Goal: Complete application form

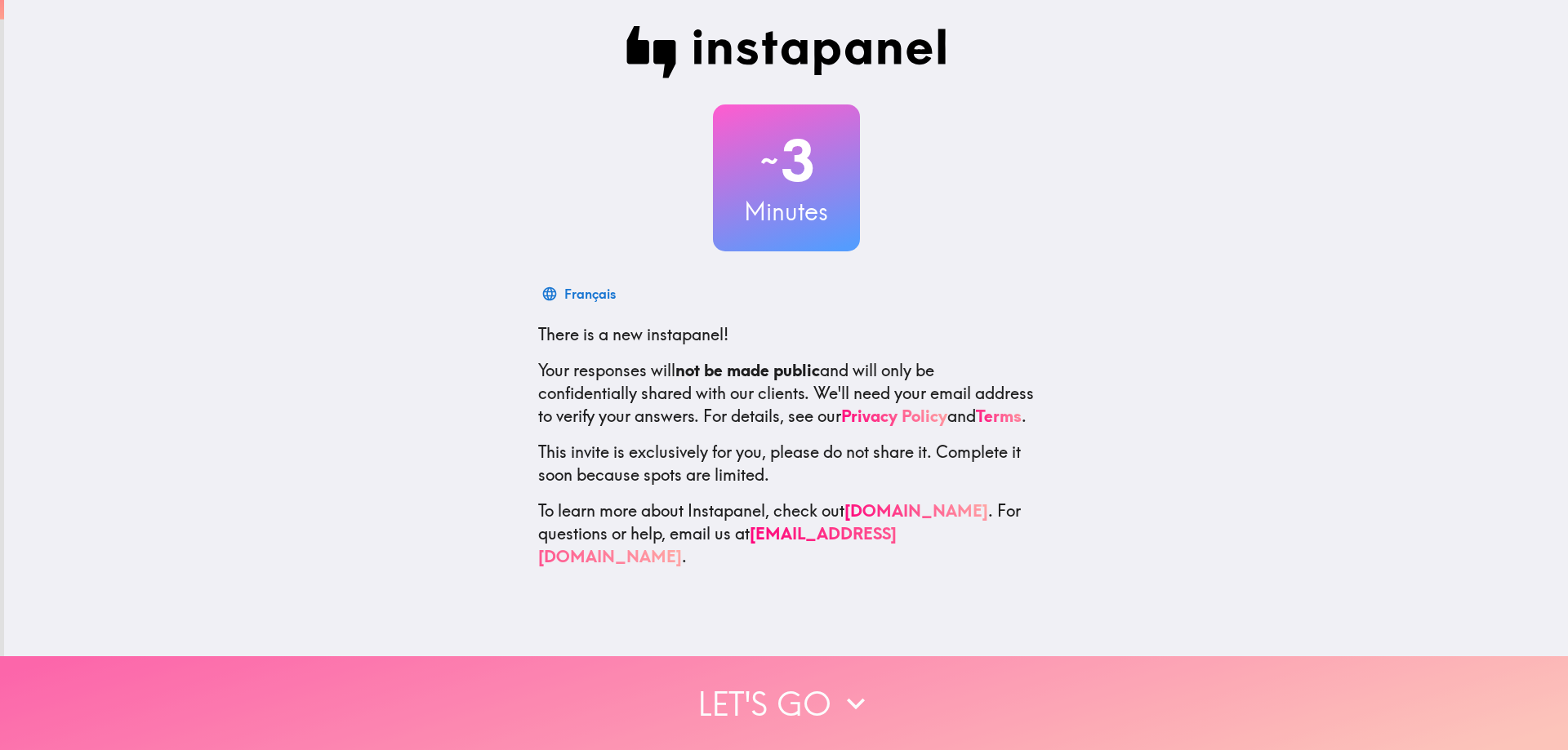
click at [759, 703] on button "Let's go" at bounding box center [784, 703] width 1568 height 94
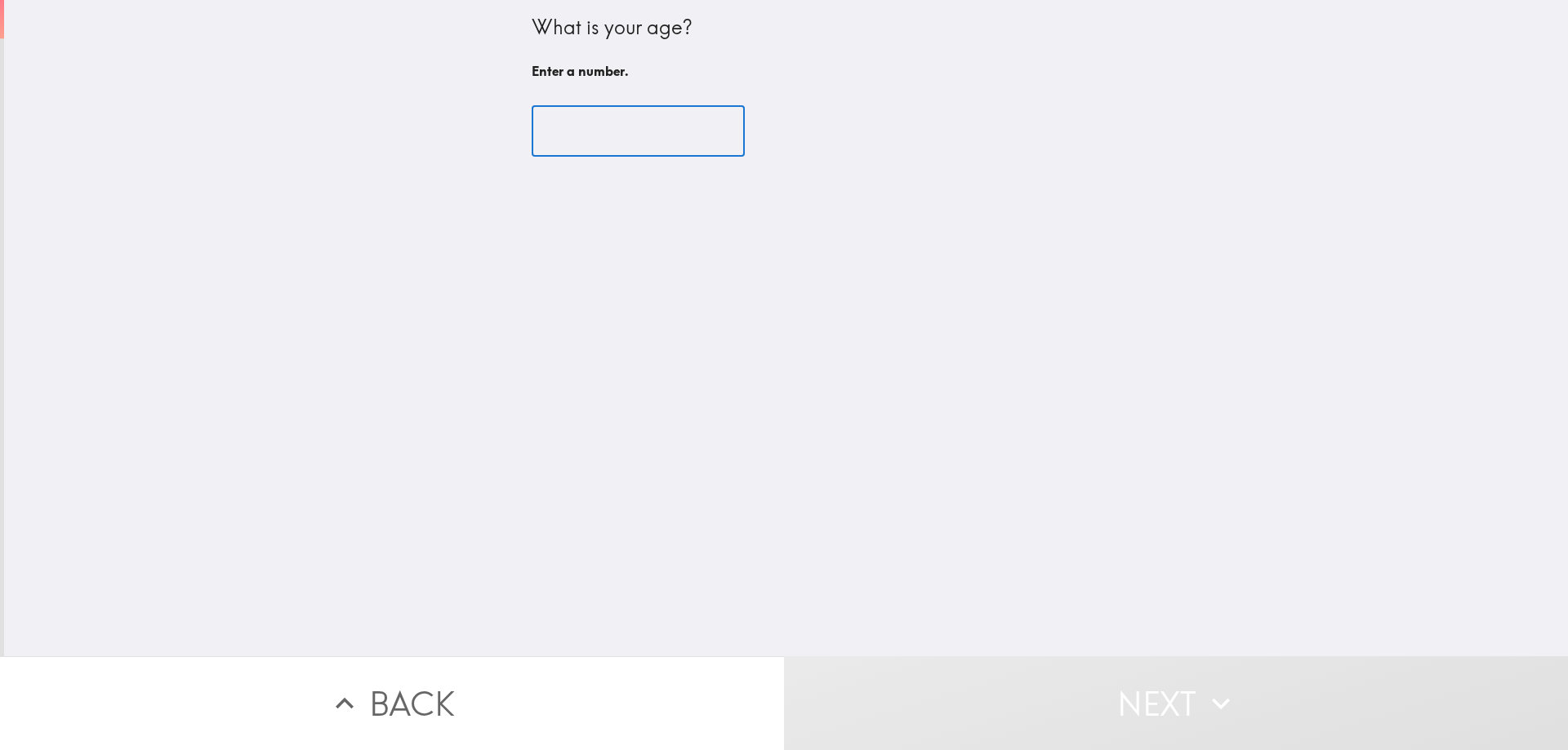
click at [602, 135] on input "number" at bounding box center [638, 132] width 213 height 51
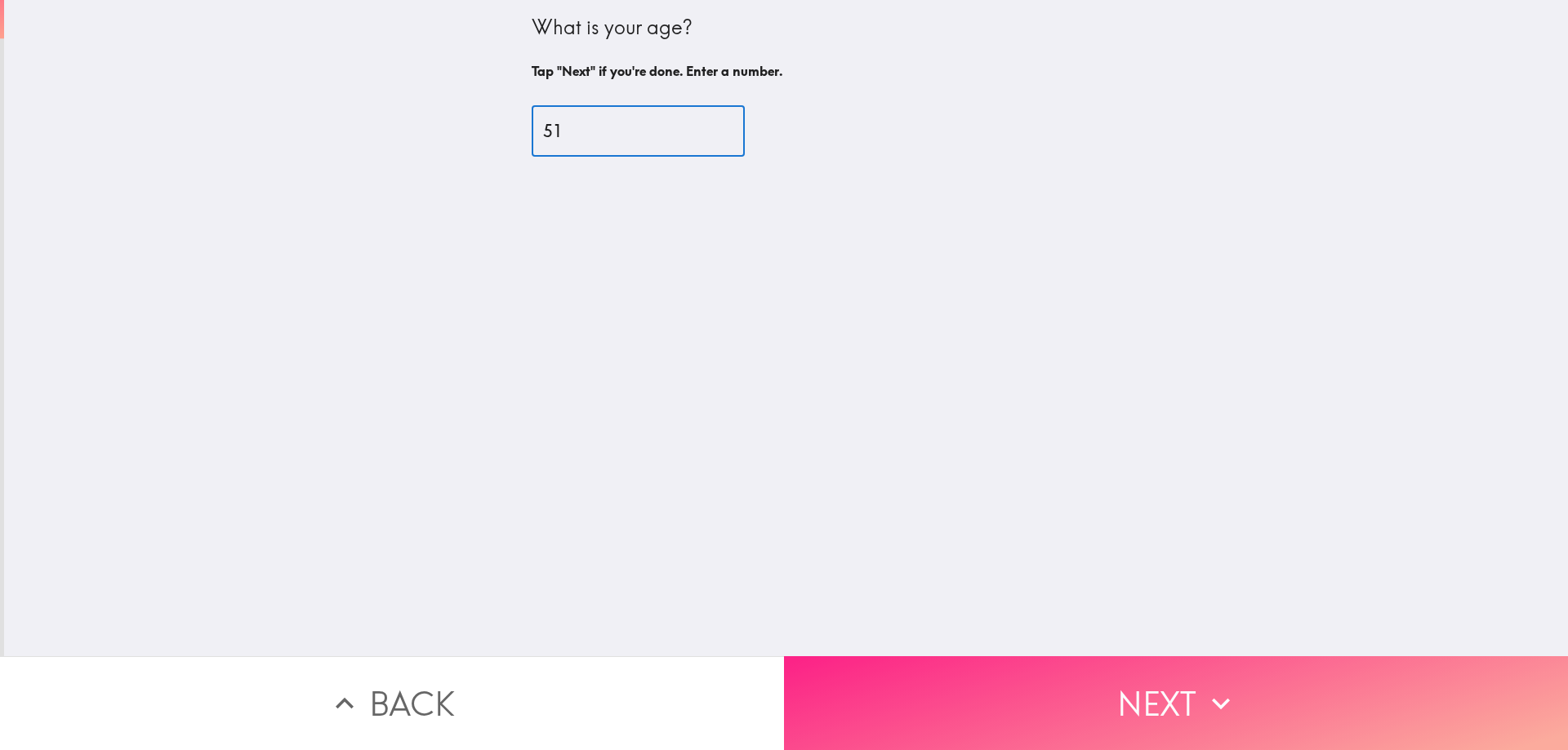
type input "51"
click at [1238, 676] on button "Next" at bounding box center [1177, 703] width 784 height 94
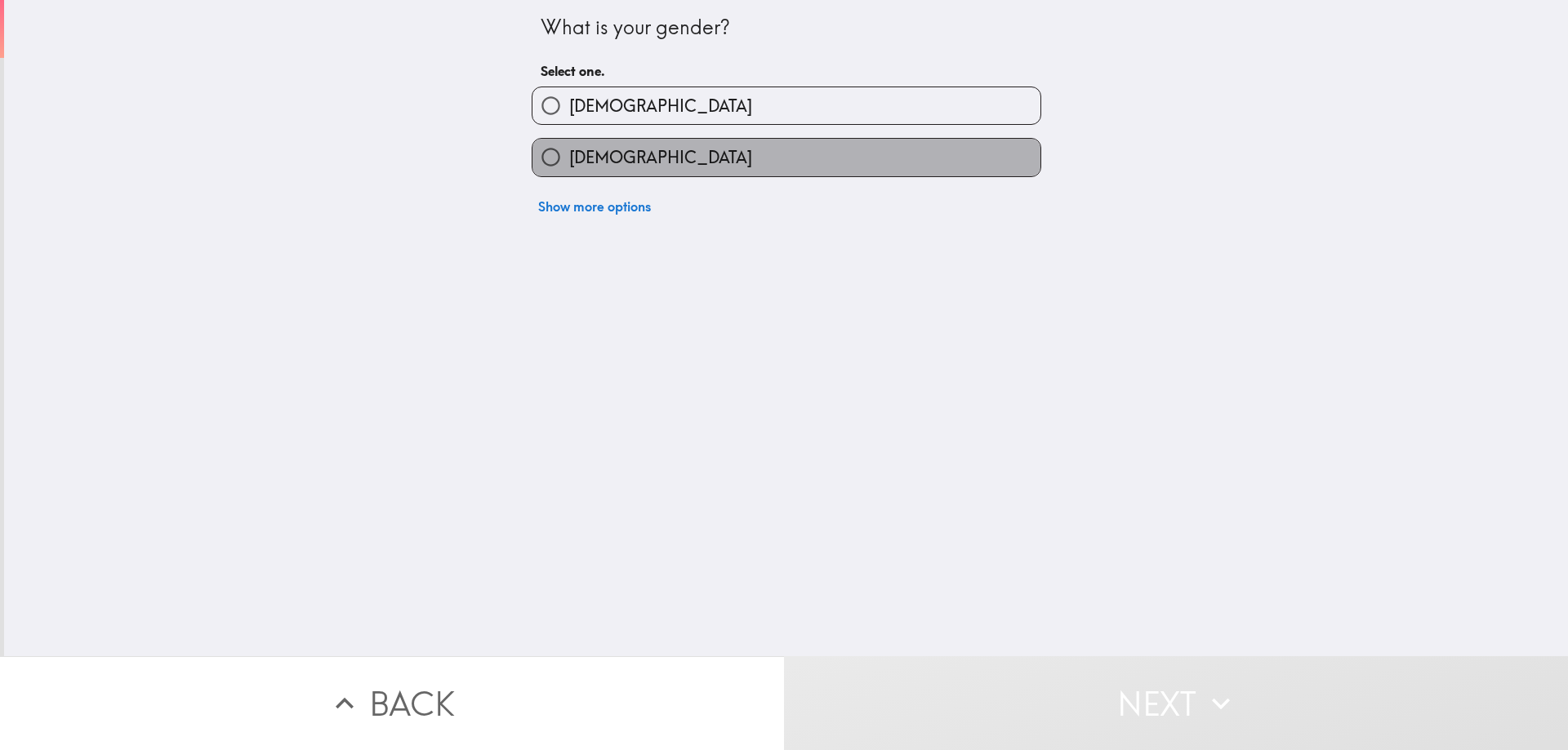
click at [688, 161] on label "[DEMOGRAPHIC_DATA]" at bounding box center [786, 157] width 508 height 37
click at [570, 161] on input "[DEMOGRAPHIC_DATA]" at bounding box center [551, 157] width 37 height 37
radio input "true"
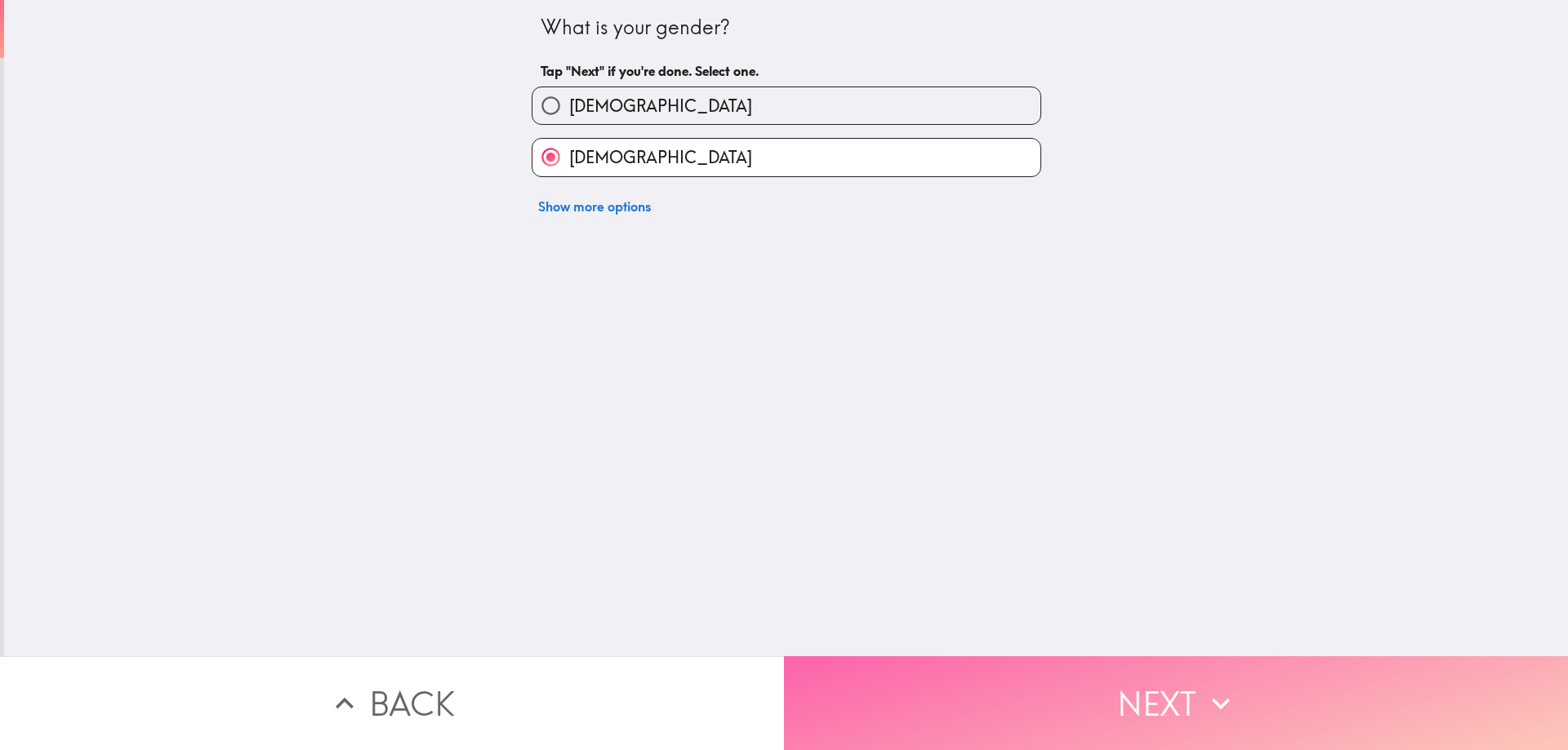
click at [1030, 717] on button "Next" at bounding box center [1177, 703] width 784 height 94
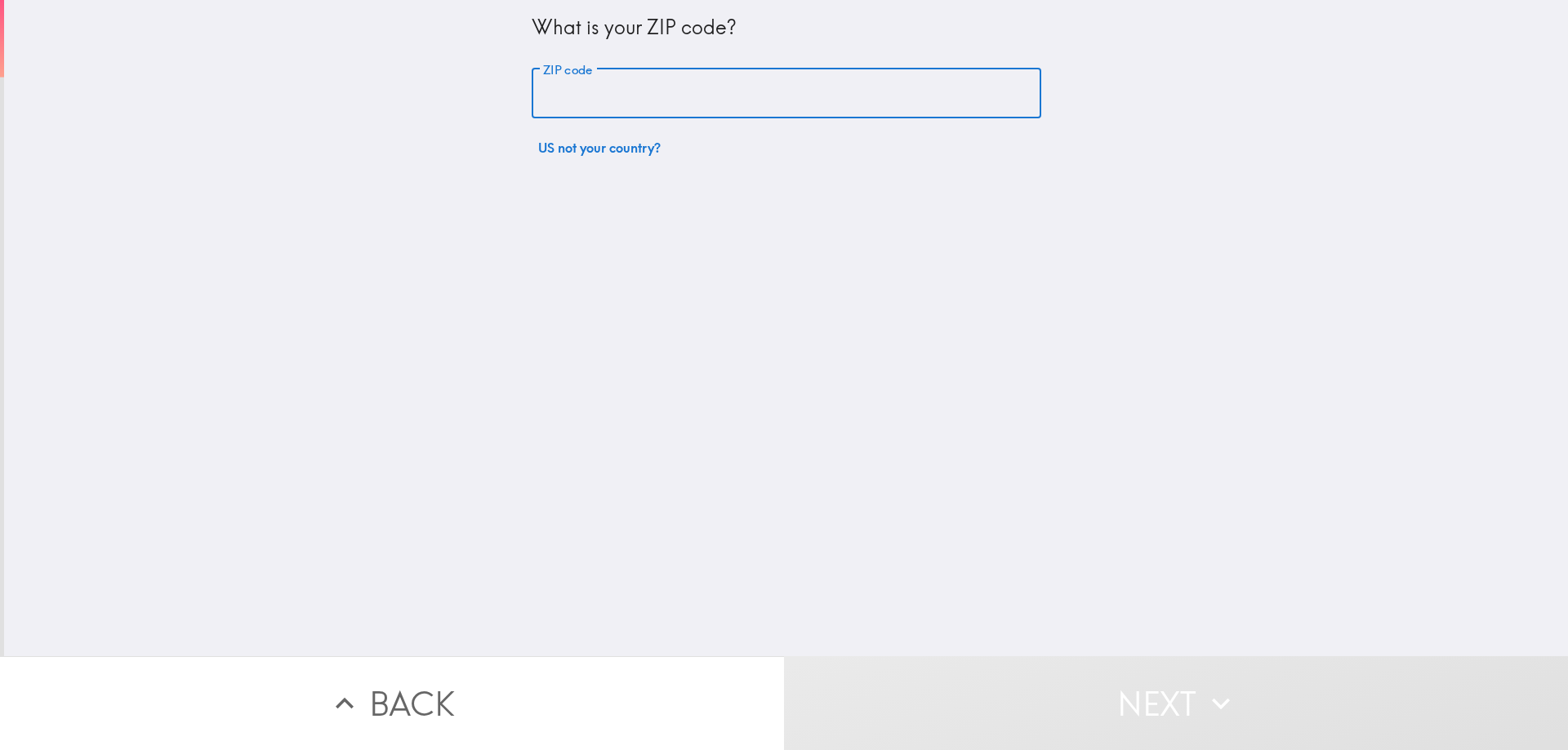
click at [604, 93] on input "ZIP code" at bounding box center [786, 94] width 510 height 51
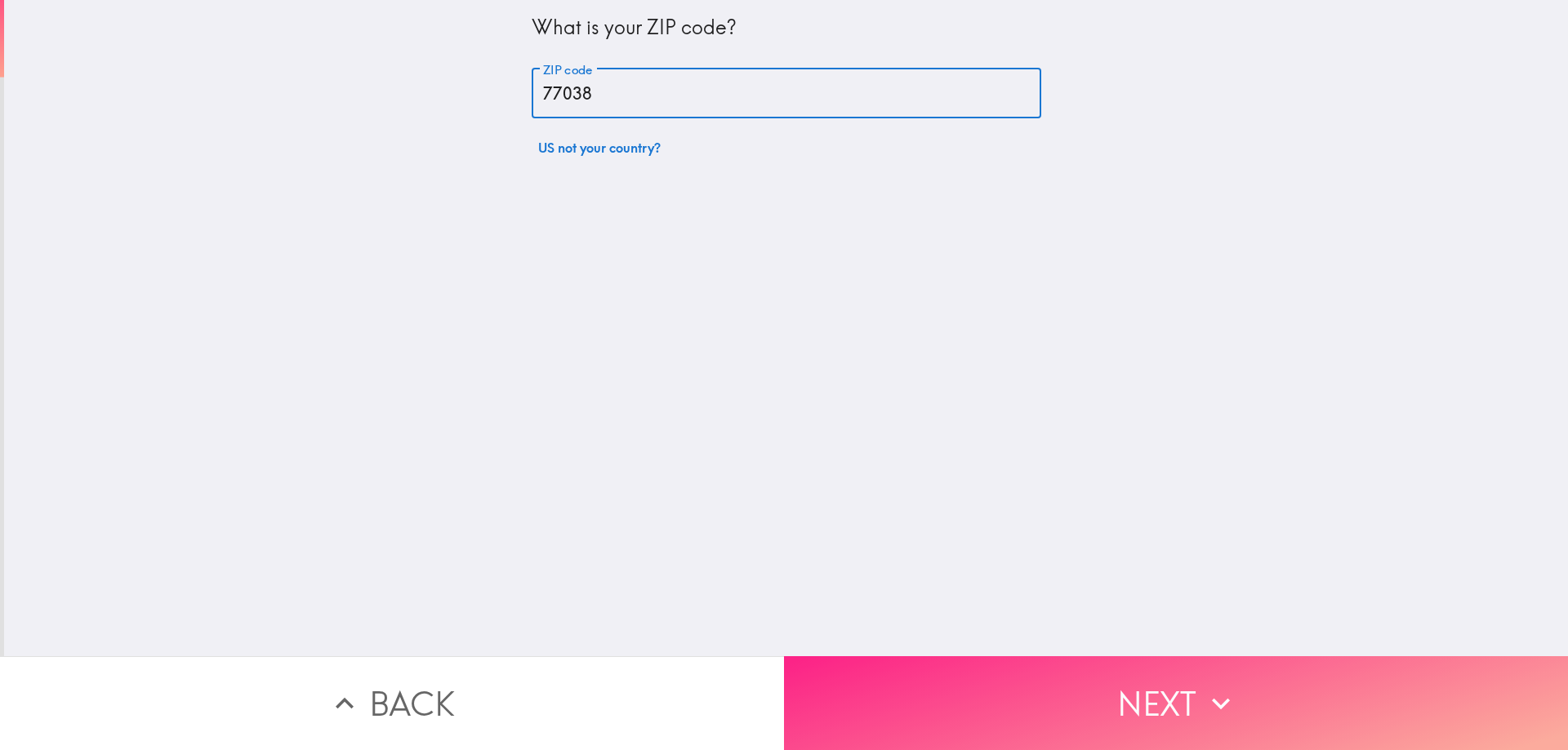
type input "77038"
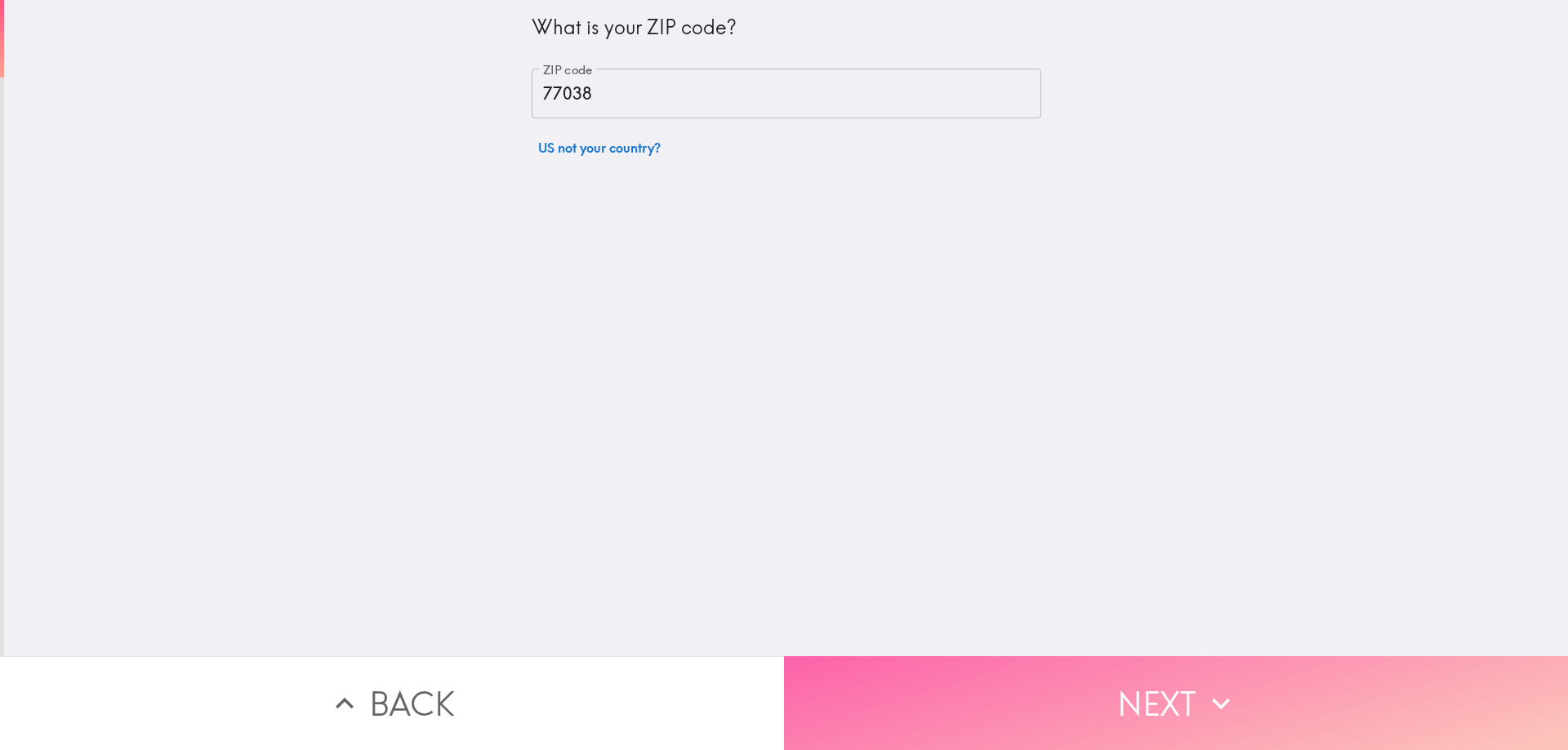
click at [1007, 690] on button "Next" at bounding box center [1177, 703] width 784 height 94
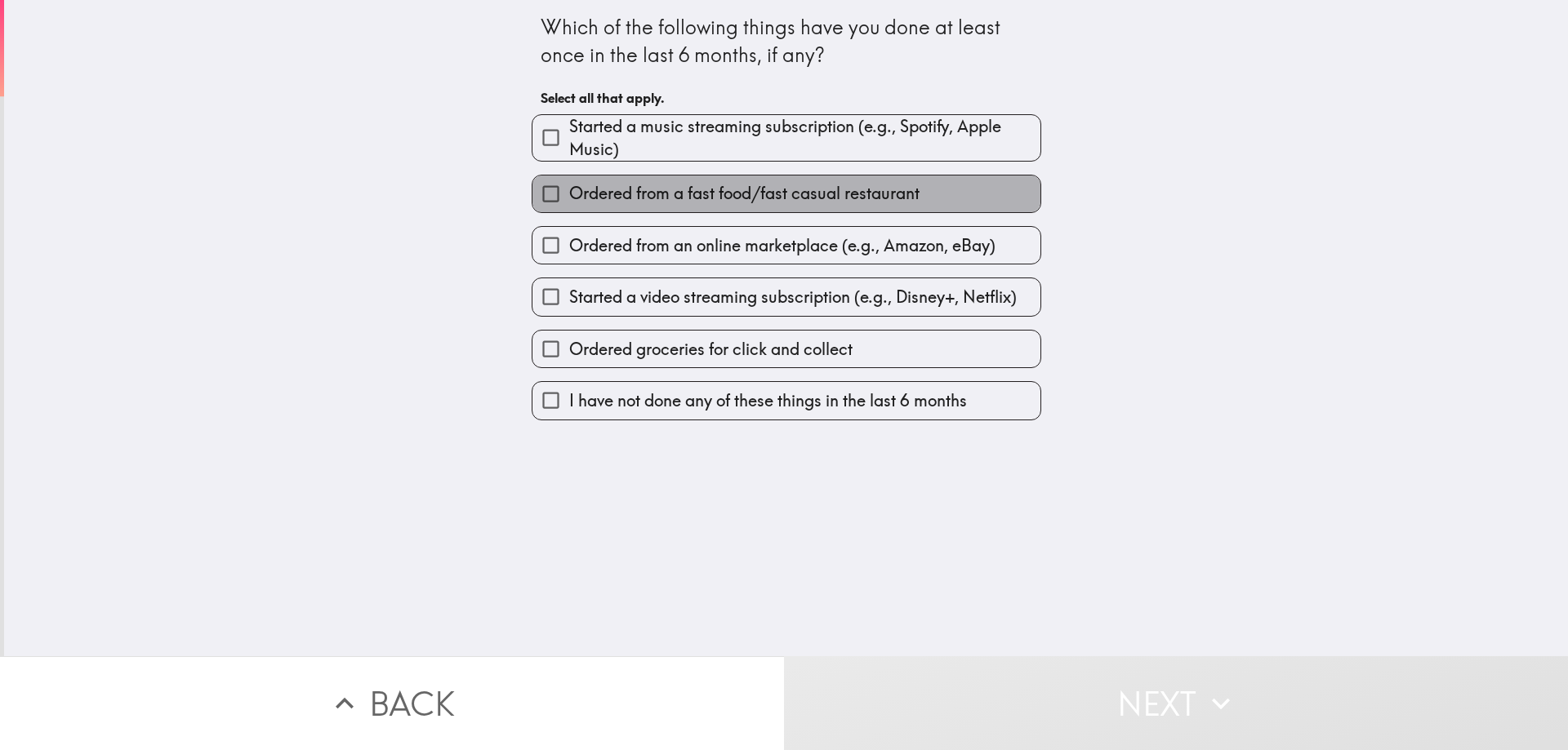
click at [649, 197] on span "Ordered from a fast food/fast casual restaurant" at bounding box center [744, 193] width 350 height 23
click at [570, 197] on input "Ordered from a fast food/fast casual restaurant" at bounding box center [551, 193] width 37 height 37
checkbox input "true"
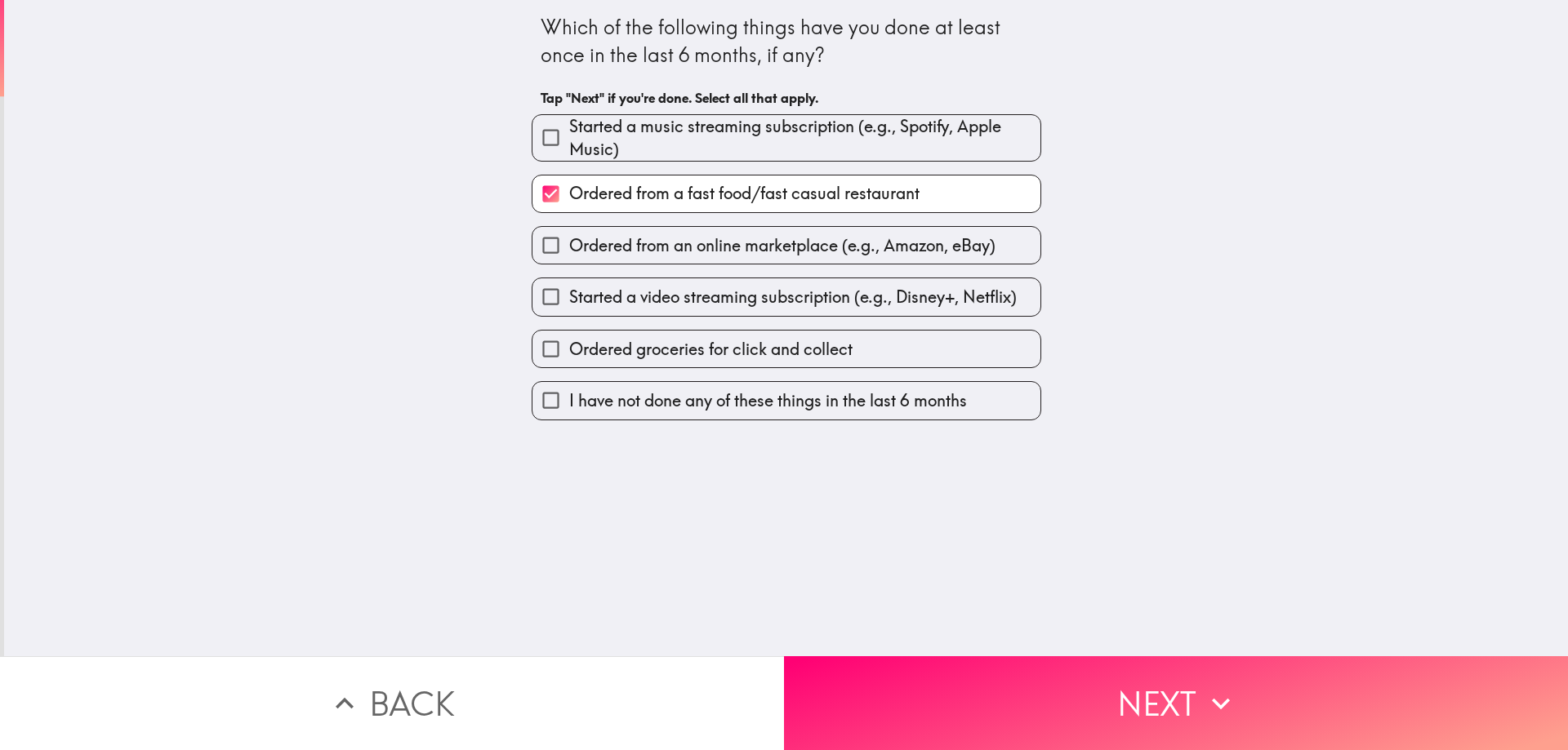
click at [651, 241] on span "Ordered from an online marketplace (e.g., Amazon, eBay)" at bounding box center [783, 246] width 426 height 23
click at [570, 241] on input "Ordered from an online marketplace (e.g., Amazon, eBay)" at bounding box center [551, 245] width 37 height 37
checkbox input "true"
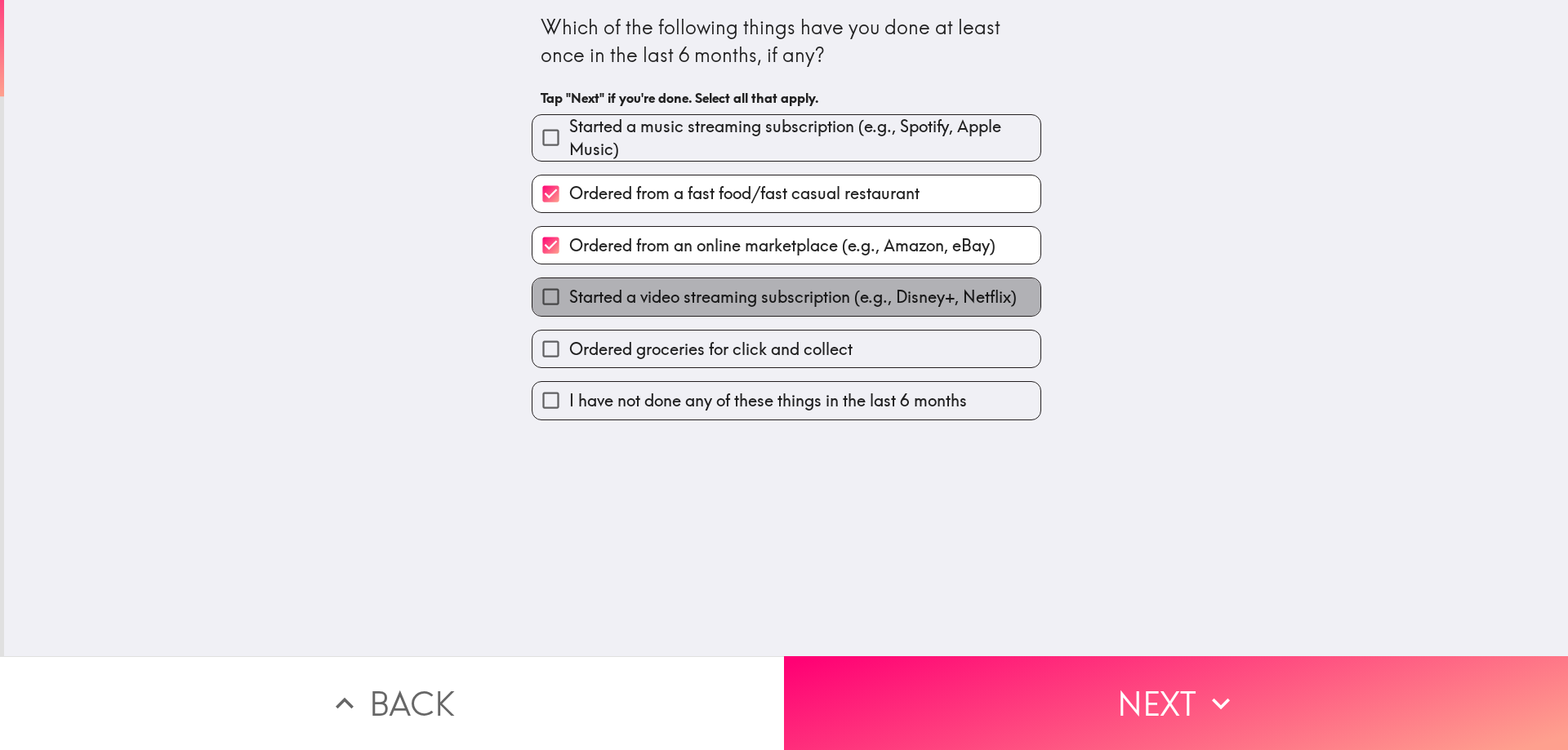
click at [651, 297] on span "Started a video streaming subscription (e.g., Disney+, Netflix)" at bounding box center [793, 297] width 448 height 23
click at [570, 297] on input "Started a video streaming subscription (e.g., Disney+, Netflix)" at bounding box center [551, 296] width 37 height 37
checkbox input "true"
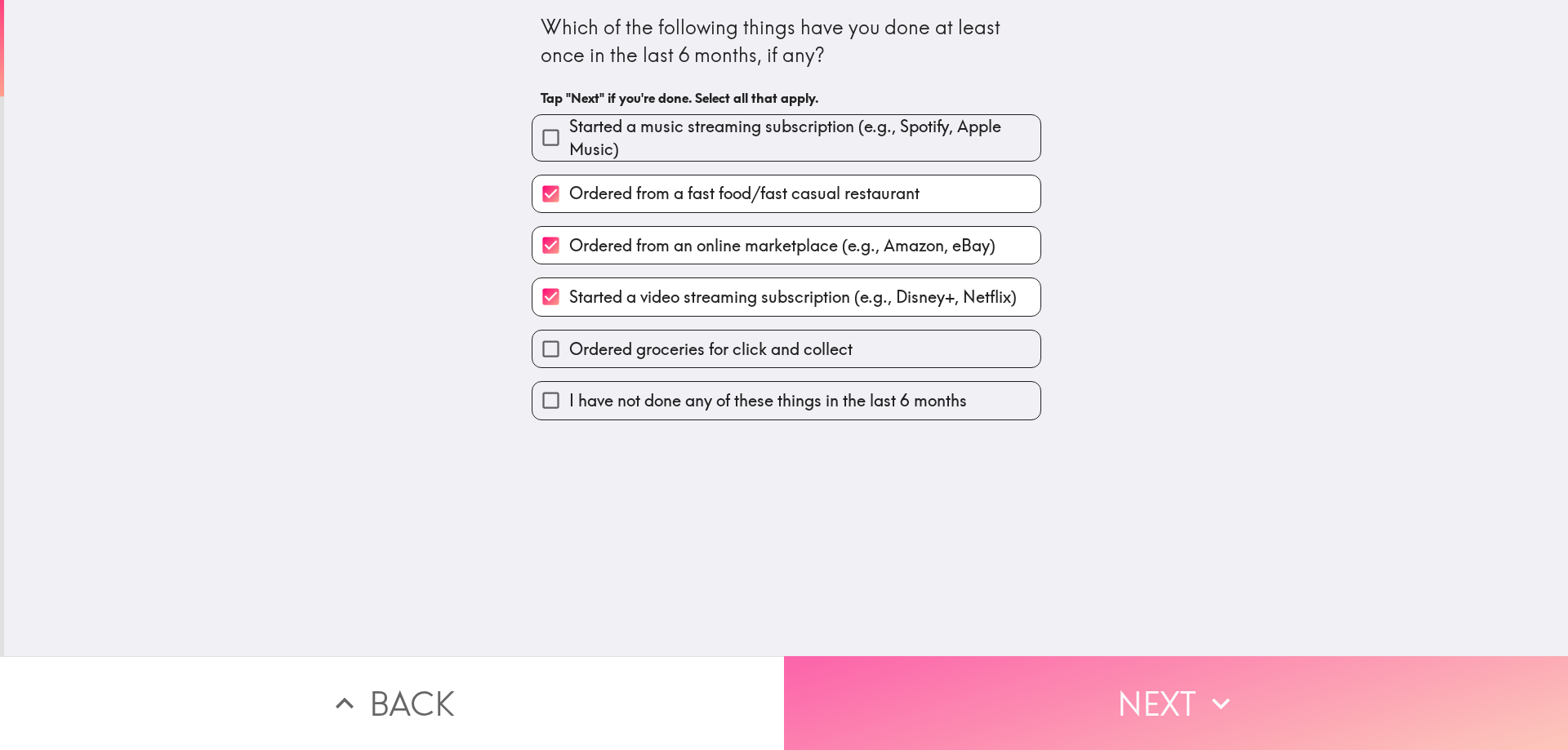
click at [870, 683] on button "Next" at bounding box center [1177, 703] width 784 height 94
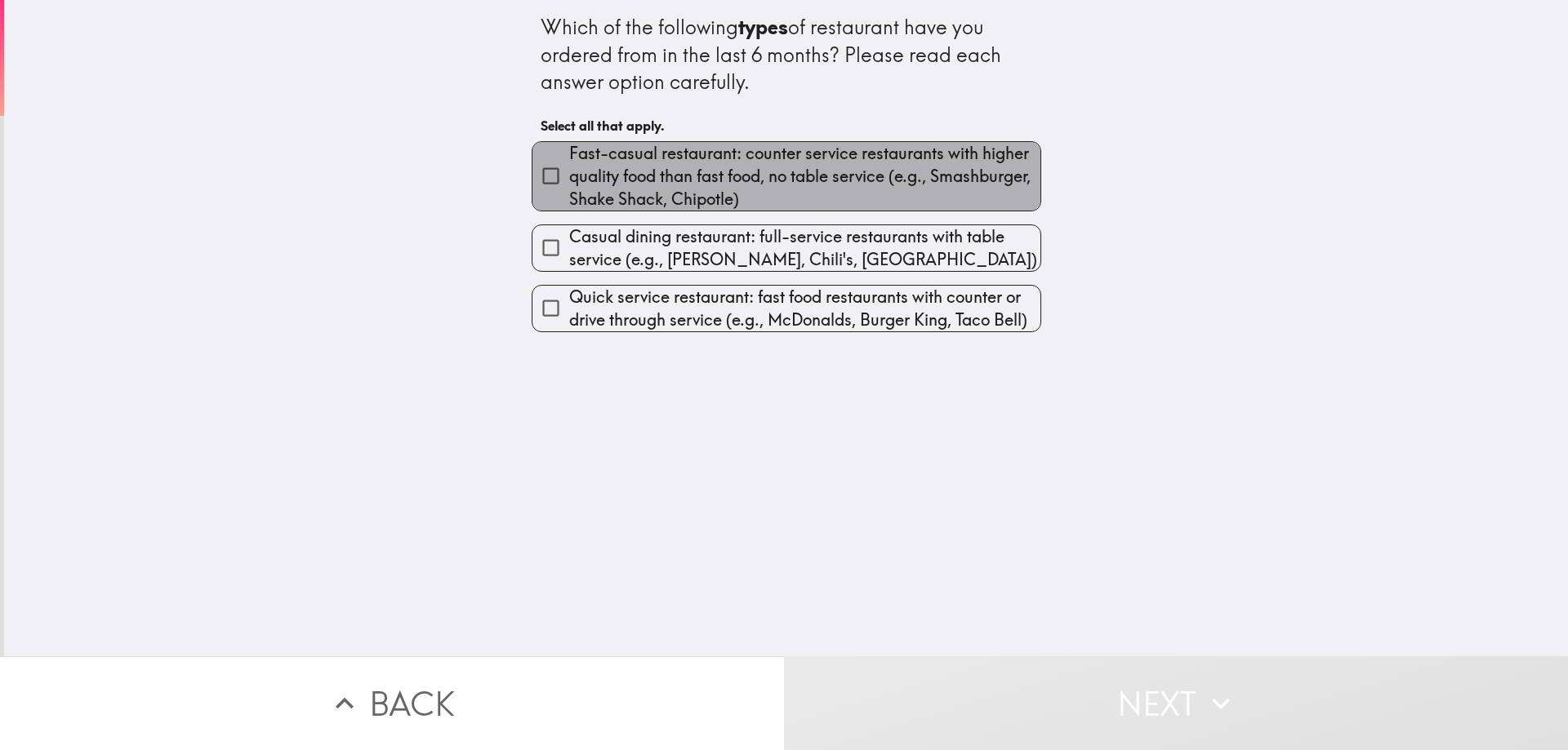
click at [761, 172] on span "Fast-casual restaurant: counter service restaurants with higher quality food th…" at bounding box center [805, 176] width 471 height 69
click at [570, 172] on input "Fast-casual restaurant: counter service restaurants with higher quality food th…" at bounding box center [551, 175] width 37 height 37
checkbox input "true"
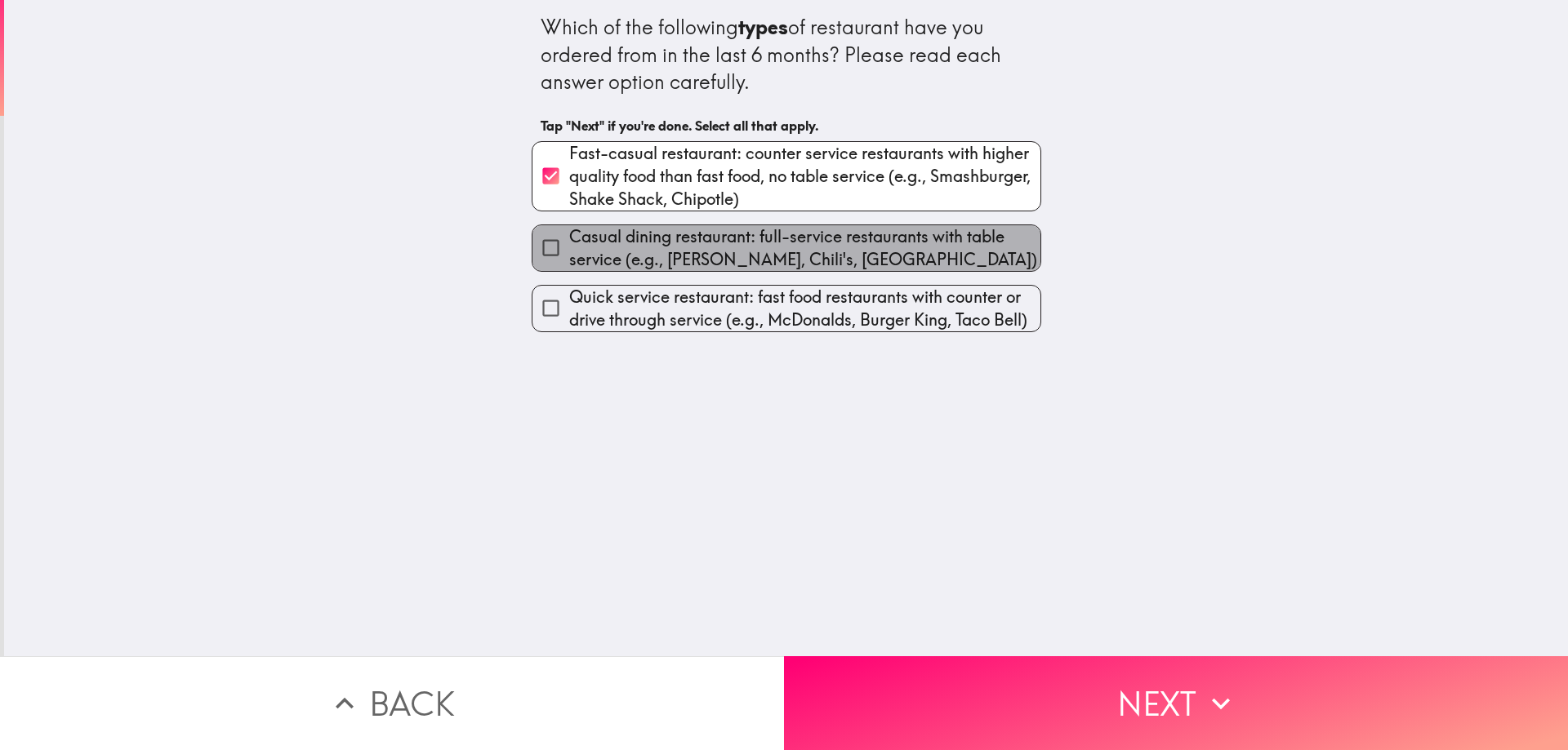
click at [652, 246] on span "Casual dining restaurant: full-service restaurants with table service (e.g., [P…" at bounding box center [805, 248] width 471 height 46
click at [570, 246] on input "Casual dining restaurant: full-service restaurants with table service (e.g., [P…" at bounding box center [551, 247] width 37 height 37
checkbox input "true"
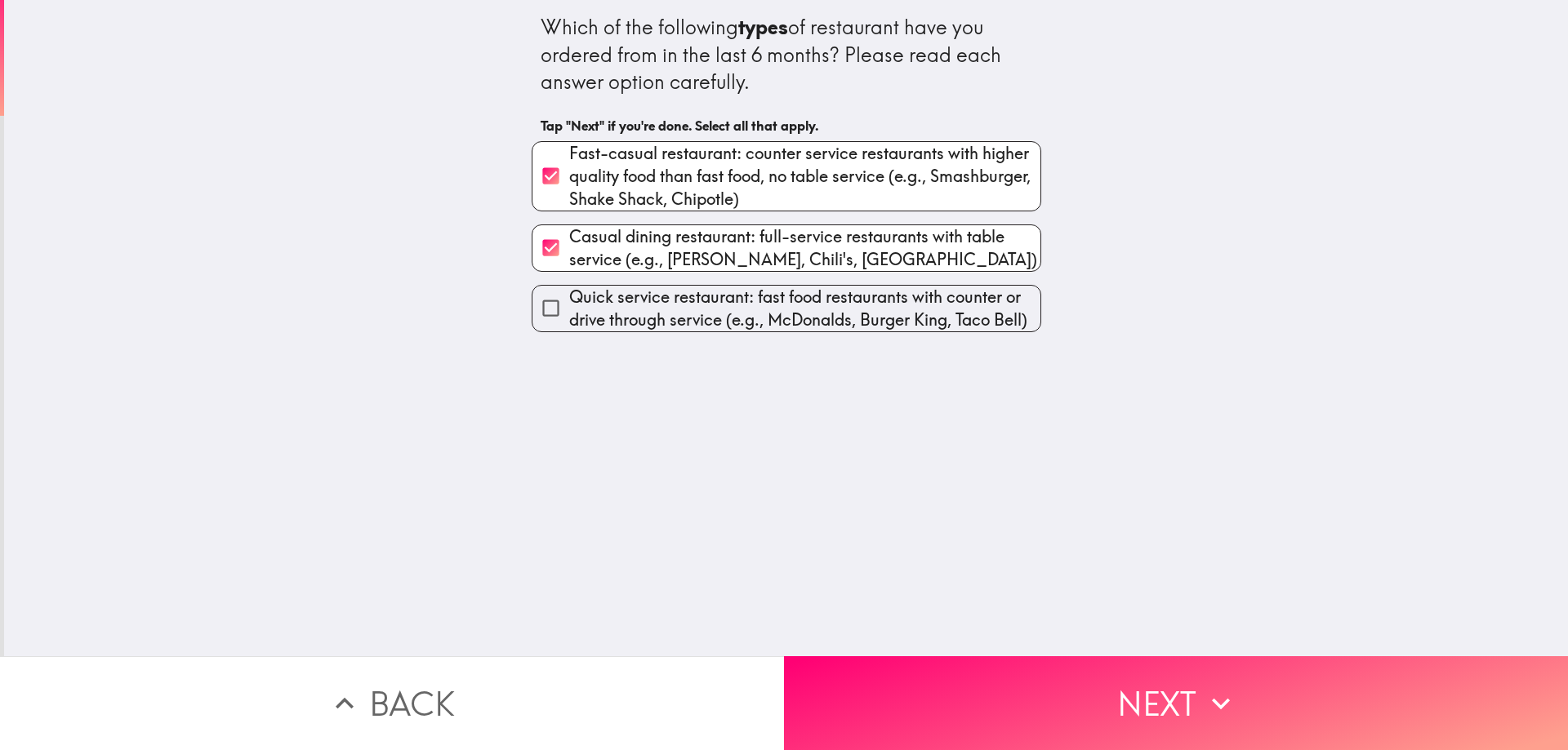
click at [657, 312] on span "Quick service restaurant: fast food restaurants with counter or drive through s…" at bounding box center [805, 308] width 471 height 46
click at [570, 312] on input "Quick service restaurant: fast food restaurants with counter or drive through s…" at bounding box center [551, 308] width 37 height 37
checkbox input "true"
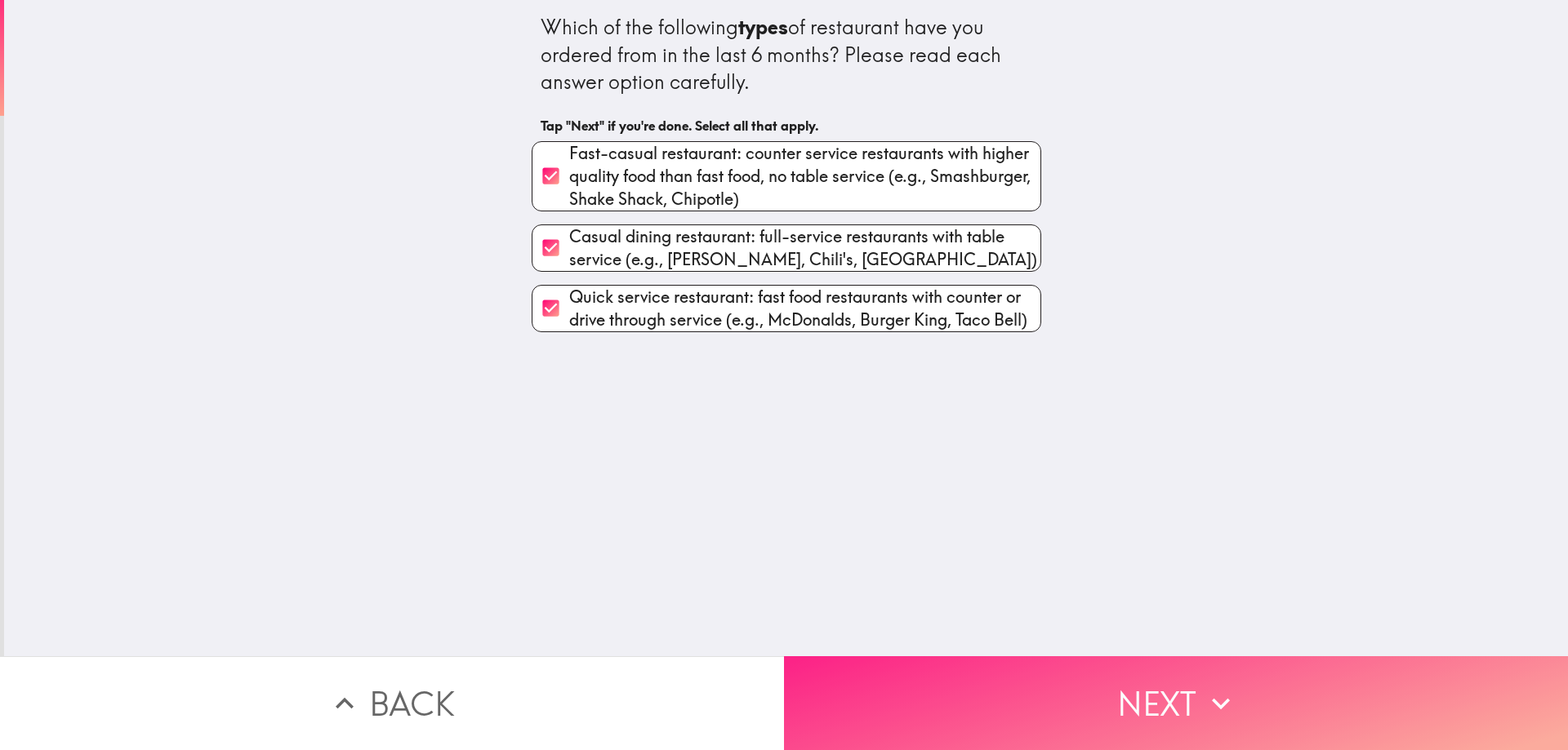
click at [986, 680] on button "Next" at bounding box center [1177, 703] width 784 height 94
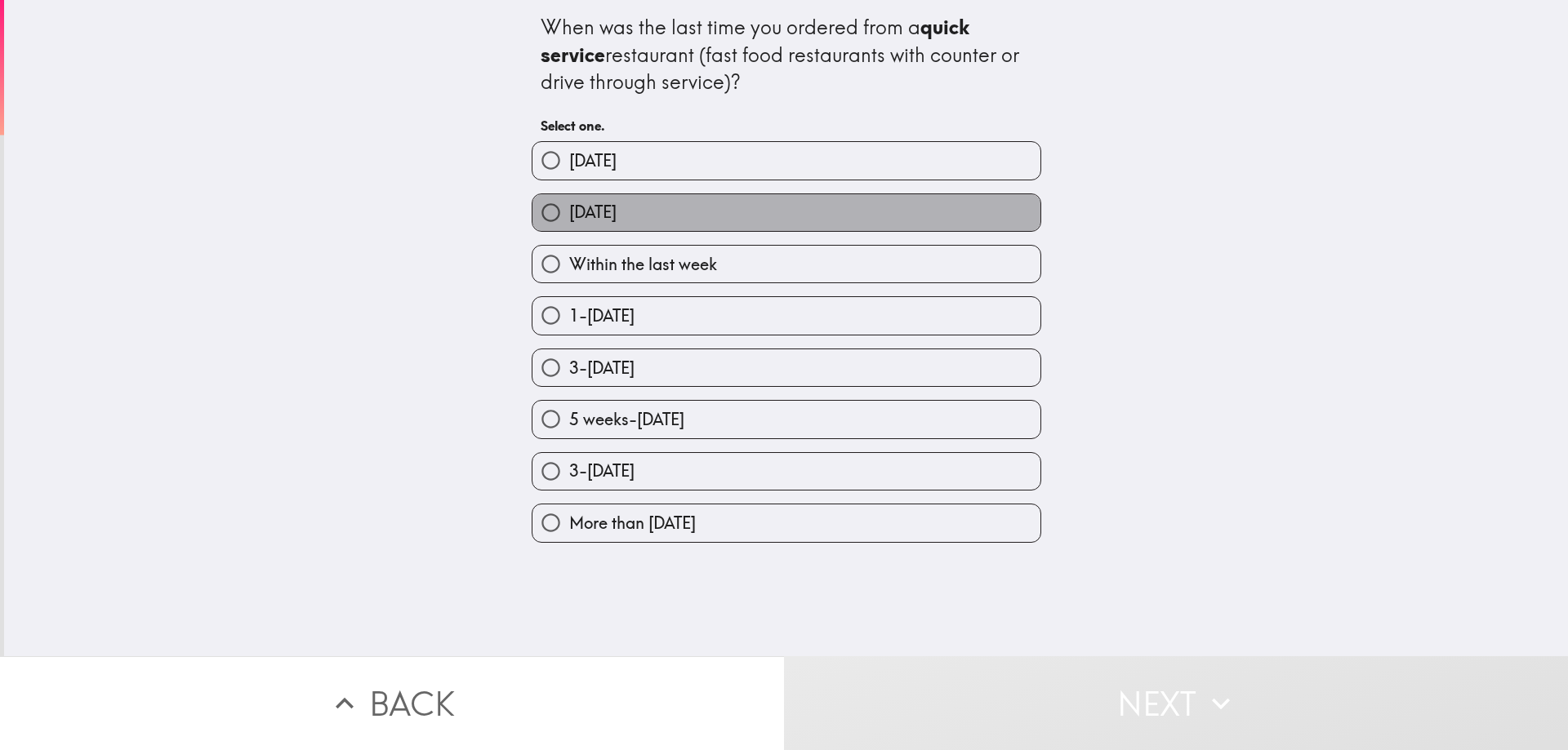
click at [742, 207] on label "[DATE]" at bounding box center [786, 212] width 508 height 37
click at [570, 207] on input "[DATE]" at bounding box center [551, 212] width 37 height 37
radio input "true"
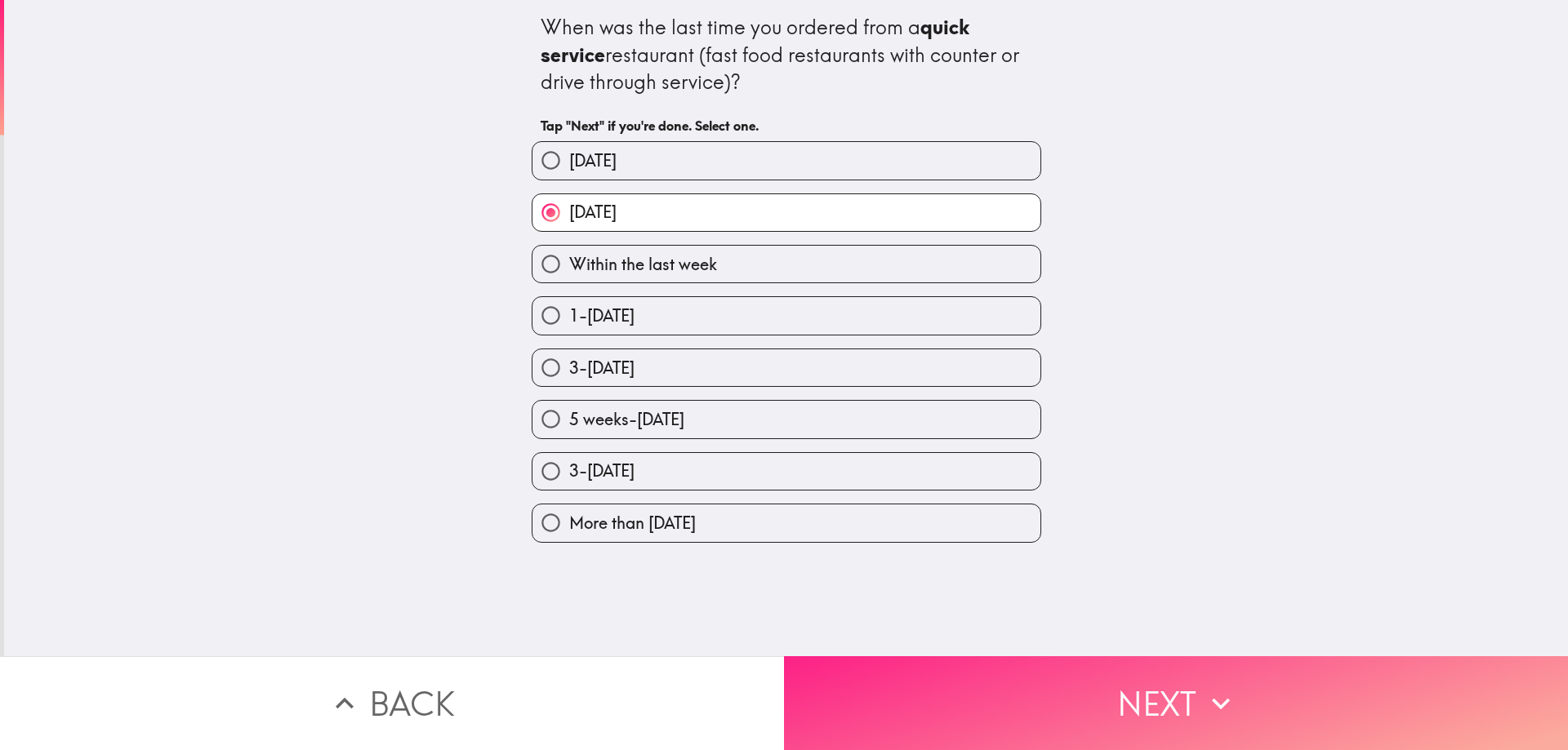
click at [1015, 678] on button "Next" at bounding box center [1177, 703] width 784 height 94
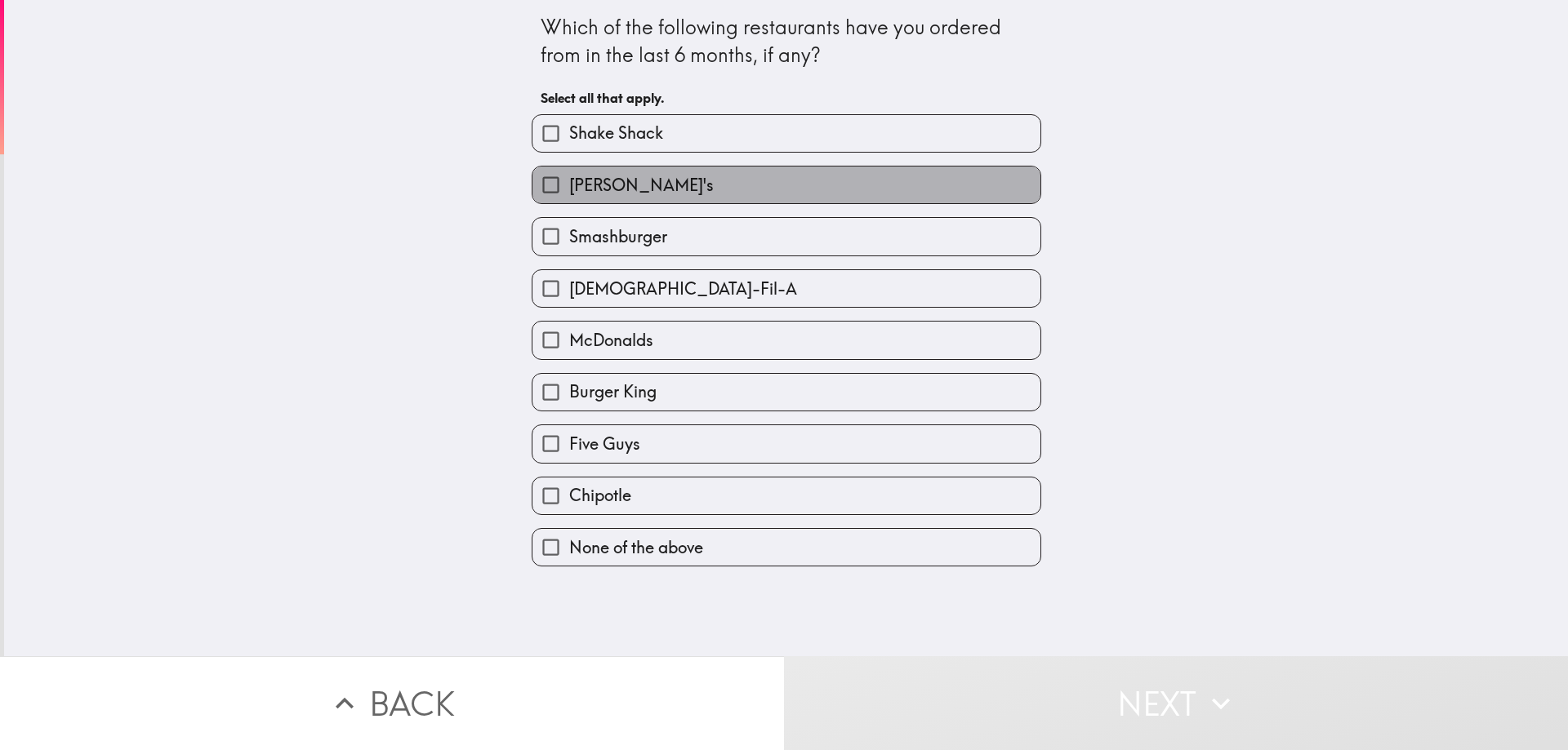
click at [570, 191] on span "[PERSON_NAME]'s" at bounding box center [641, 185] width 144 height 23
click at [570, 191] on input "[PERSON_NAME]'s" at bounding box center [551, 184] width 37 height 37
checkbox input "true"
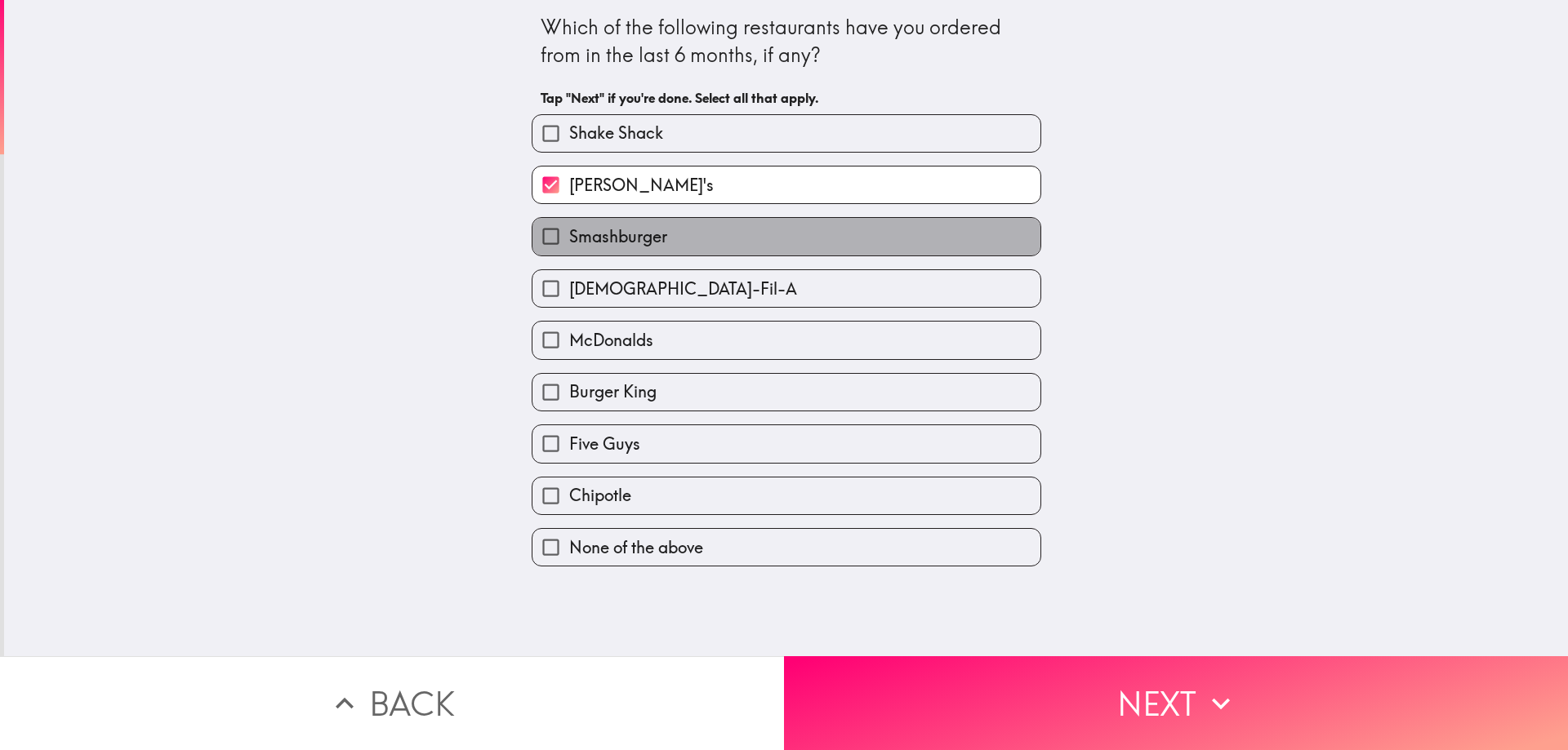
click at [575, 226] on span "Smashburger" at bounding box center [618, 237] width 98 height 23
click at [570, 226] on input "Smashburger" at bounding box center [551, 236] width 37 height 37
checkbox input "true"
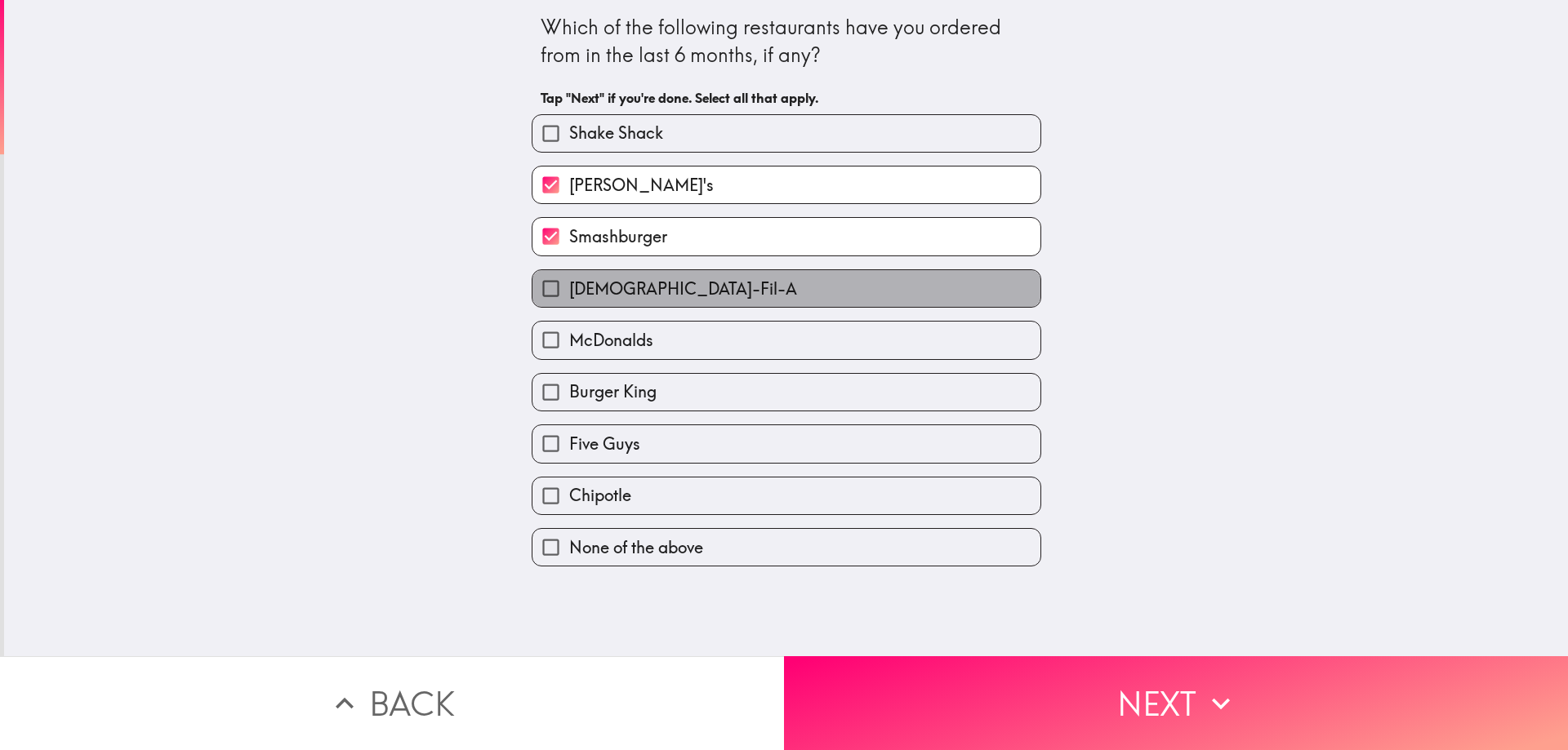
click at [575, 275] on label "[DEMOGRAPHIC_DATA]-Fil-A" at bounding box center [786, 288] width 508 height 37
click at [570, 275] on input "[DEMOGRAPHIC_DATA]-Fil-A" at bounding box center [551, 288] width 37 height 37
checkbox input "true"
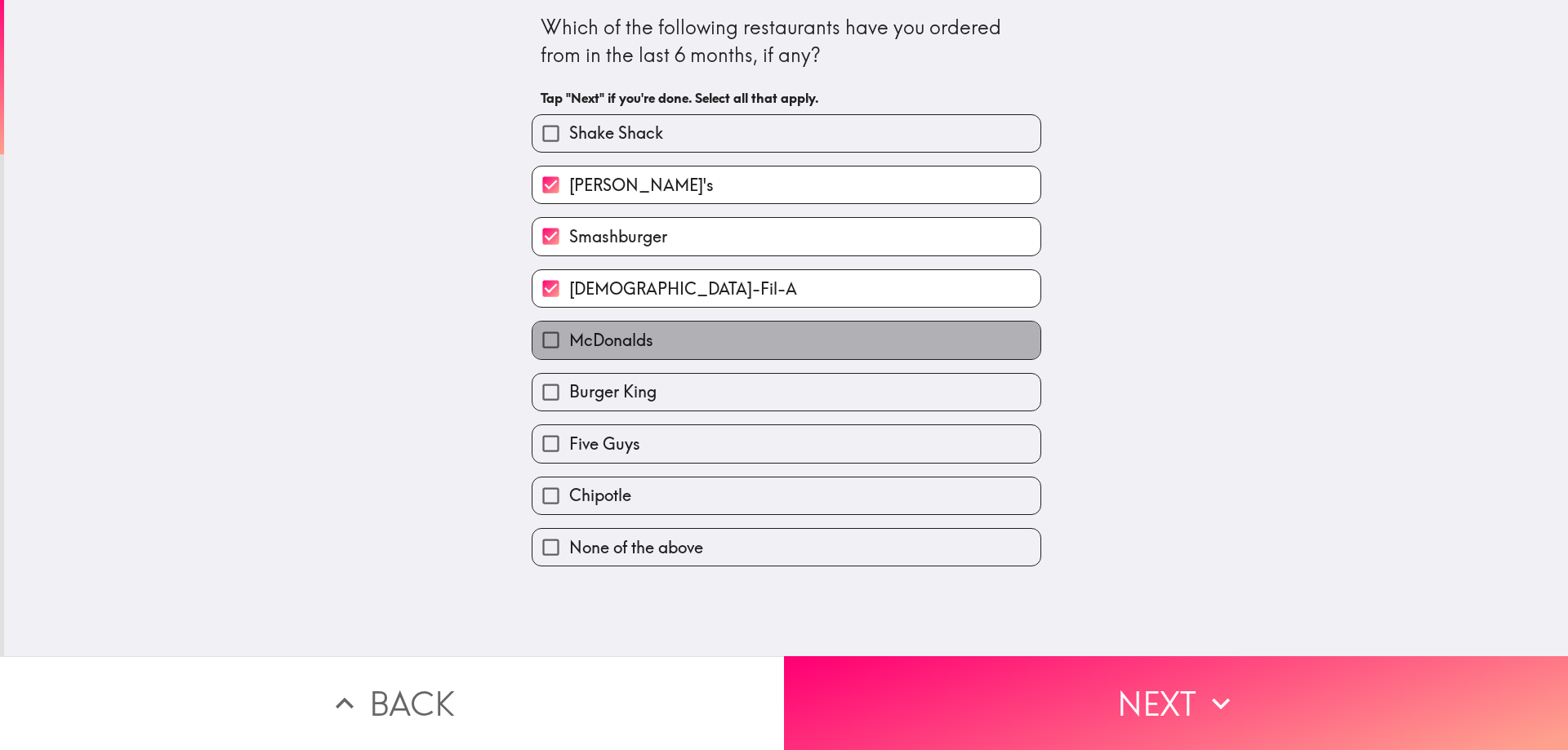
click at [584, 337] on span "McDonalds" at bounding box center [612, 341] width 84 height 23
click at [570, 337] on input "McDonalds" at bounding box center [551, 339] width 37 height 37
checkbox input "true"
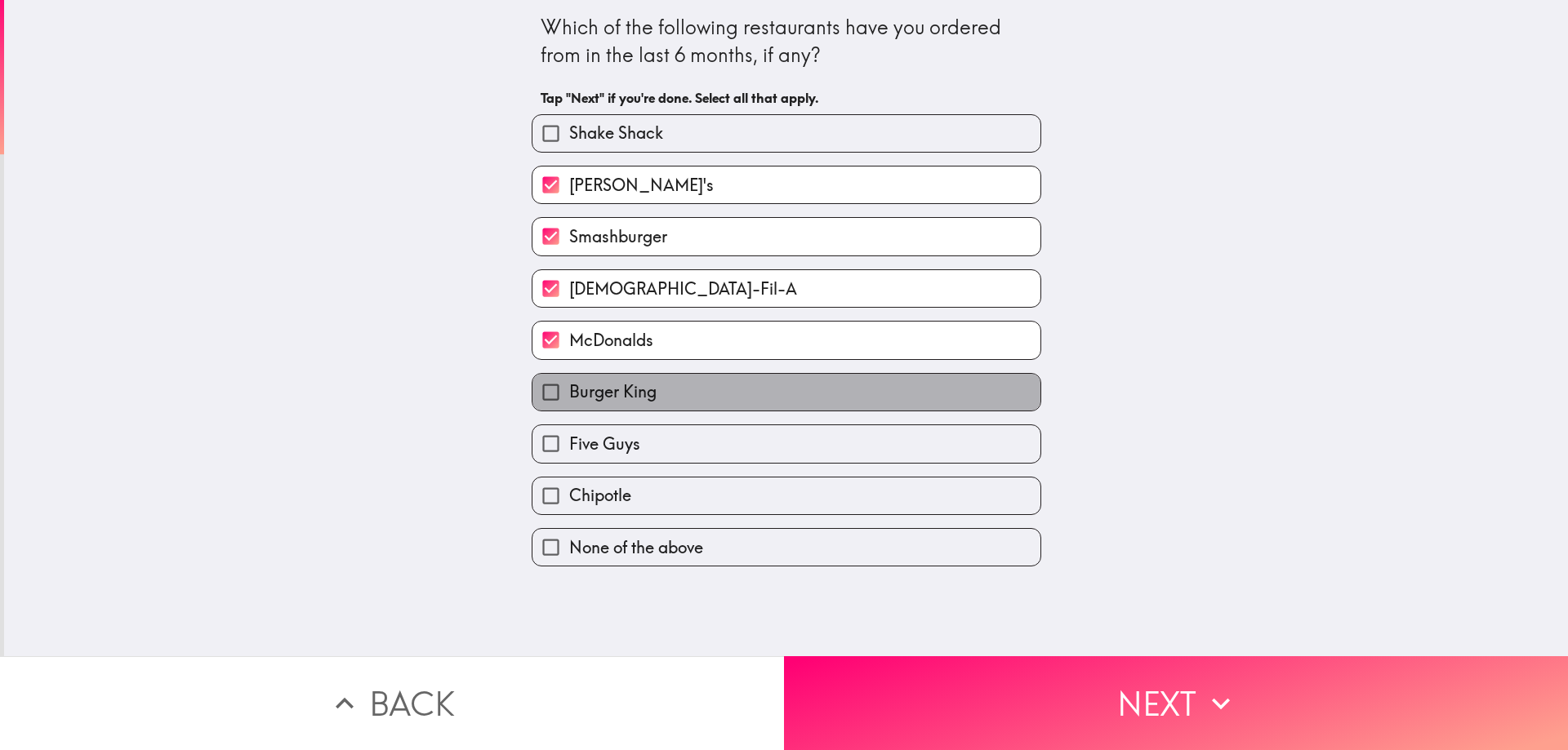
click at [594, 391] on span "Burger King" at bounding box center [613, 392] width 88 height 23
click at [570, 391] on input "Burger King" at bounding box center [551, 392] width 37 height 37
checkbox input "true"
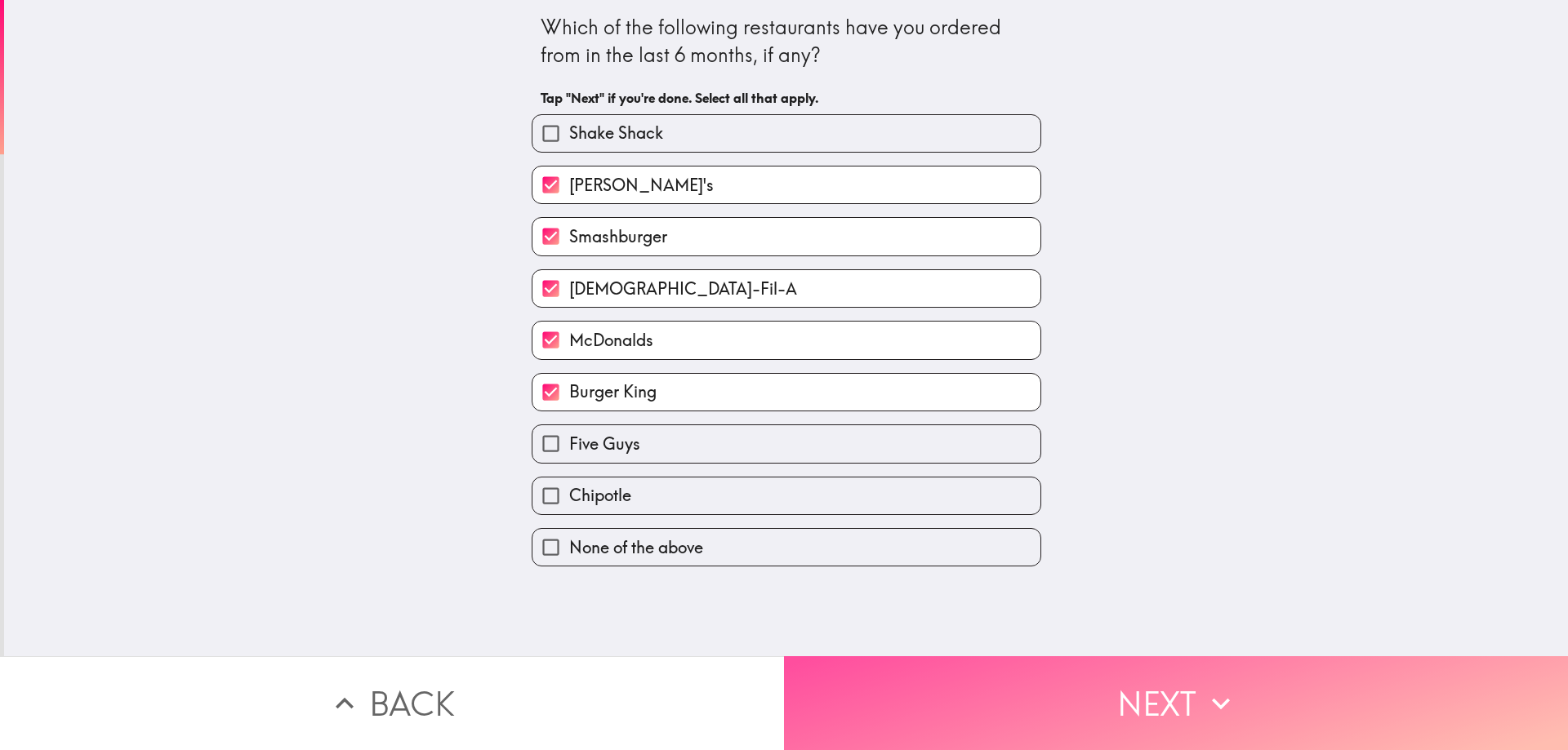
drag, startPoint x: 840, startPoint y: 692, endPoint x: 851, endPoint y: 692, distance: 11.0
click at [842, 692] on button "Next" at bounding box center [1177, 703] width 784 height 94
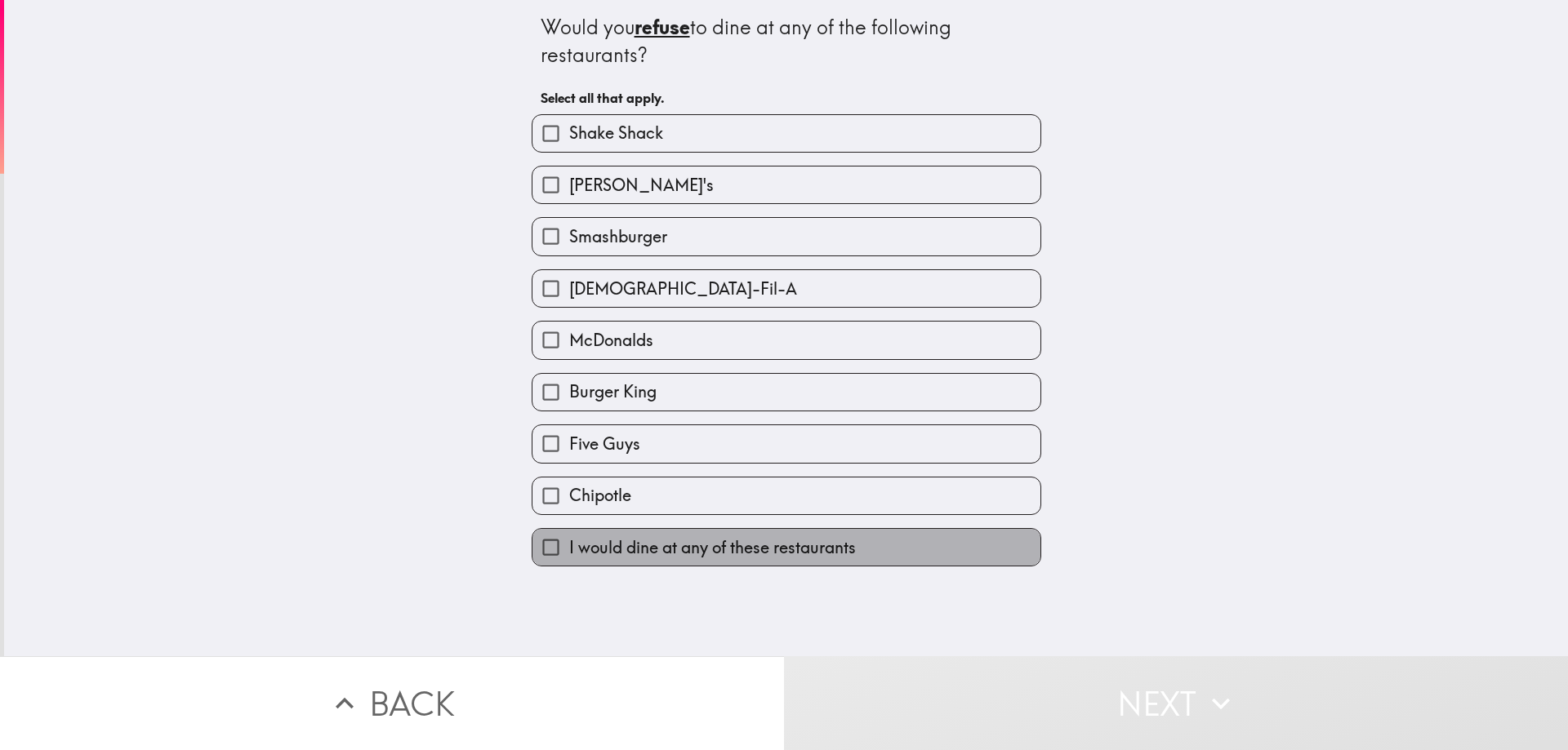
click at [638, 554] on span "I would dine at any of these restaurants" at bounding box center [713, 548] width 287 height 23
click at [570, 554] on input "I would dine at any of these restaurants" at bounding box center [551, 547] width 37 height 37
checkbox input "true"
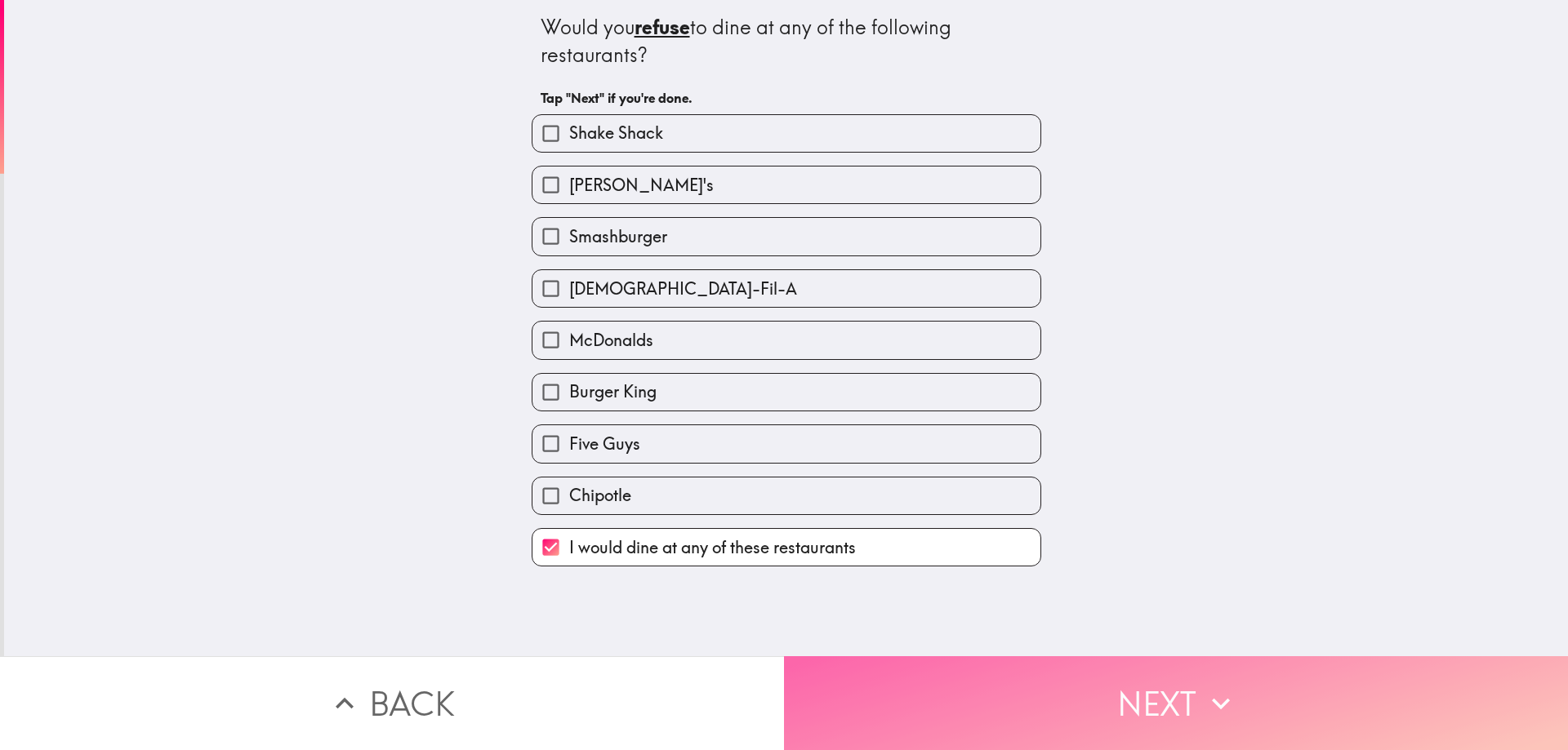
click at [921, 685] on button "Next" at bounding box center [1177, 703] width 784 height 94
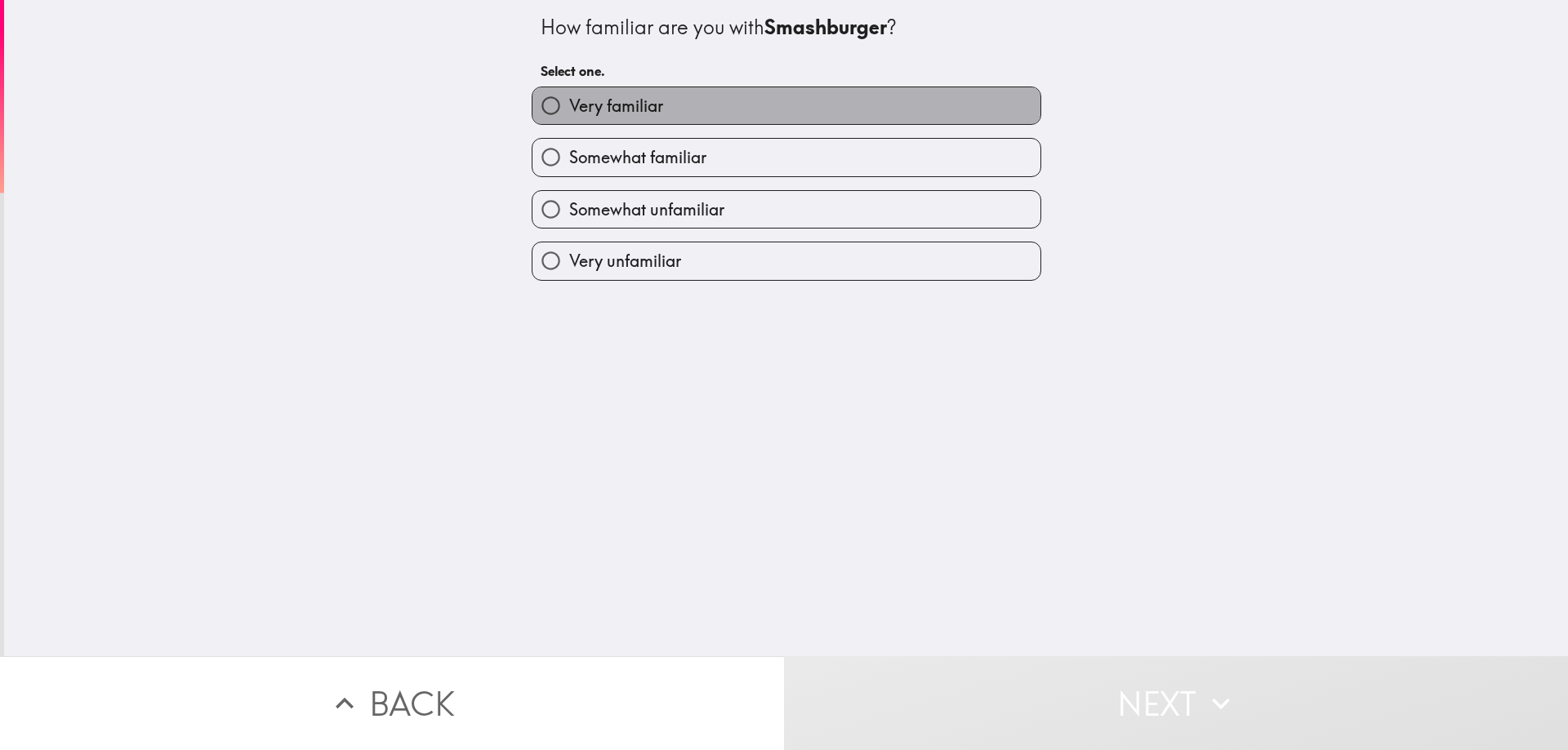
click at [620, 103] on span "Very familiar" at bounding box center [616, 107] width 94 height 23
click at [570, 103] on input "Very familiar" at bounding box center [551, 106] width 37 height 37
radio input "true"
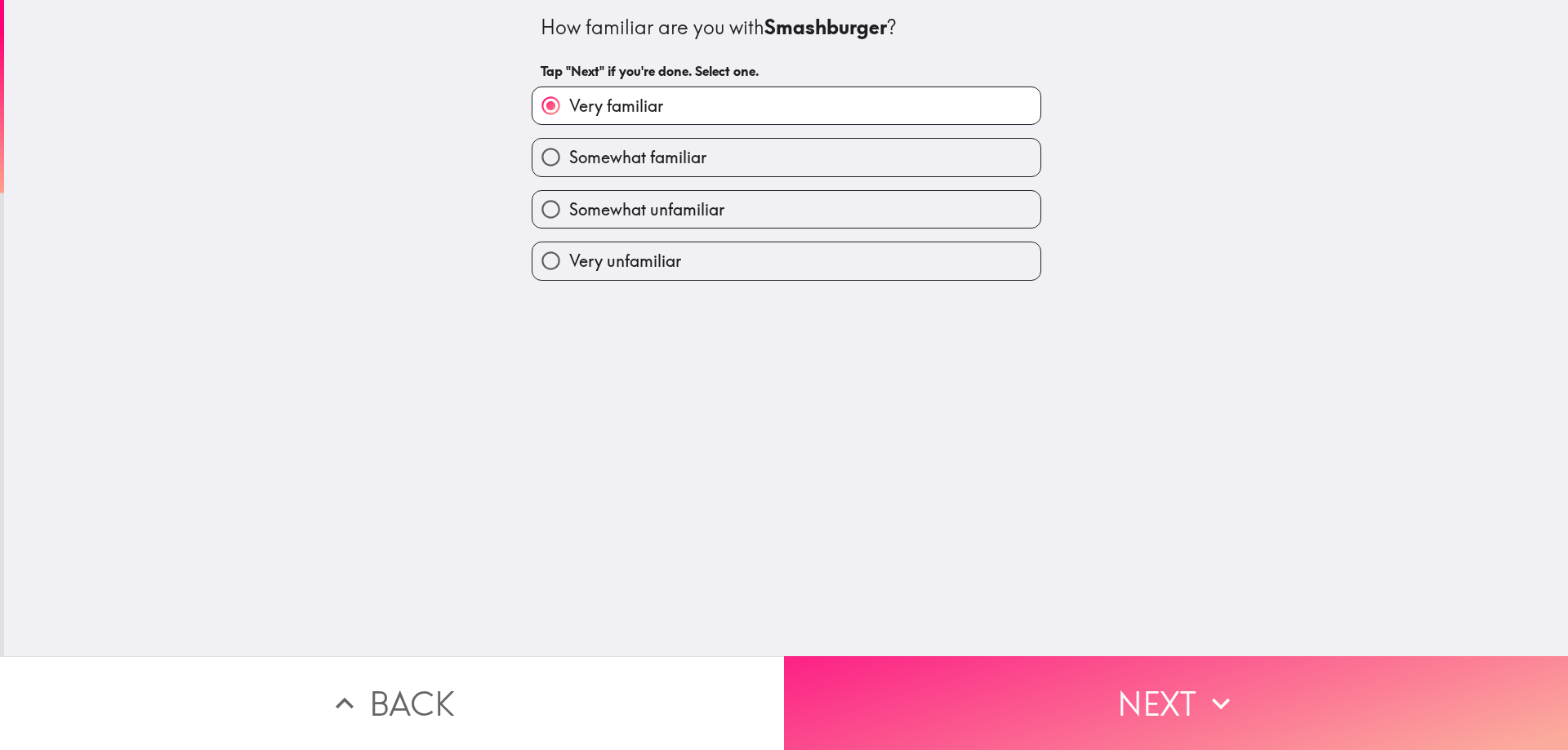
click at [921, 710] on button "Next" at bounding box center [1177, 703] width 784 height 94
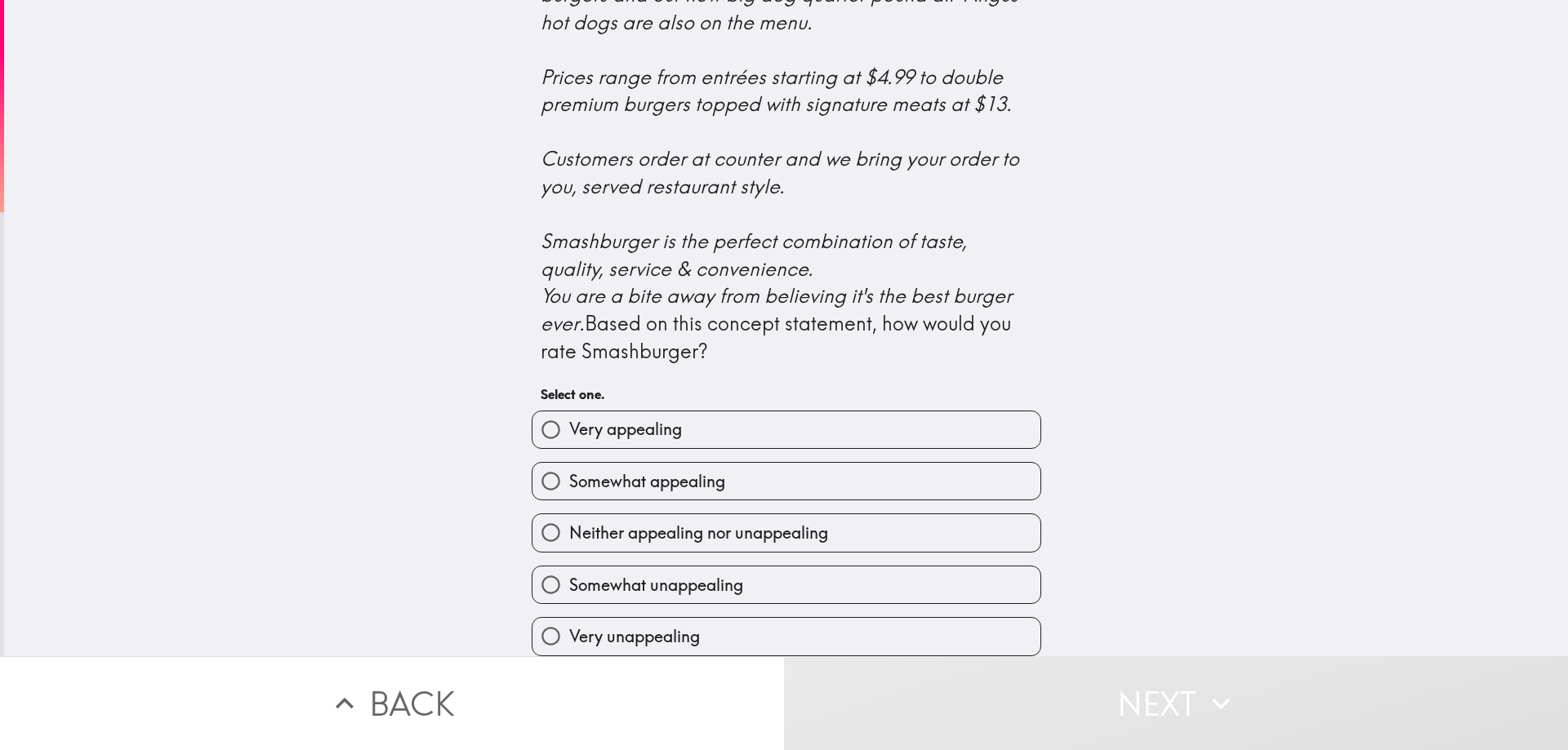
scroll to position [566, 0]
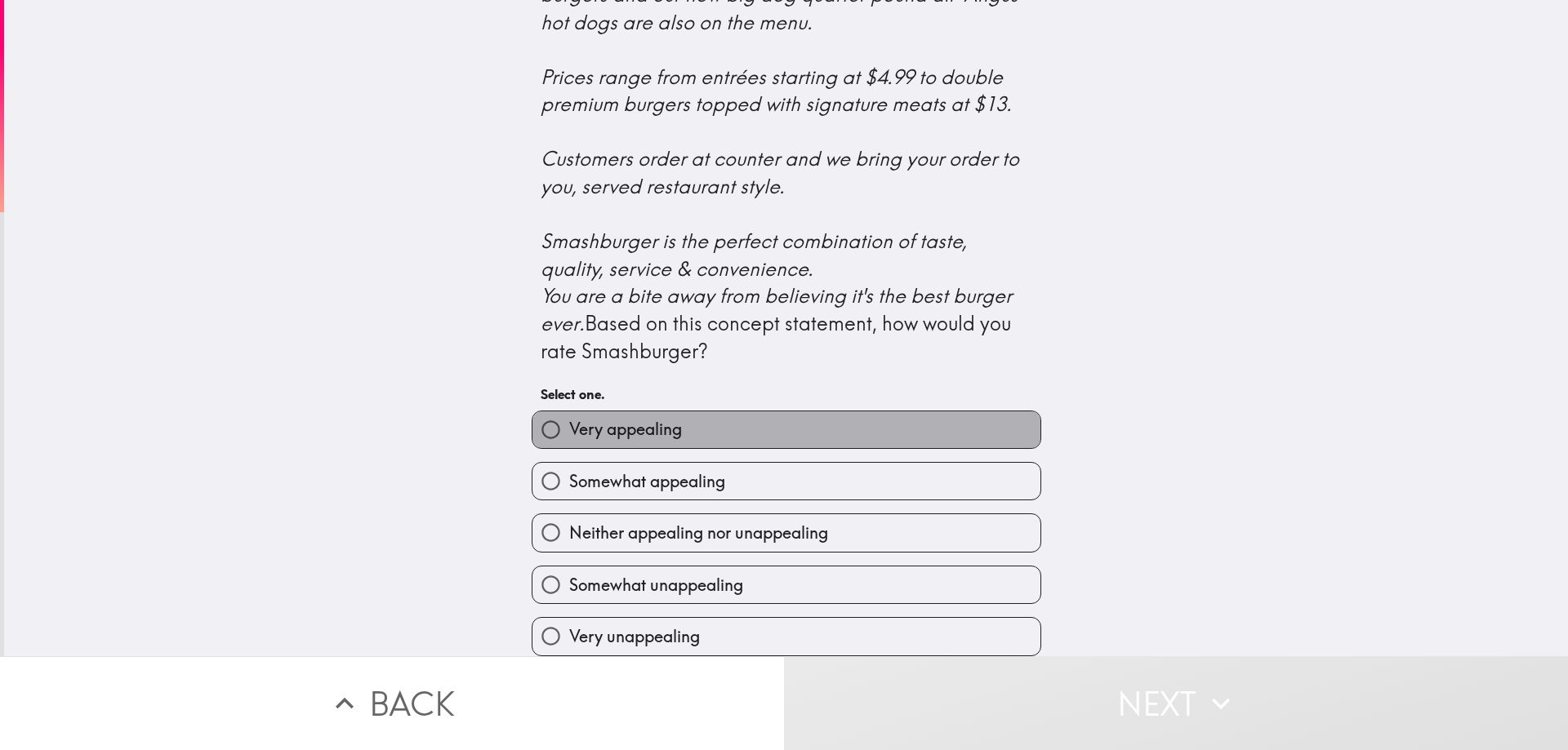
click at [742, 428] on label "Very appealing" at bounding box center [786, 430] width 508 height 37
click at [570, 428] on input "Very appealing" at bounding box center [551, 430] width 37 height 37
radio input "true"
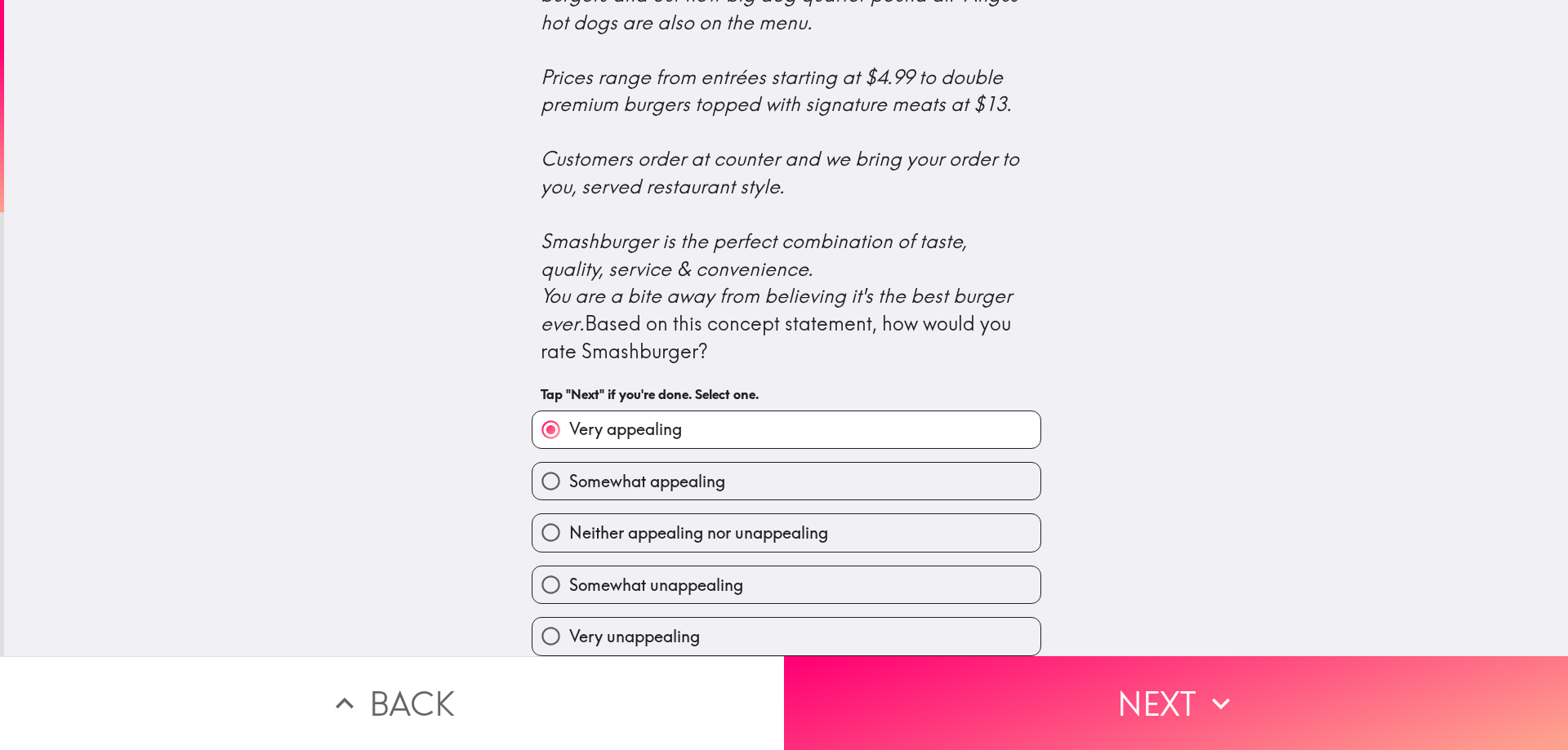
click at [843, 657] on button "Next" at bounding box center [1177, 703] width 784 height 94
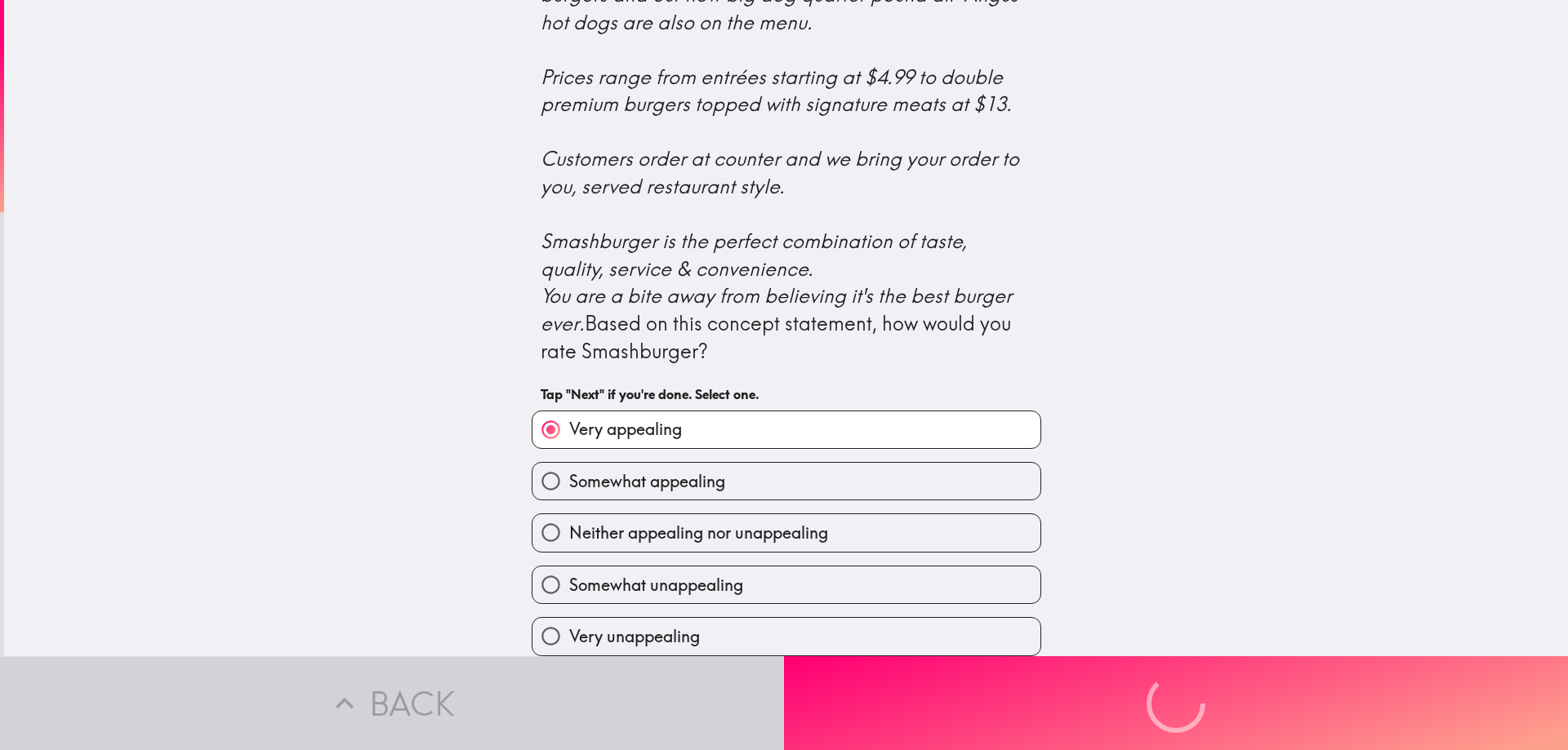
scroll to position [0, 0]
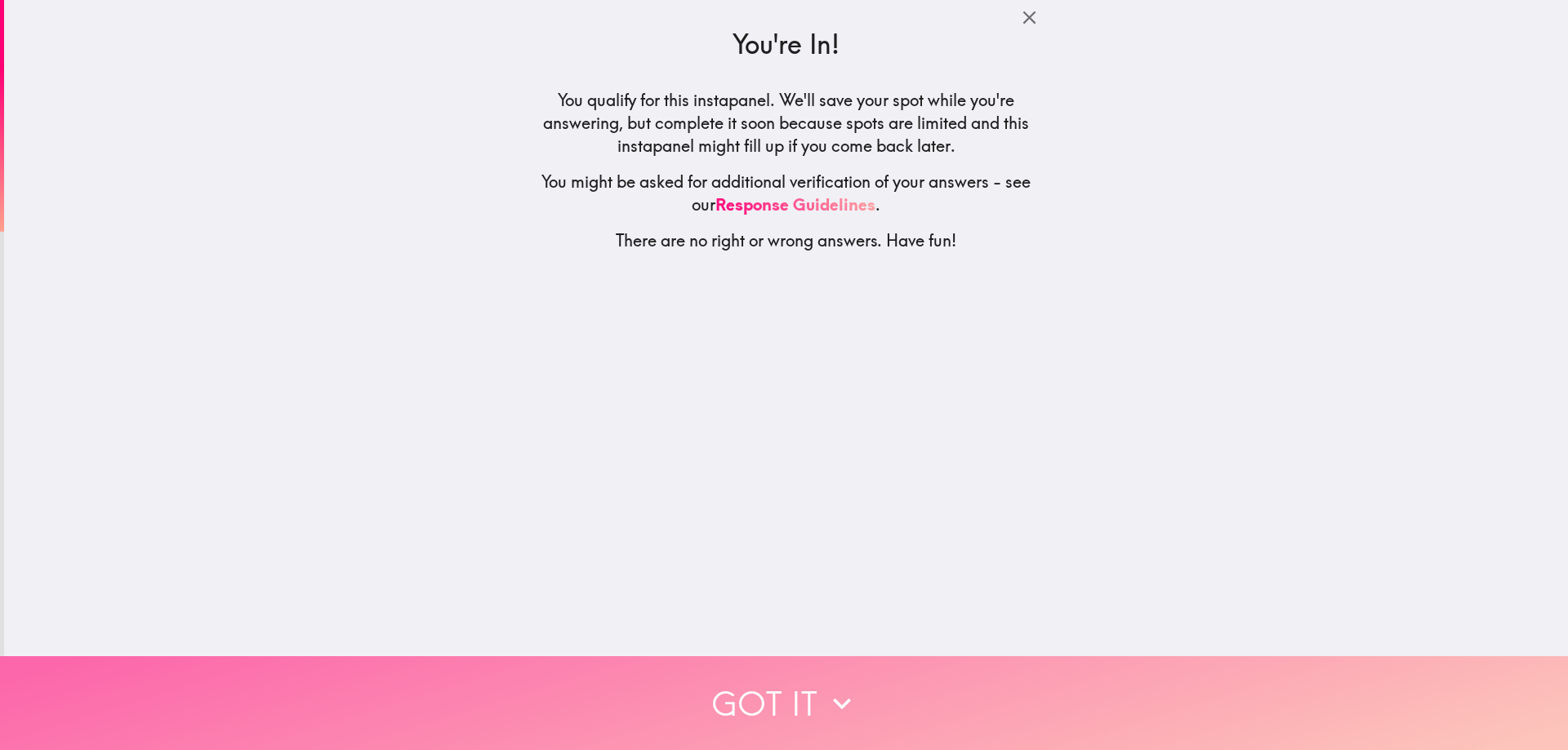
click at [794, 683] on button "Got it" at bounding box center [784, 703] width 1568 height 94
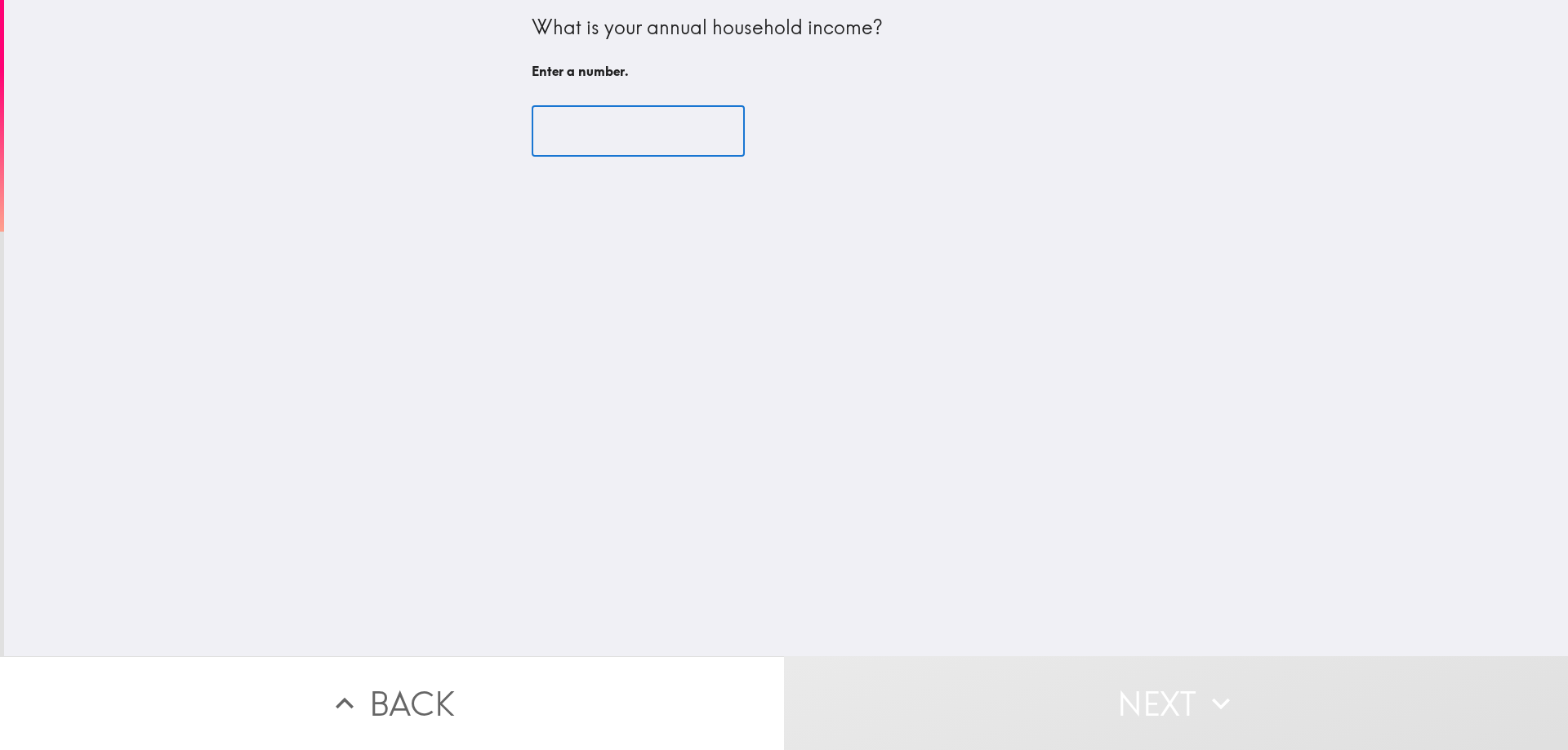
click at [620, 132] on input "number" at bounding box center [638, 132] width 213 height 51
click at [599, 117] on input "number" at bounding box center [638, 132] width 213 height 51
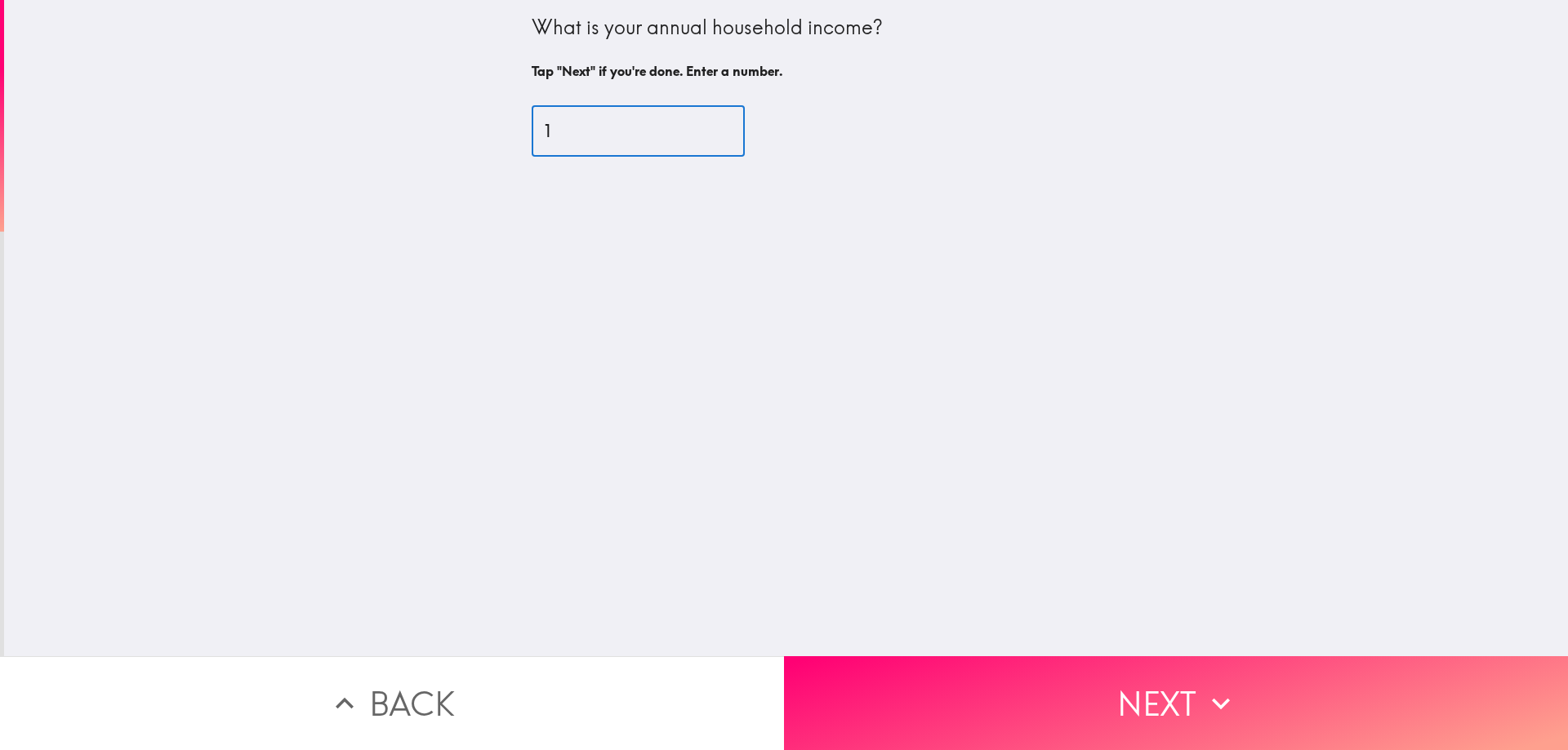
click at [702, 127] on input "1" at bounding box center [638, 132] width 213 height 51
drag, startPoint x: 607, startPoint y: 133, endPoint x: 506, endPoint y: 133, distance: 101.0
click at [506, 133] on div "What is your annual household income? Tap "Next" if you're done. Enter a number…" at bounding box center [786, 328] width 1564 height 656
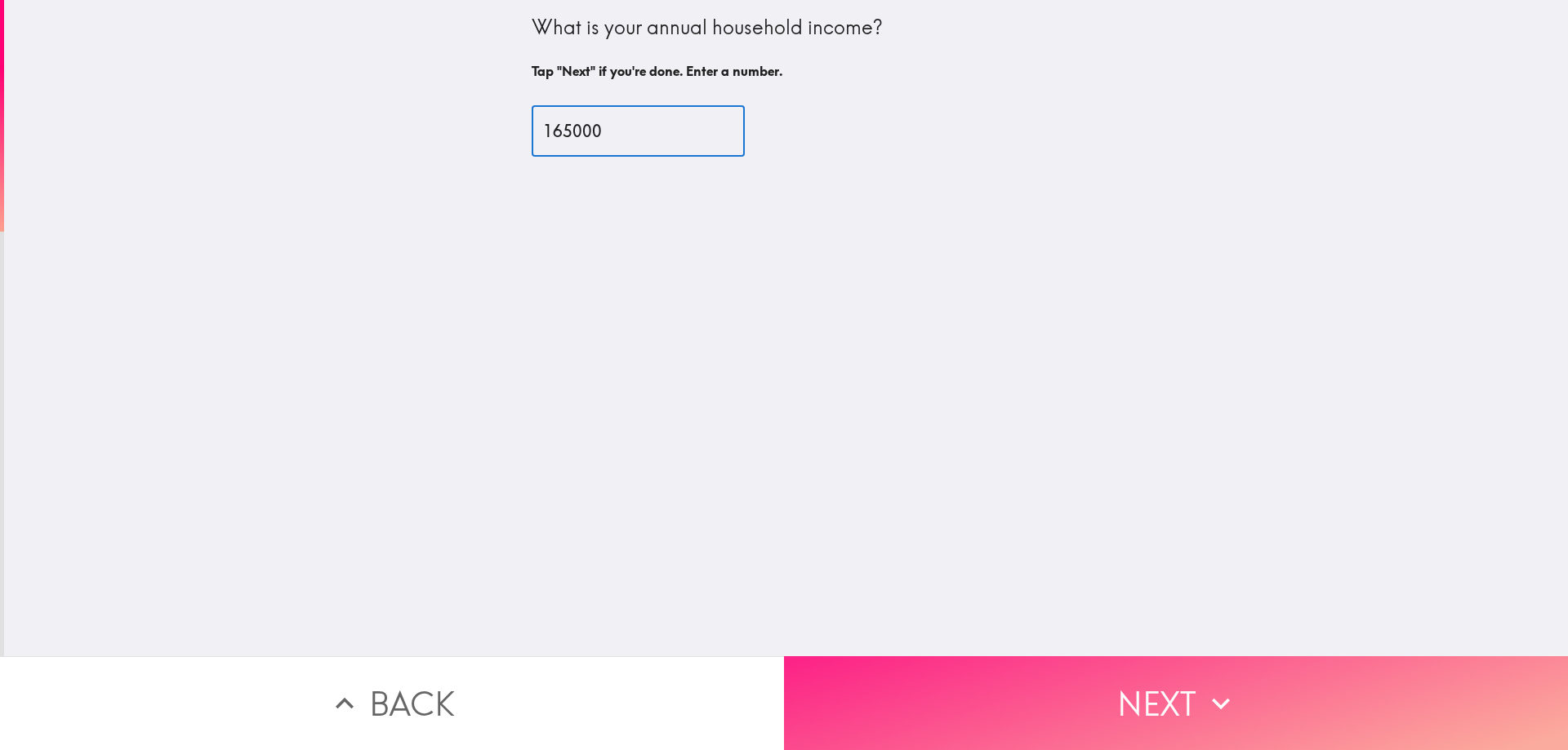
type input "165000"
click at [1128, 667] on button "Next" at bounding box center [1177, 703] width 784 height 94
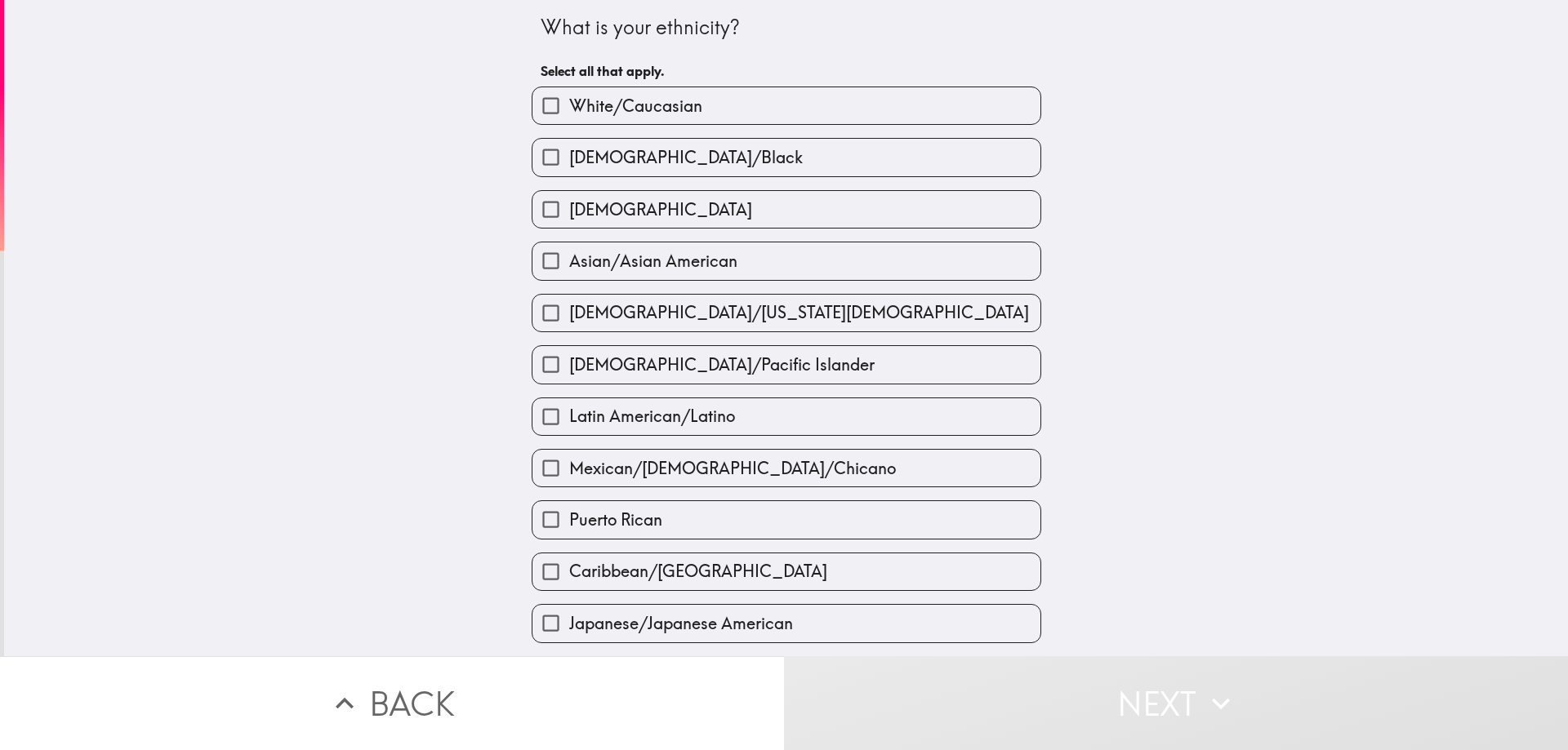
click at [704, 164] on span "[DEMOGRAPHIC_DATA]/Black" at bounding box center [686, 158] width 234 height 23
click at [570, 164] on input "[DEMOGRAPHIC_DATA]/Black" at bounding box center [551, 157] width 37 height 37
checkbox input "true"
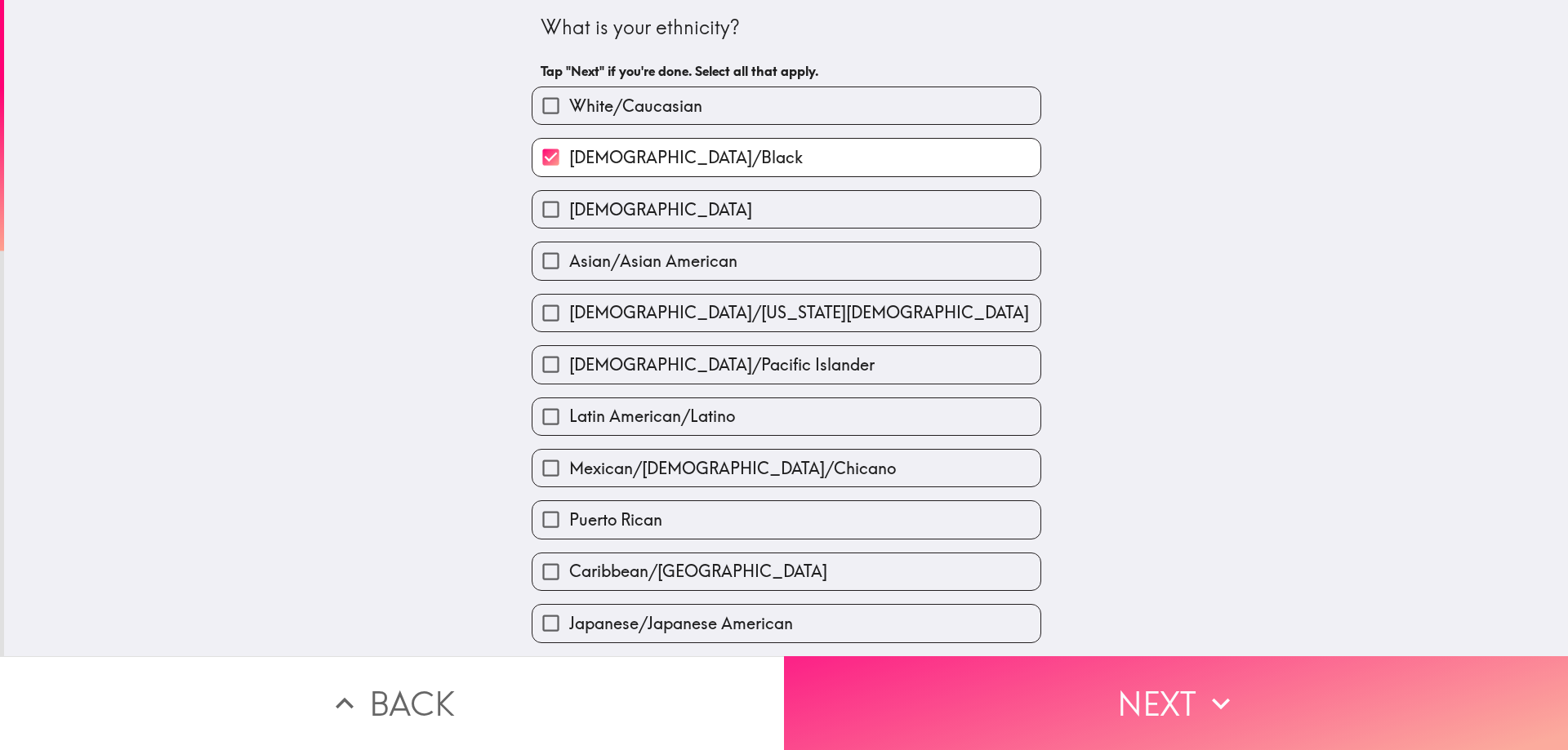
click at [974, 669] on button "Next" at bounding box center [1177, 703] width 784 height 94
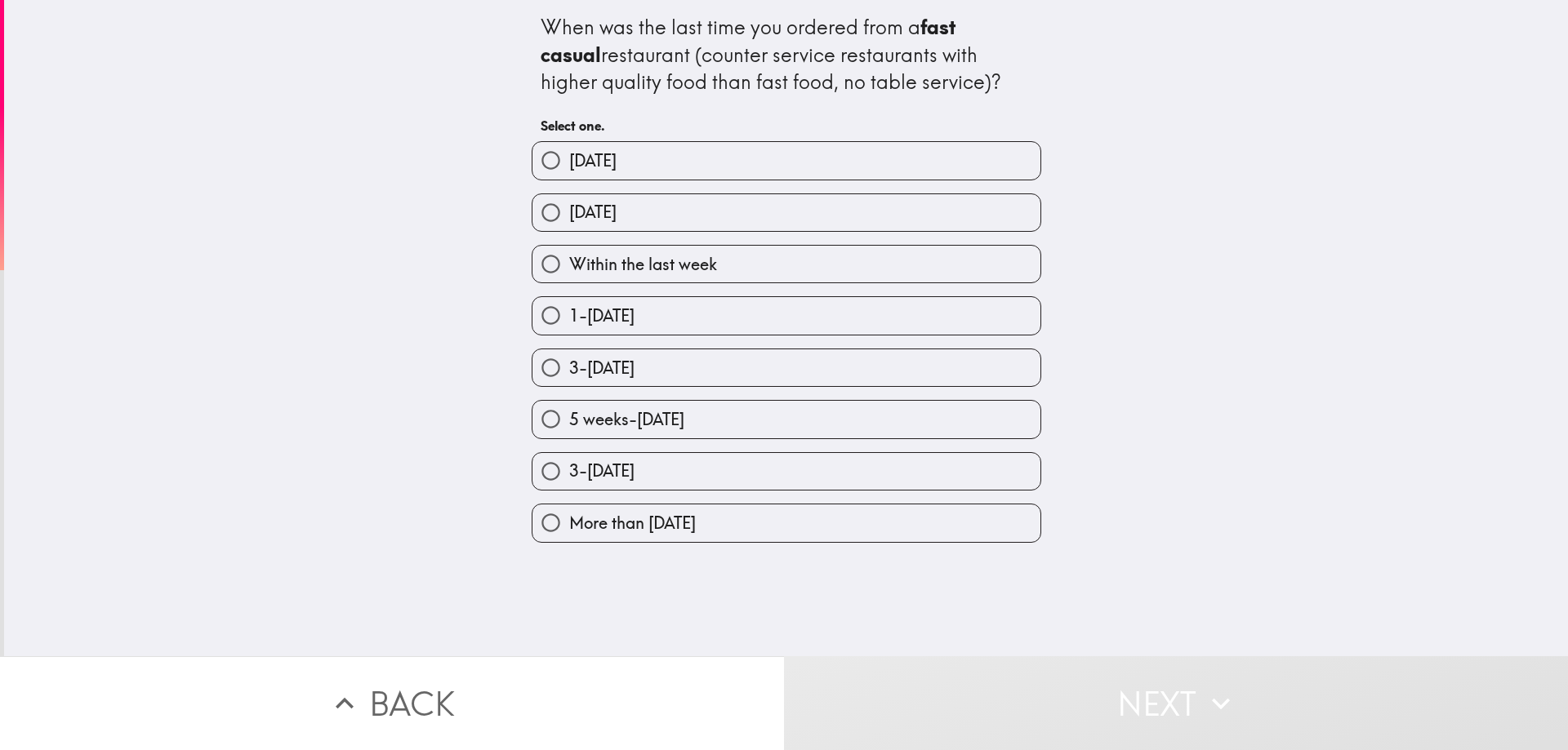
click at [655, 212] on label "[DATE]" at bounding box center [786, 212] width 508 height 37
click at [570, 212] on input "[DATE]" at bounding box center [551, 212] width 37 height 37
radio input "true"
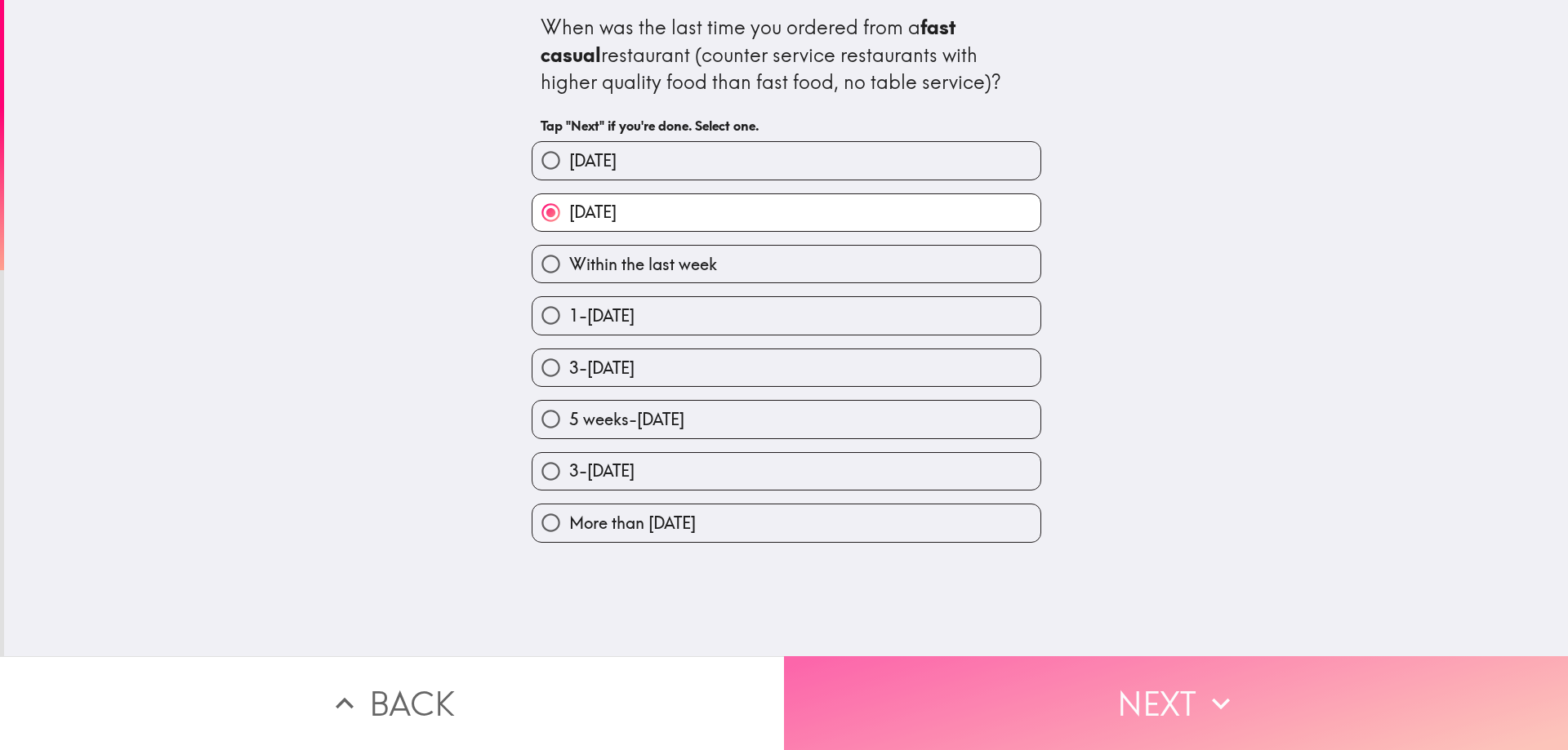
click at [1128, 707] on button "Next" at bounding box center [1177, 703] width 784 height 94
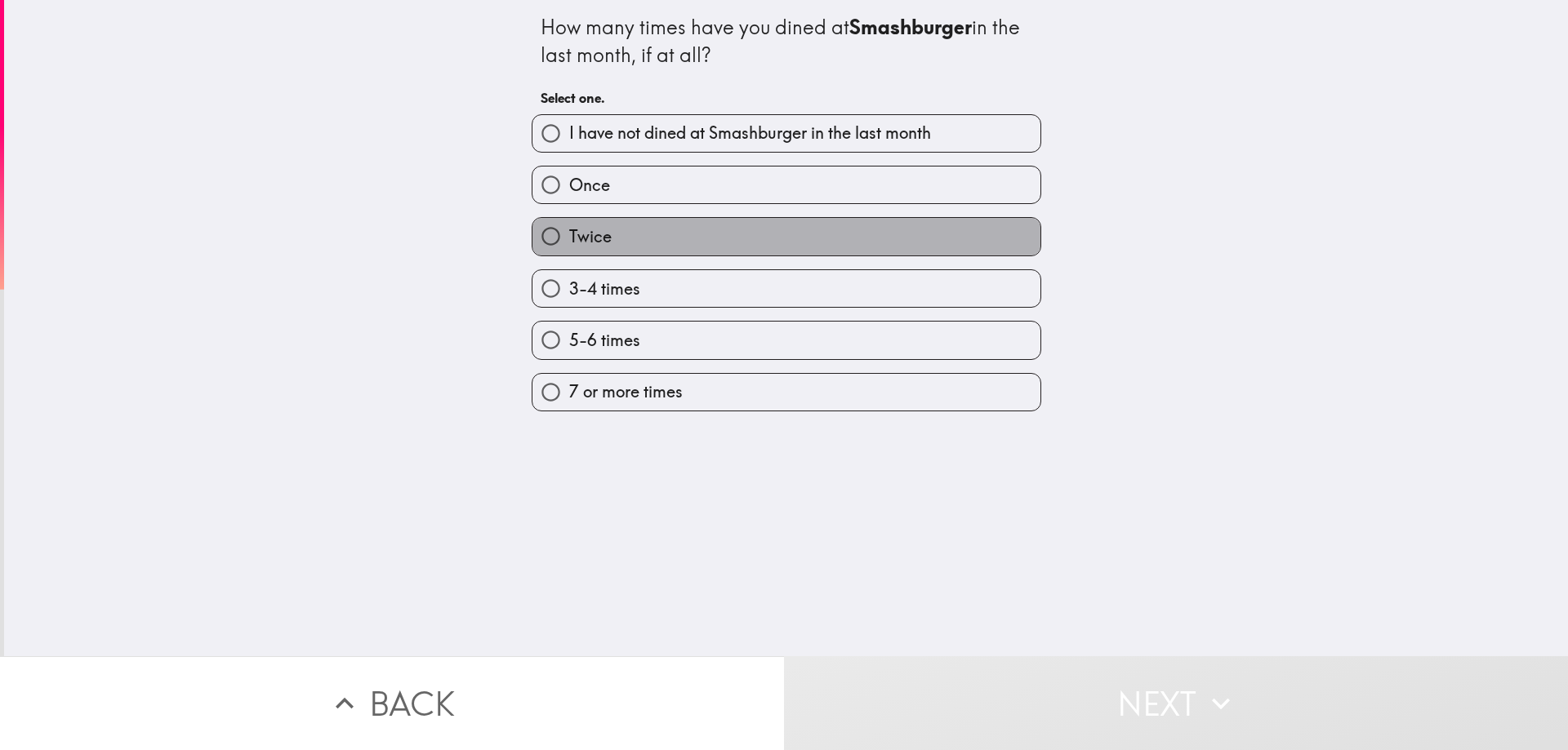
click at [619, 239] on label "Twice" at bounding box center [786, 236] width 508 height 37
click at [570, 239] on input "Twice" at bounding box center [551, 236] width 37 height 37
radio input "true"
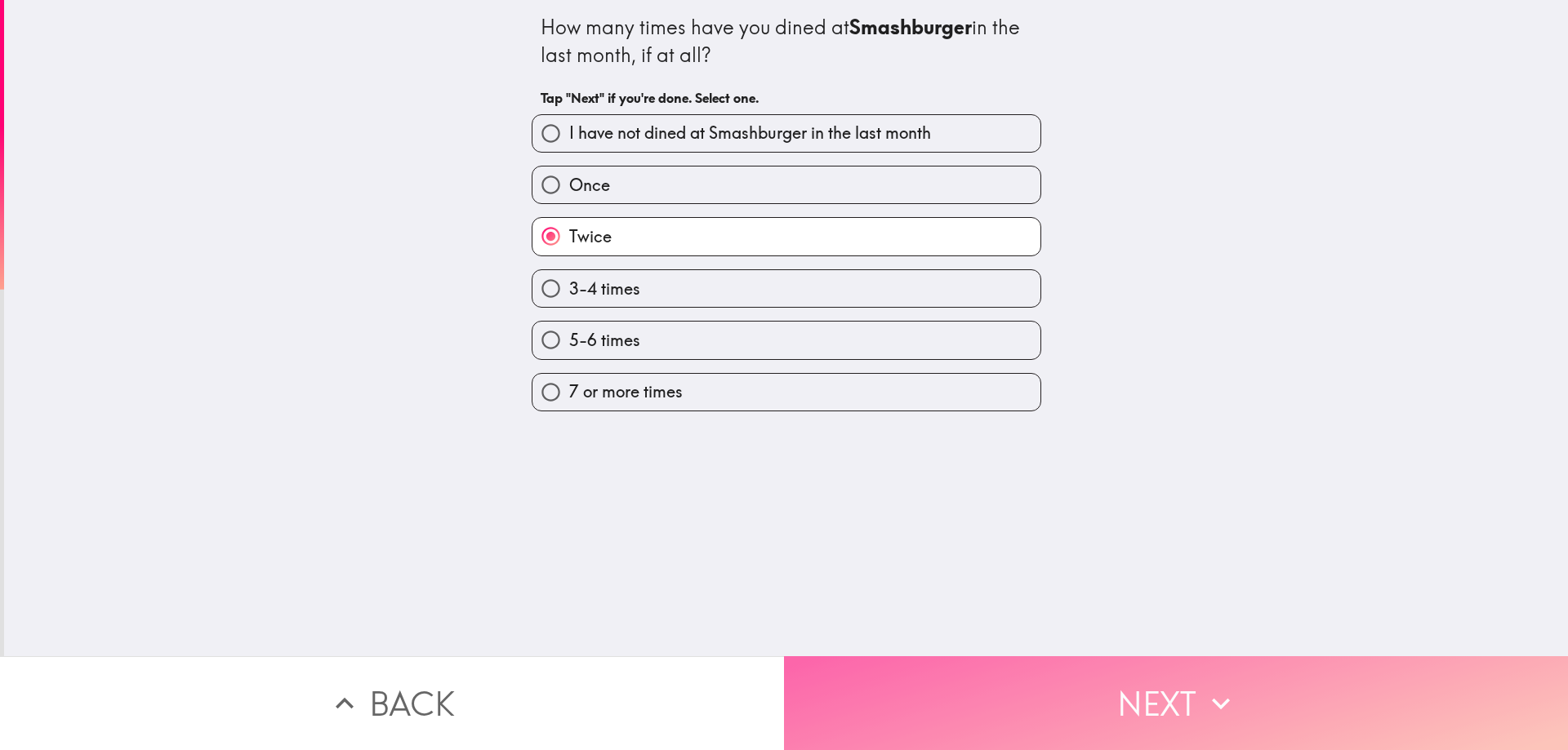
click at [1118, 703] on button "Next" at bounding box center [1177, 703] width 784 height 94
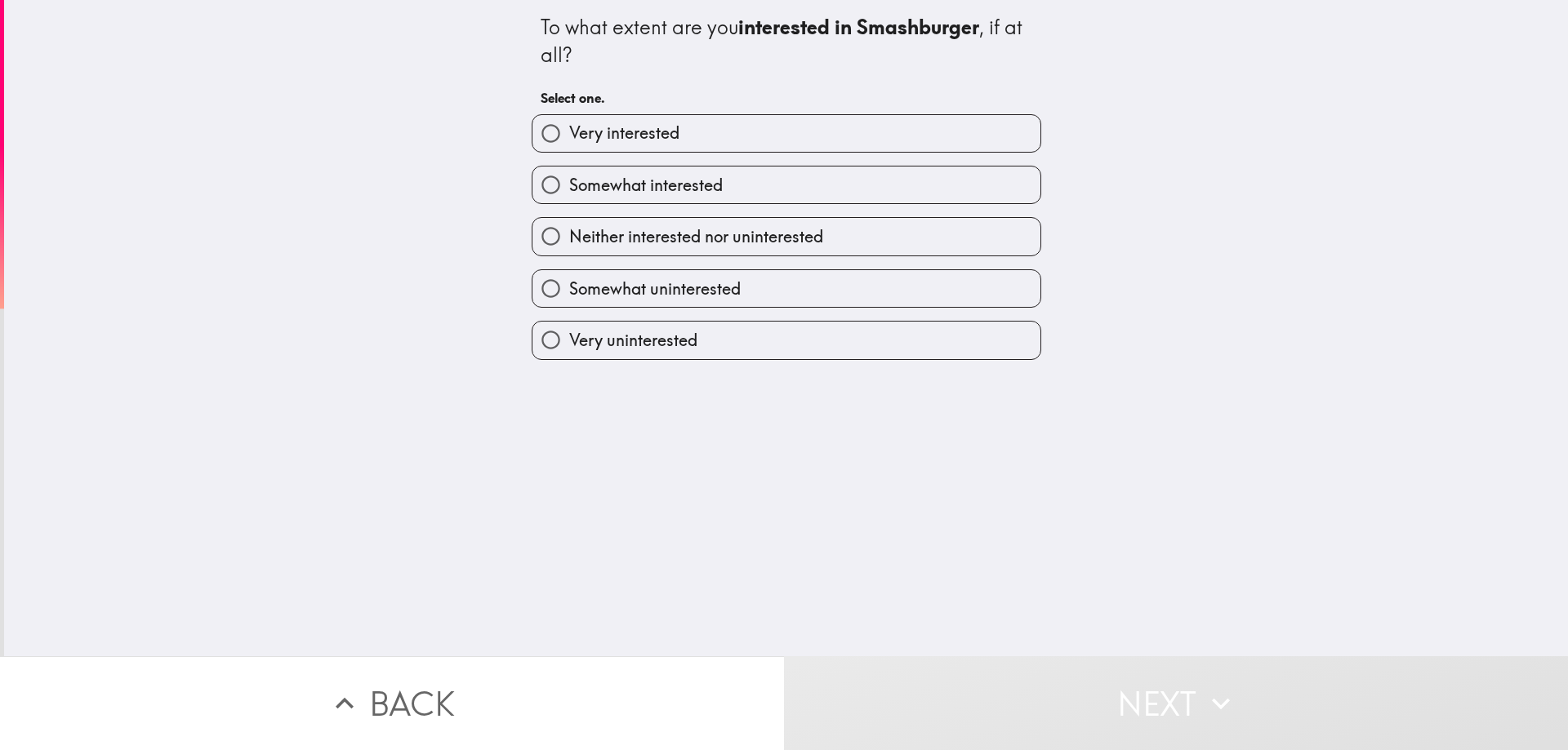
click at [750, 129] on label "Very interested" at bounding box center [786, 133] width 508 height 37
click at [570, 129] on input "Very interested" at bounding box center [551, 133] width 37 height 37
radio input "true"
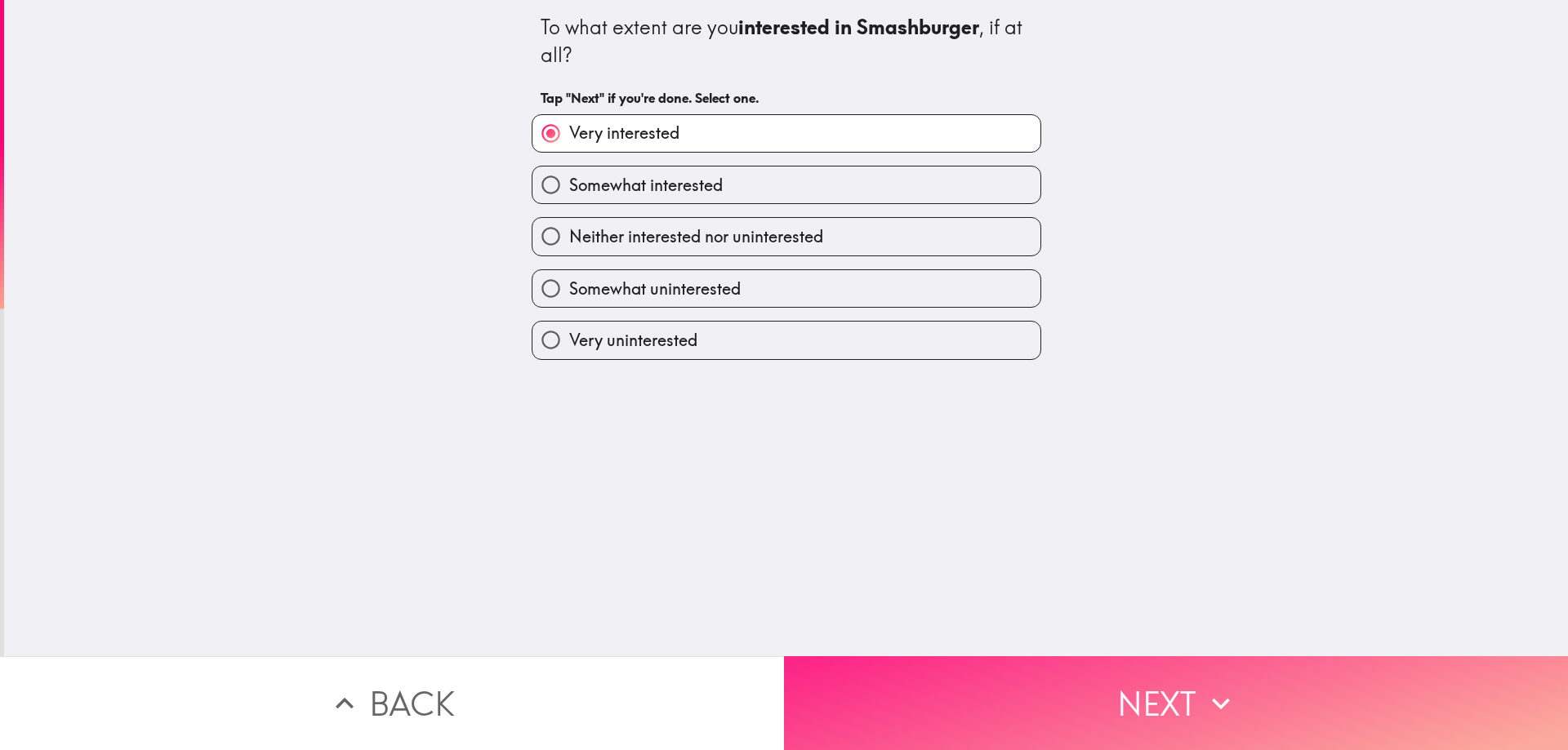
click at [983, 686] on button "Next" at bounding box center [1177, 703] width 784 height 94
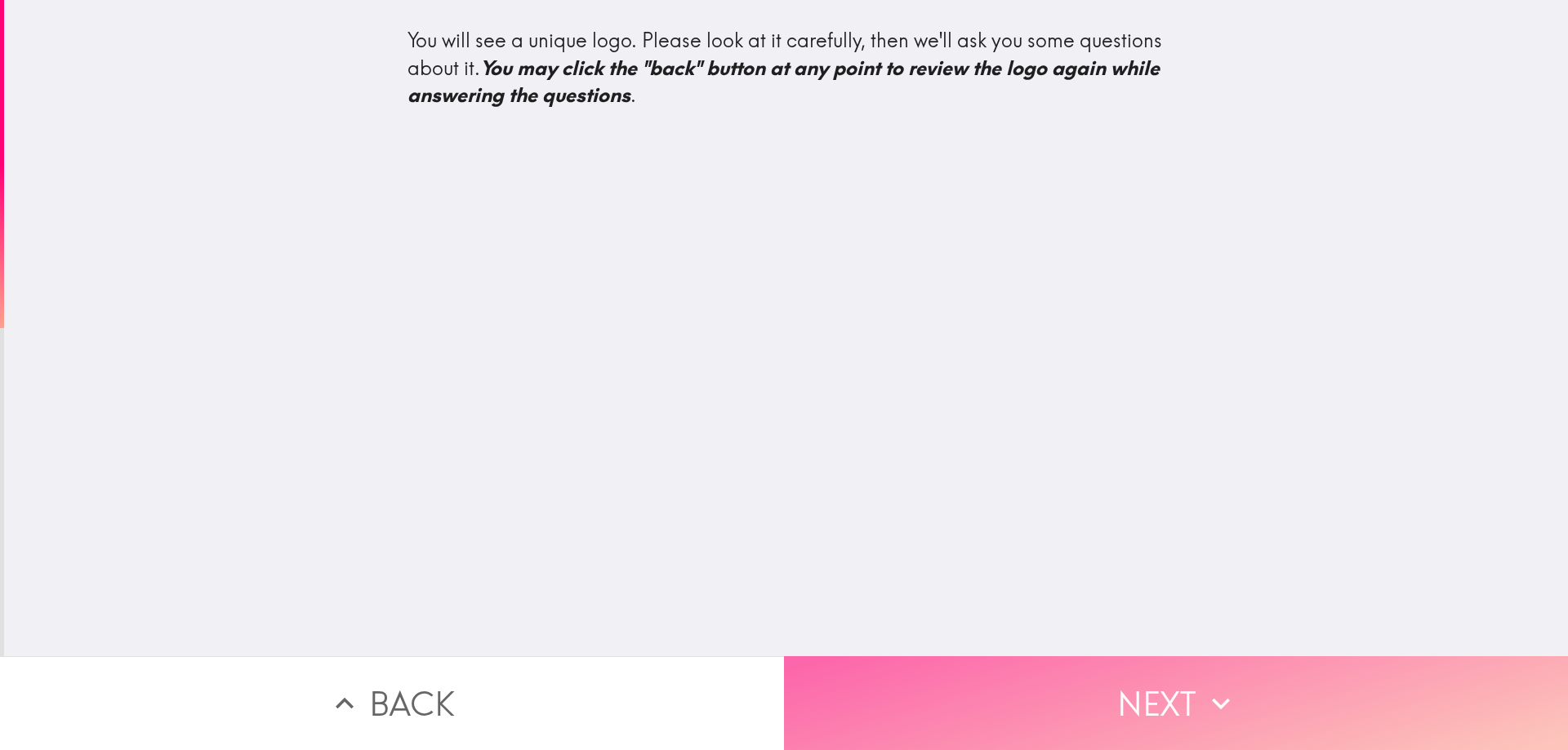
click at [949, 669] on button "Next" at bounding box center [1177, 703] width 784 height 94
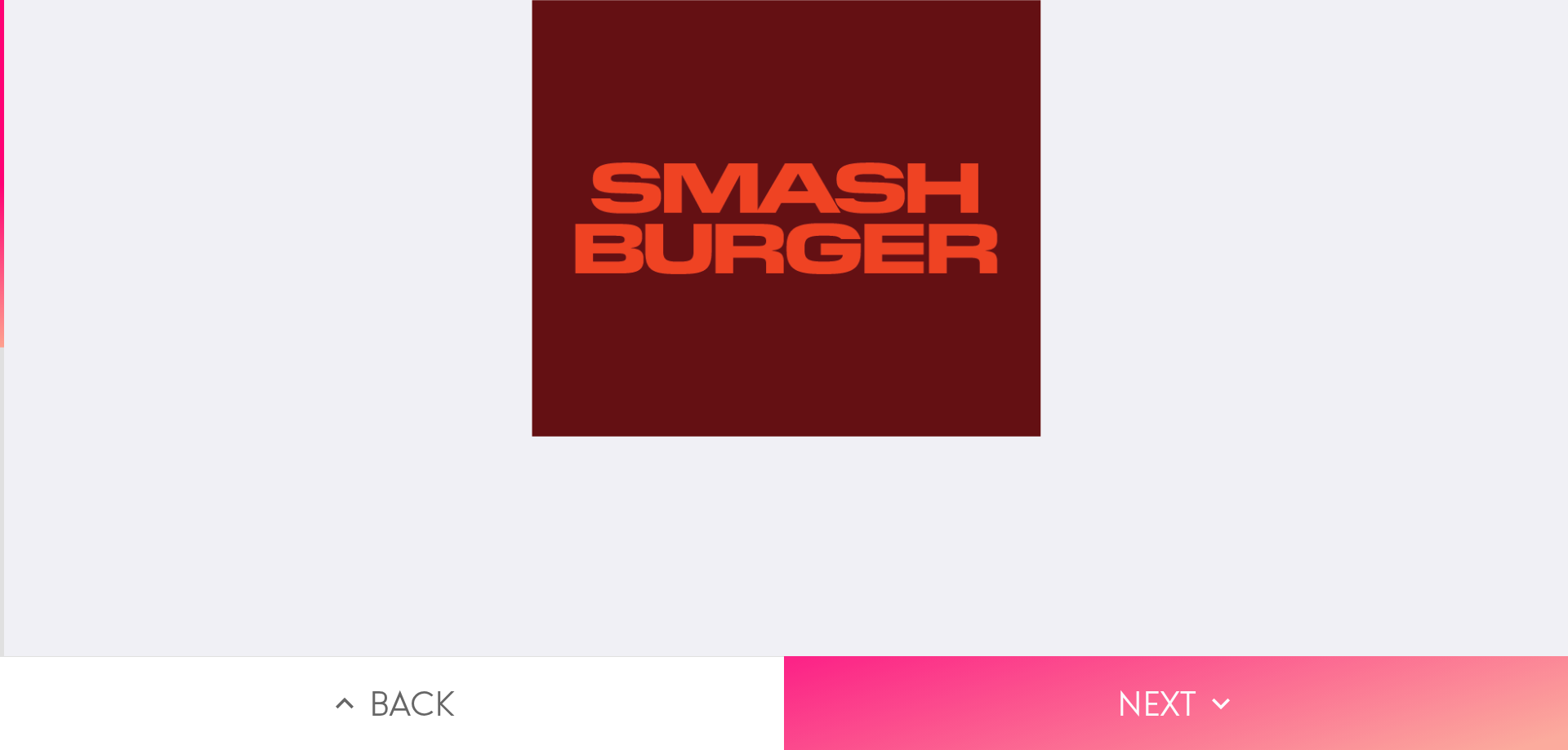
click at [1129, 703] on button "Next" at bounding box center [1177, 703] width 784 height 94
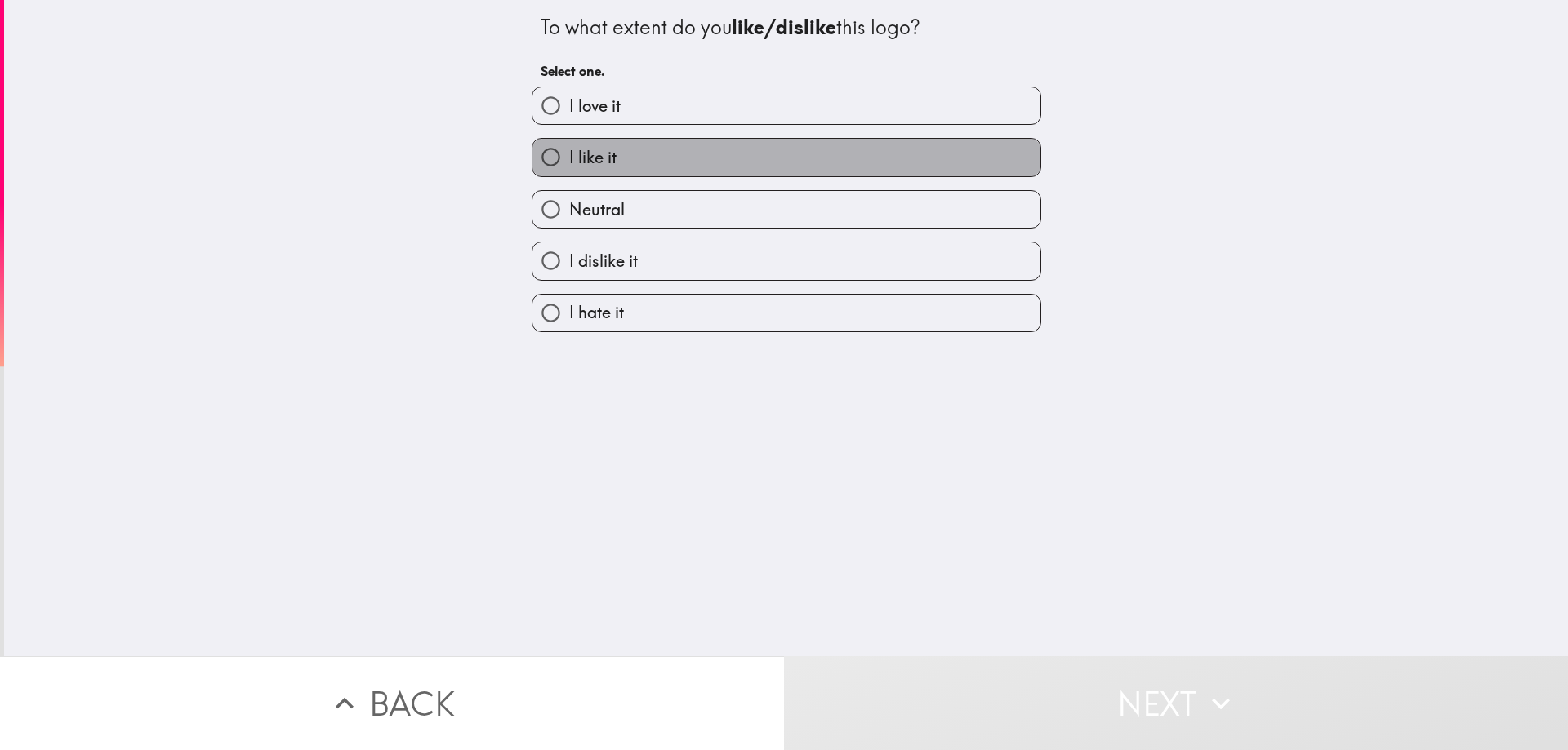
click at [665, 144] on label "I like it" at bounding box center [786, 157] width 508 height 37
click at [570, 144] on input "I like it" at bounding box center [551, 157] width 37 height 37
radio input "true"
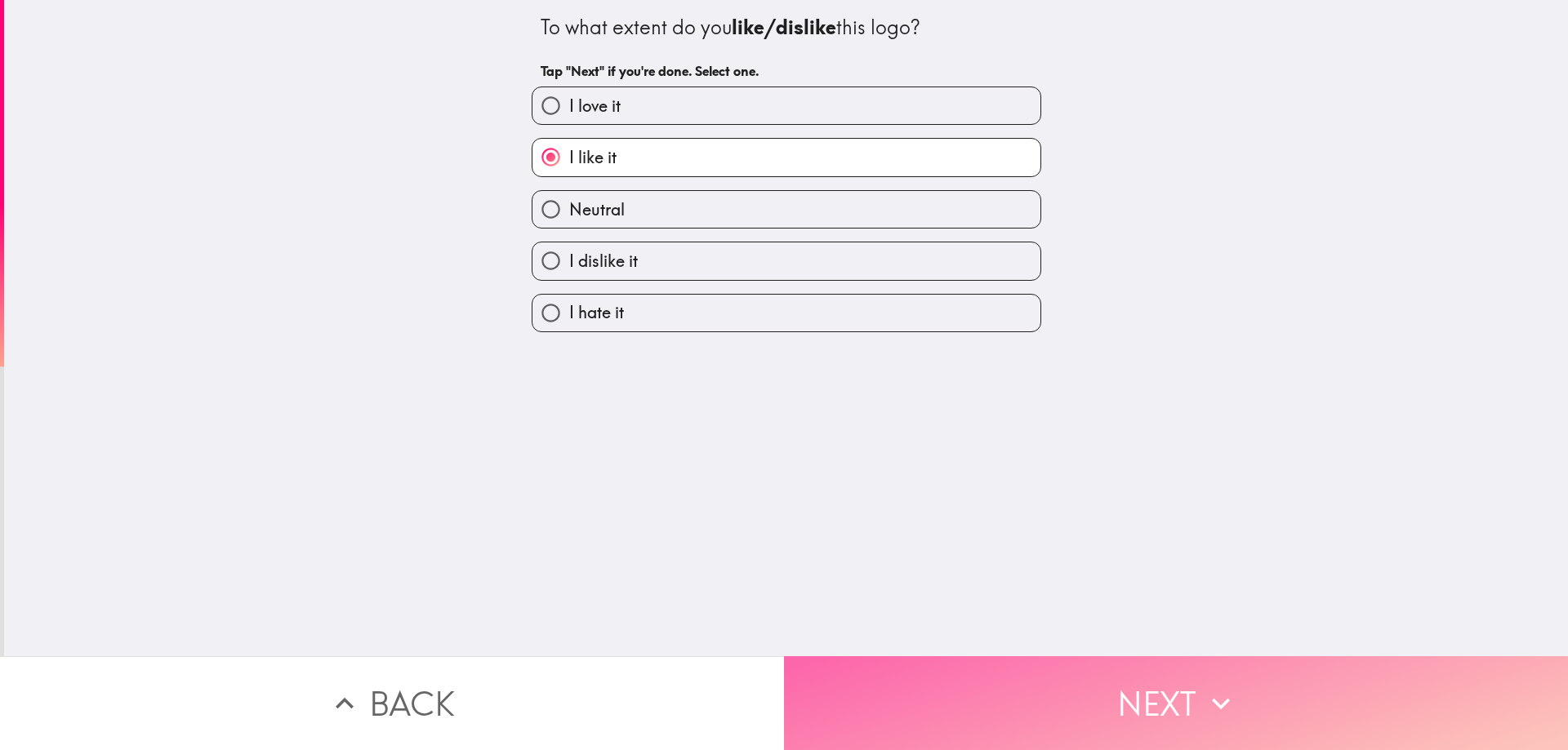
click at [1000, 688] on button "Next" at bounding box center [1177, 703] width 784 height 94
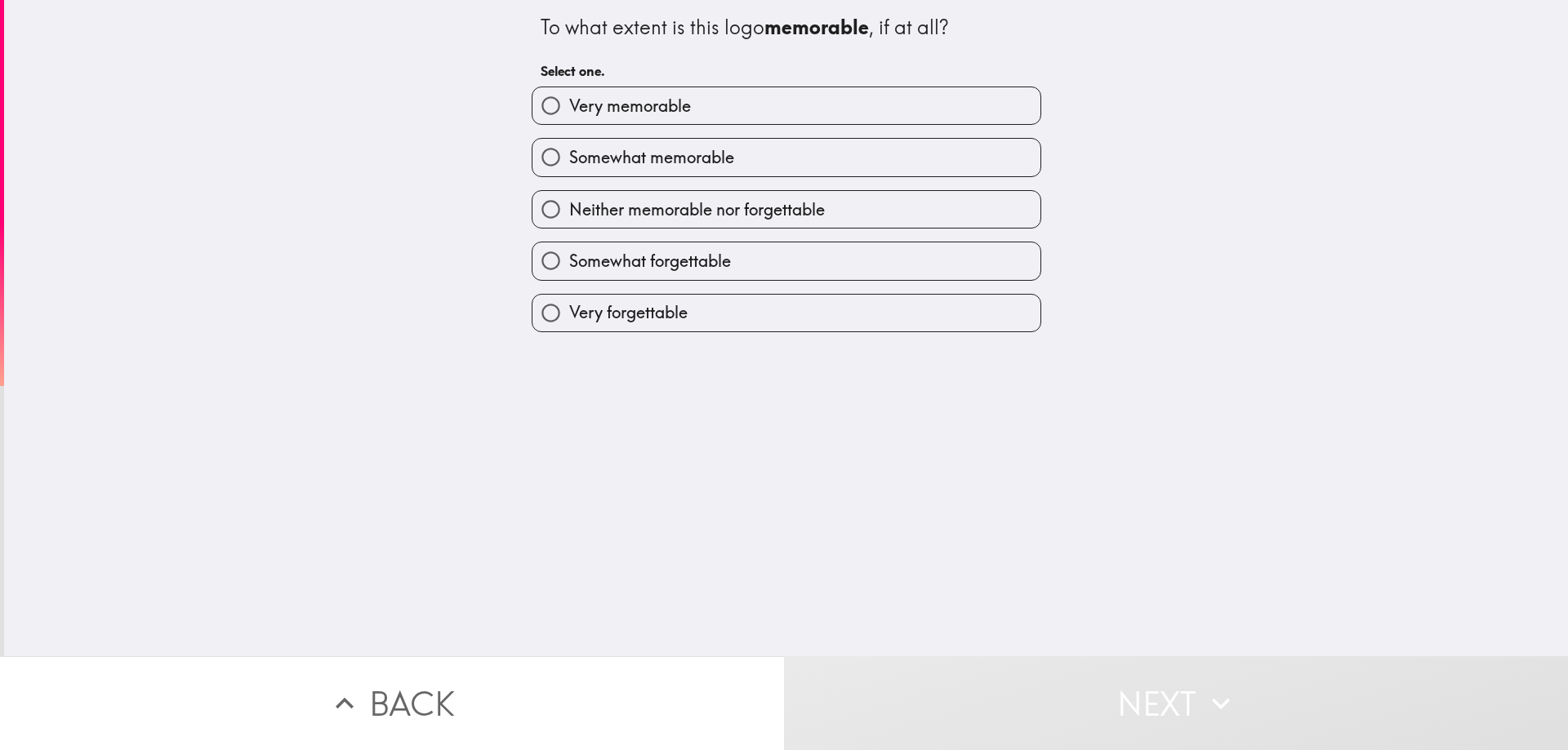
click at [750, 163] on label "Somewhat memorable" at bounding box center [786, 157] width 508 height 37
click at [570, 163] on input "Somewhat memorable" at bounding box center [551, 157] width 37 height 37
radio input "true"
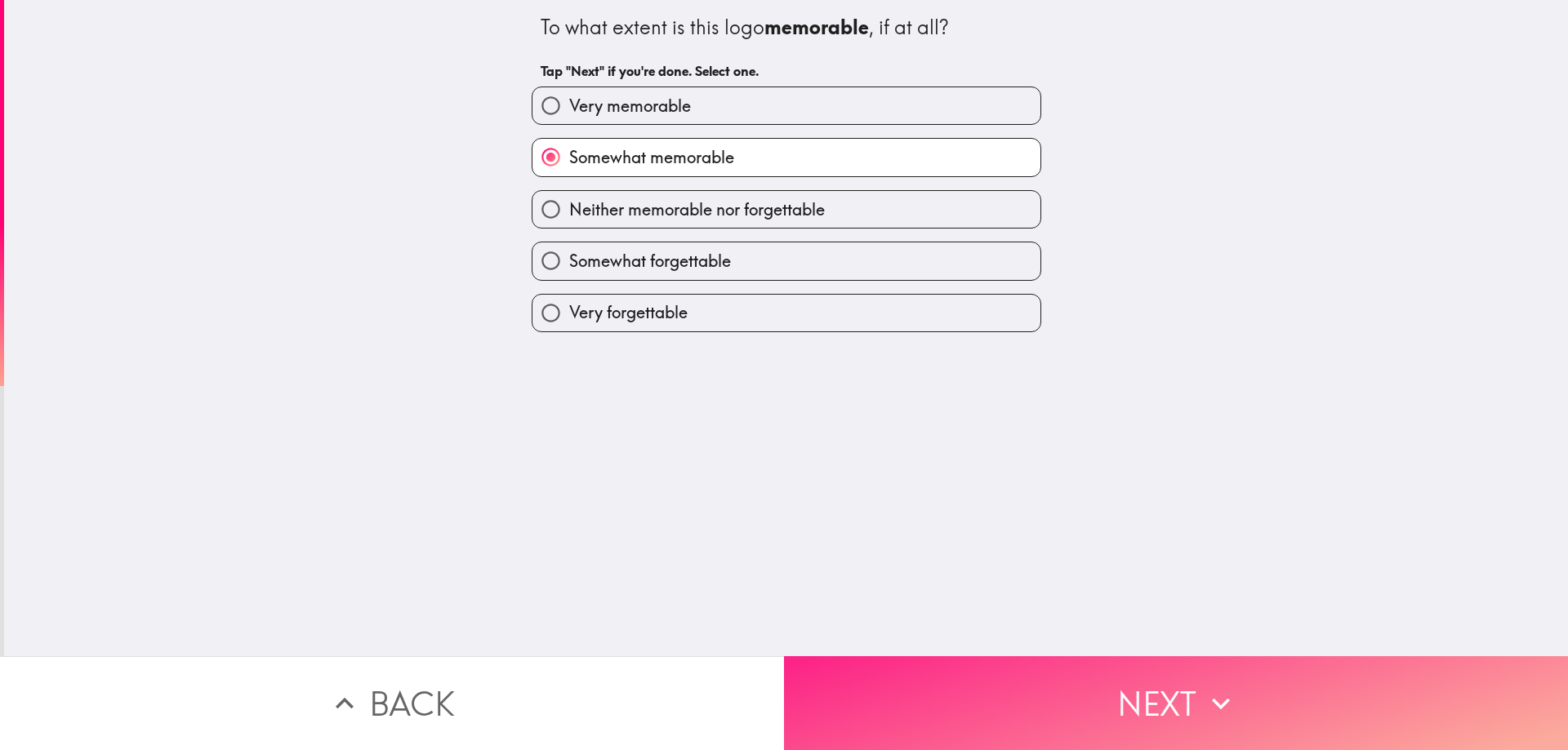
click at [1015, 674] on button "Next" at bounding box center [1177, 703] width 784 height 94
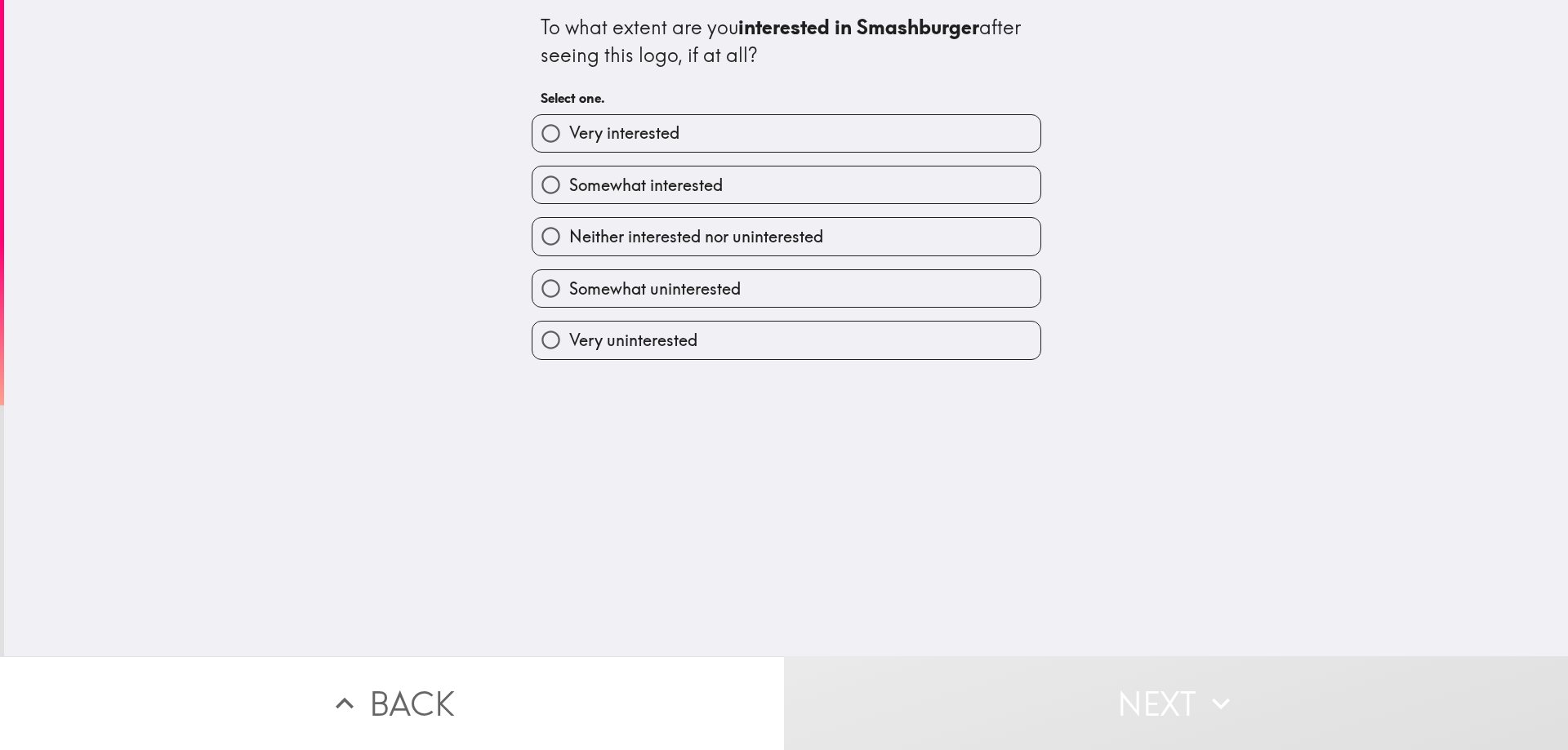
click at [720, 131] on label "Very interested" at bounding box center [786, 133] width 508 height 37
click at [570, 131] on input "Very interested" at bounding box center [551, 133] width 37 height 37
radio input "true"
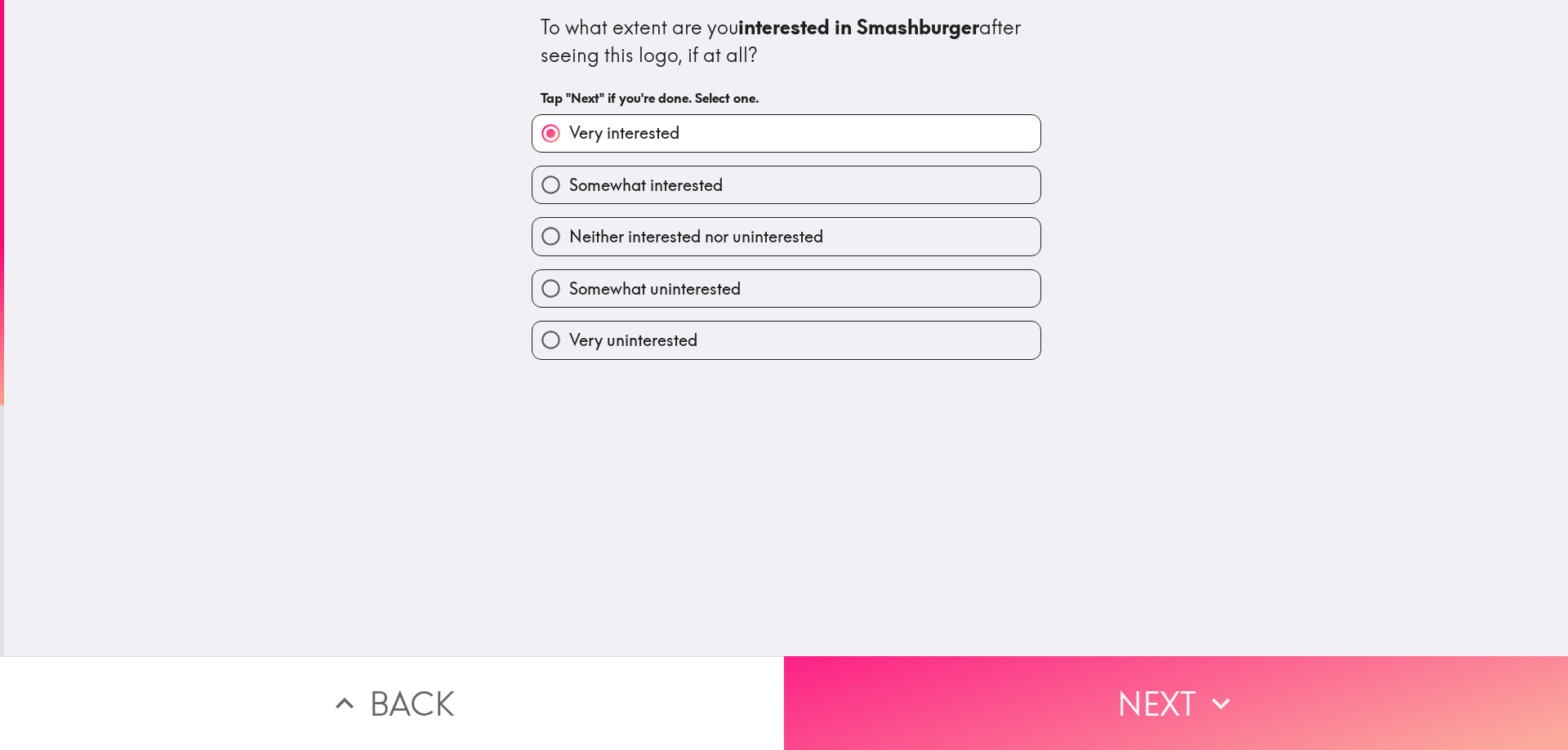
click at [956, 711] on button "Next" at bounding box center [1177, 703] width 784 height 94
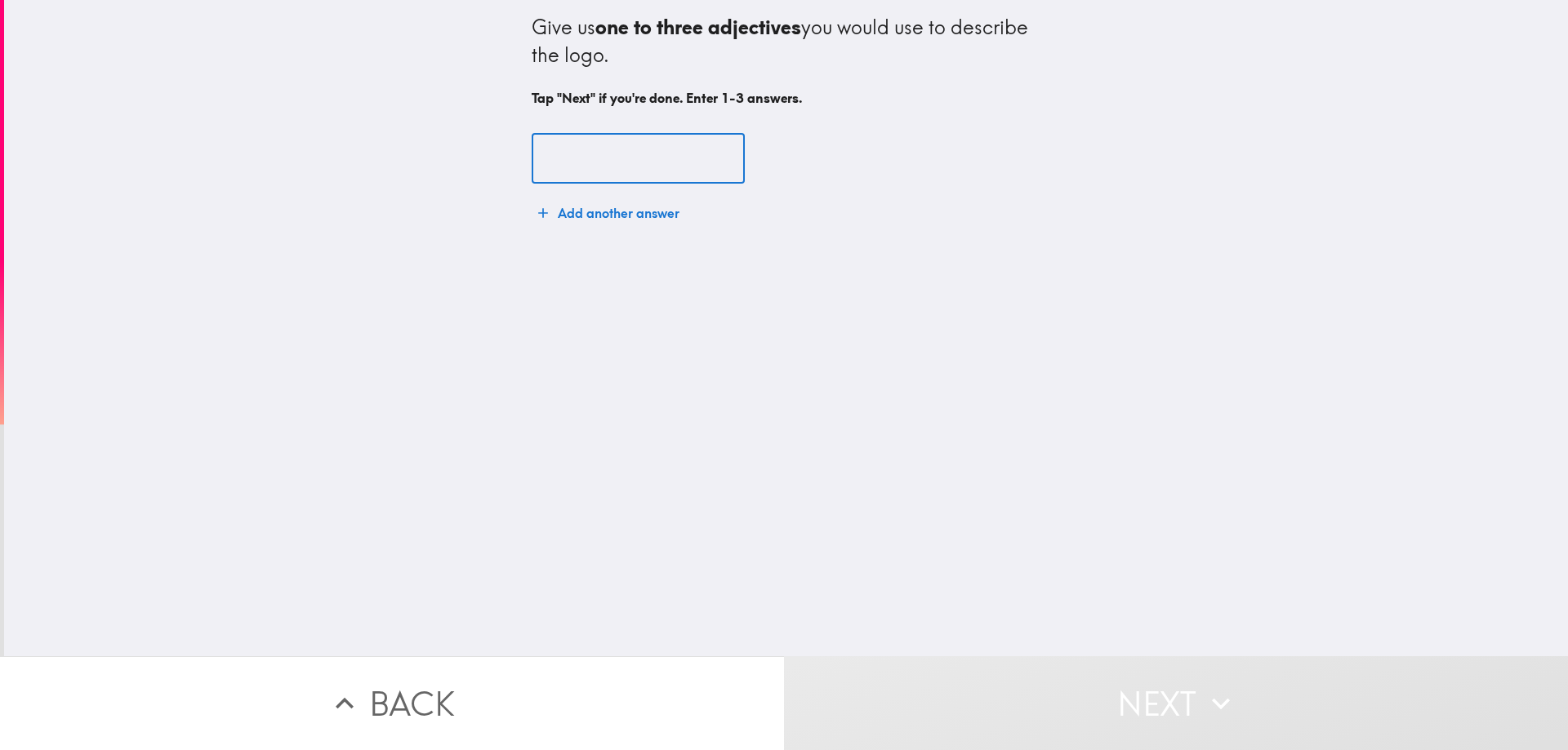
click at [598, 148] on input "text" at bounding box center [638, 159] width 213 height 51
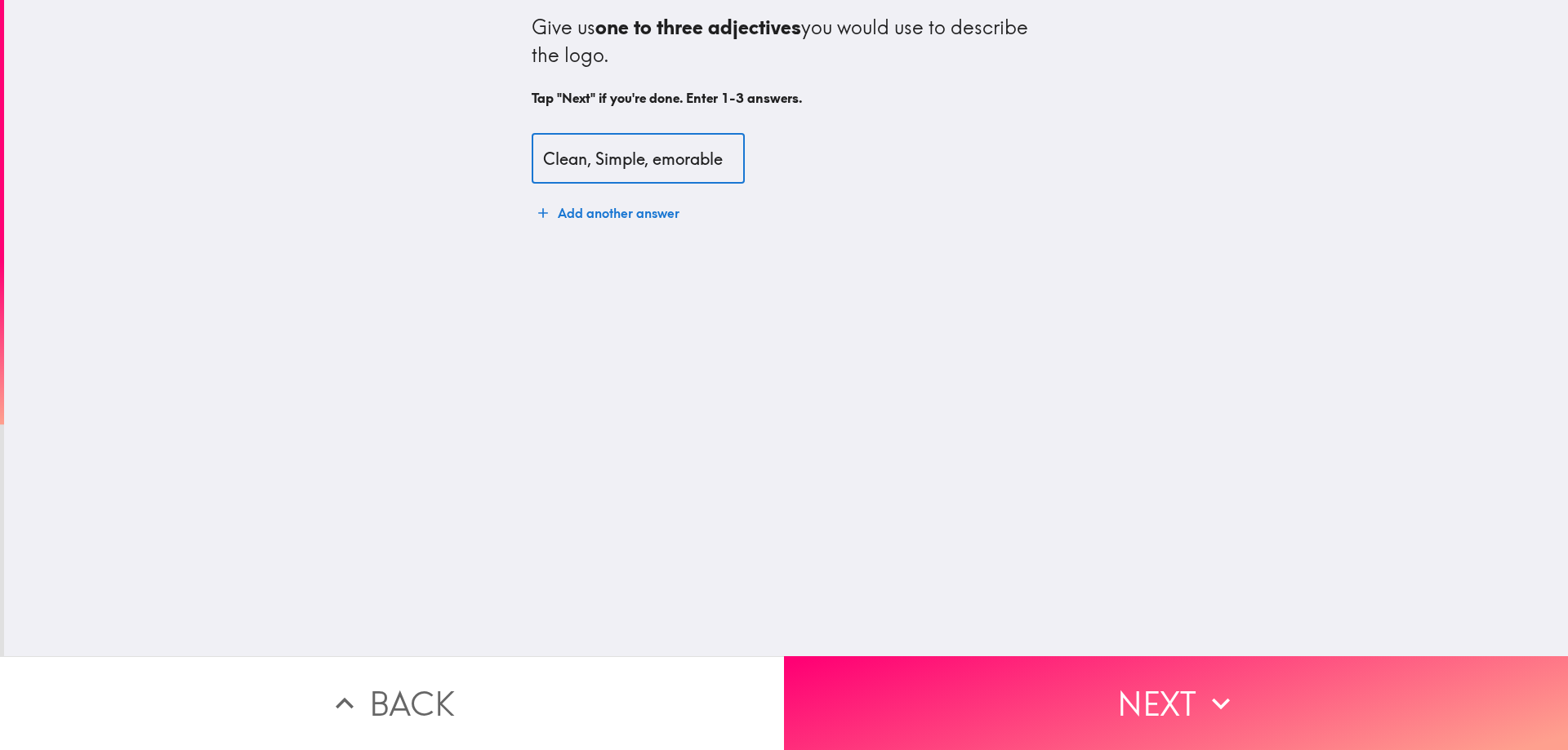
scroll to position [0, 5]
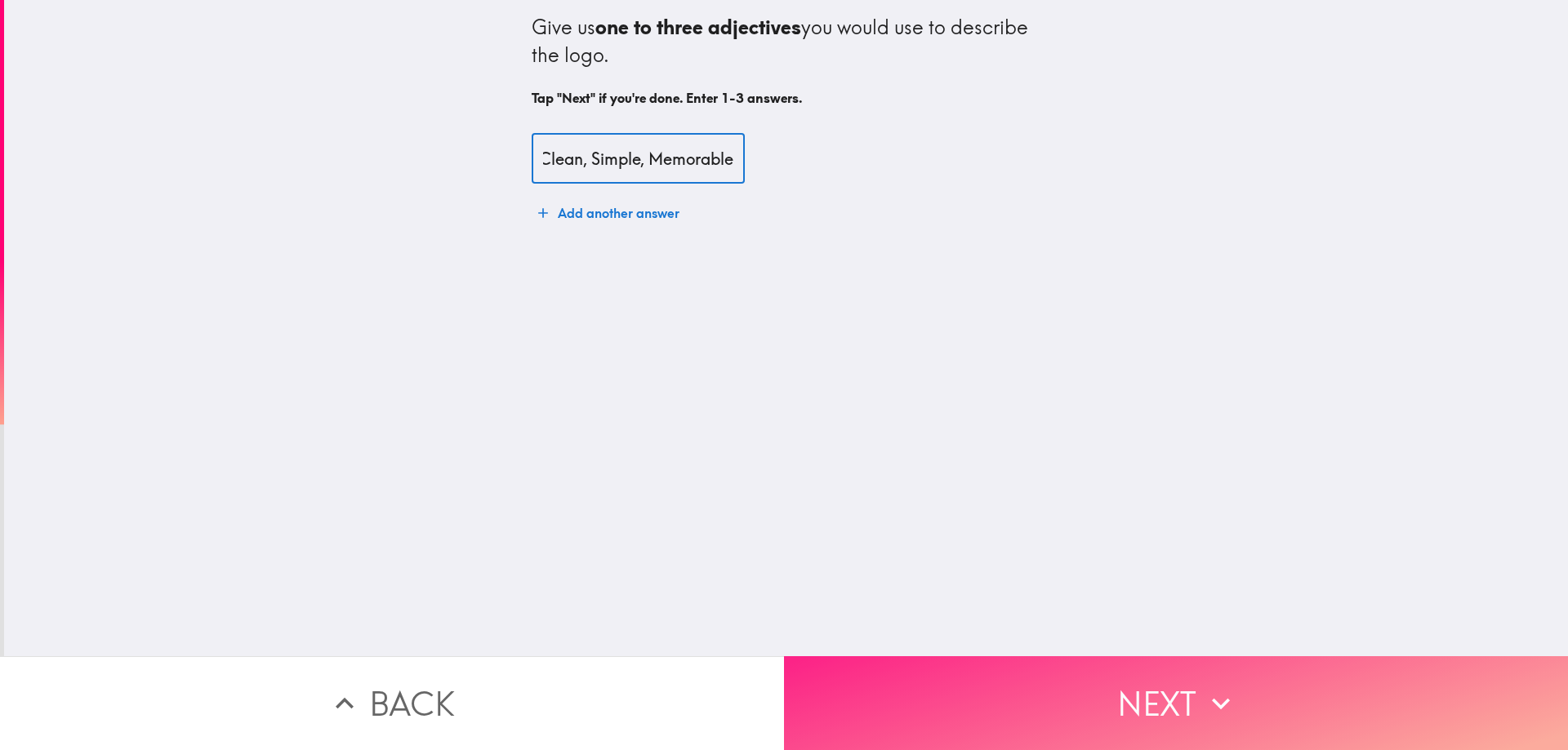
type input "Clean, Simple, Memorable"
click at [907, 684] on button "Next" at bounding box center [1177, 703] width 784 height 94
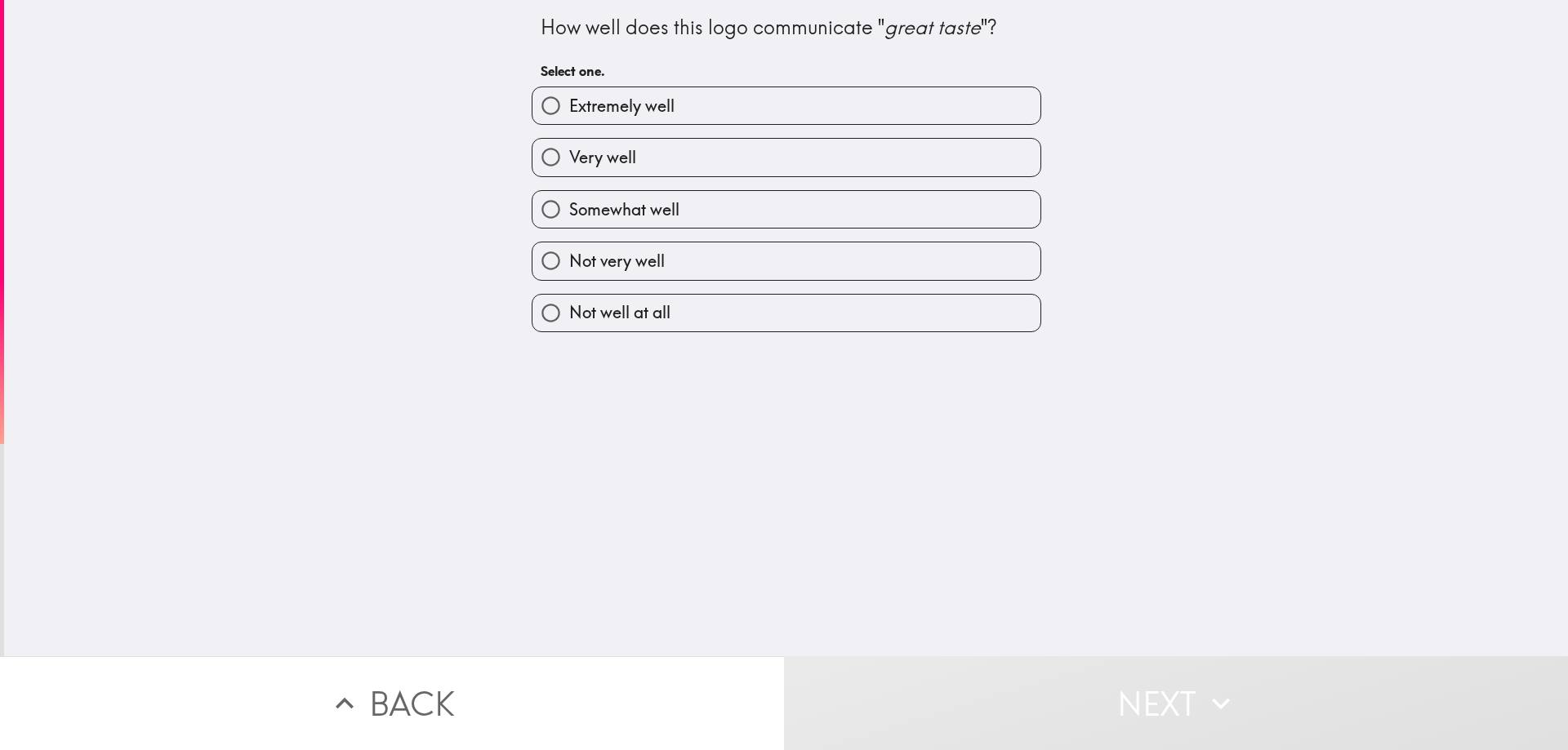
click at [620, 115] on span "Extremely well" at bounding box center [622, 107] width 106 height 23
click at [570, 115] on input "Extremely well" at bounding box center [551, 106] width 37 height 37
radio input "true"
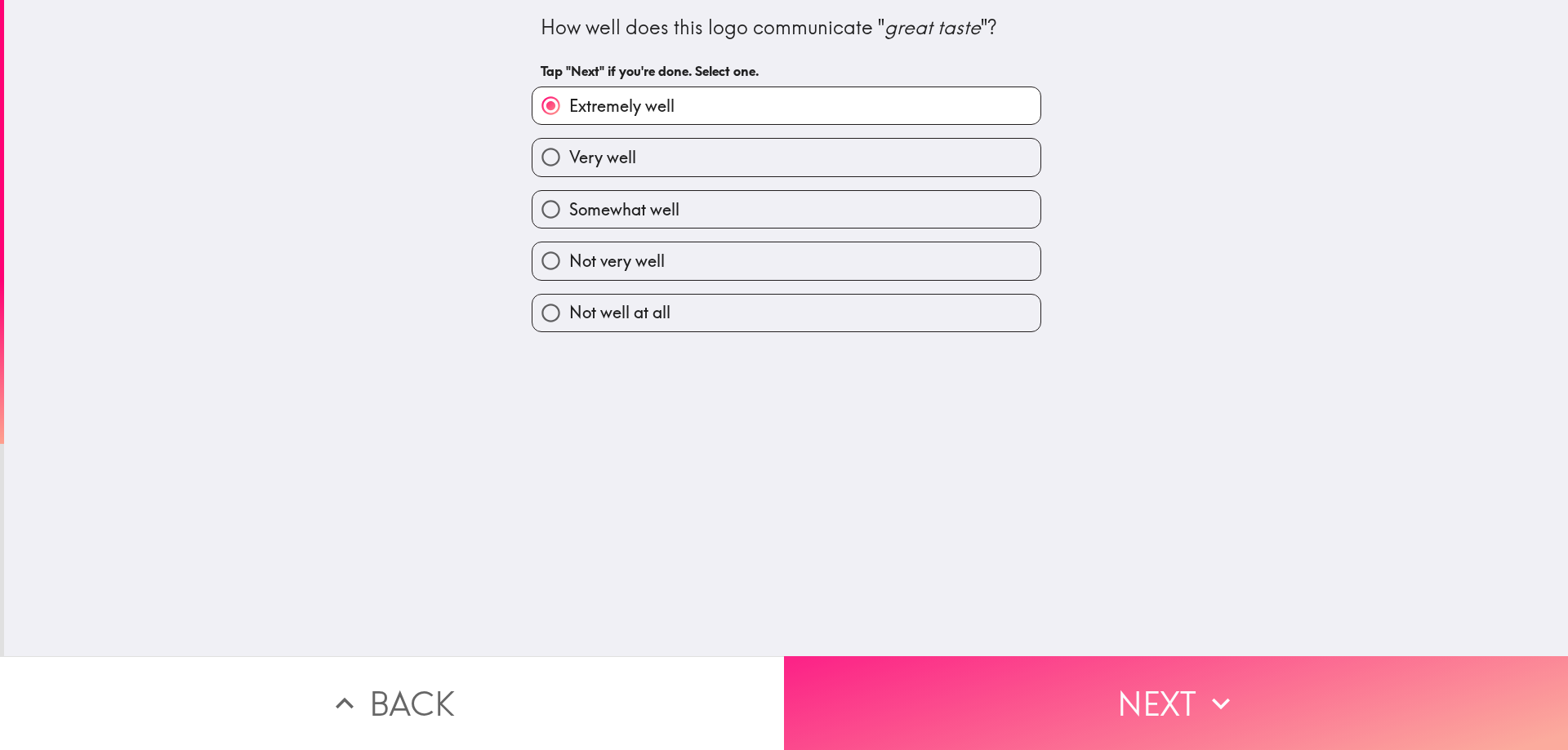
click at [886, 674] on button "Next" at bounding box center [1177, 703] width 784 height 94
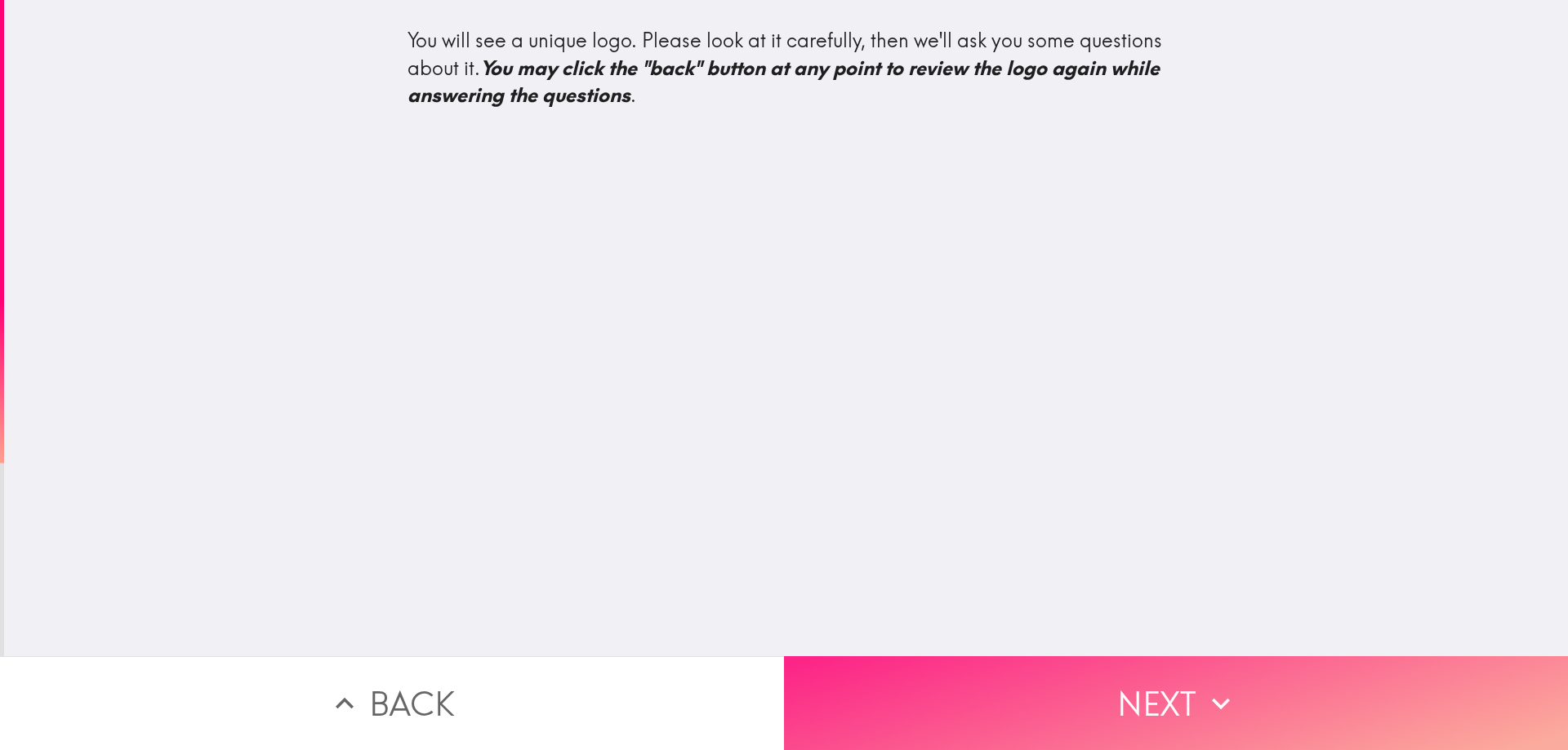
click at [930, 661] on button "Next" at bounding box center [1177, 703] width 784 height 94
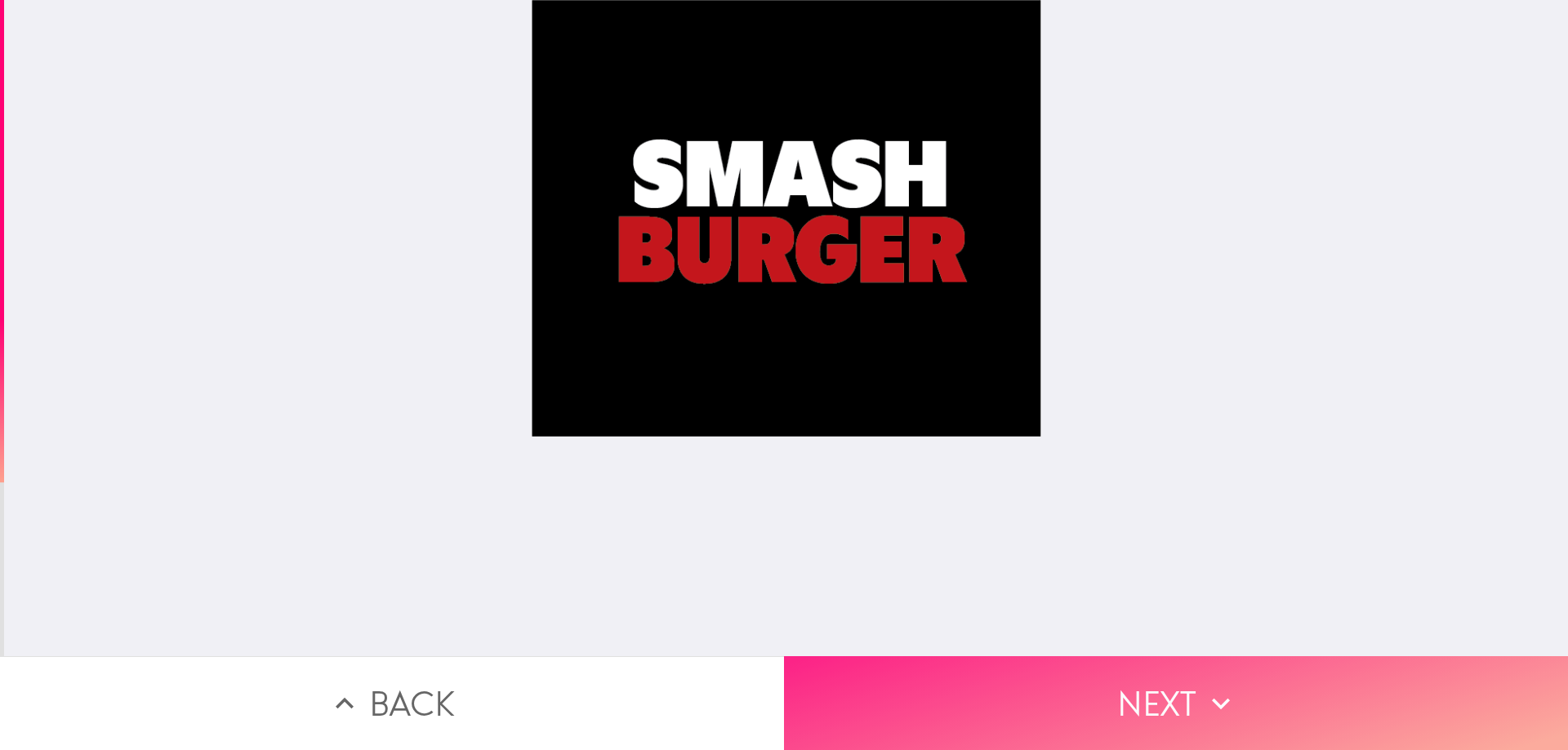
click at [1019, 699] on button "Next" at bounding box center [1177, 703] width 784 height 94
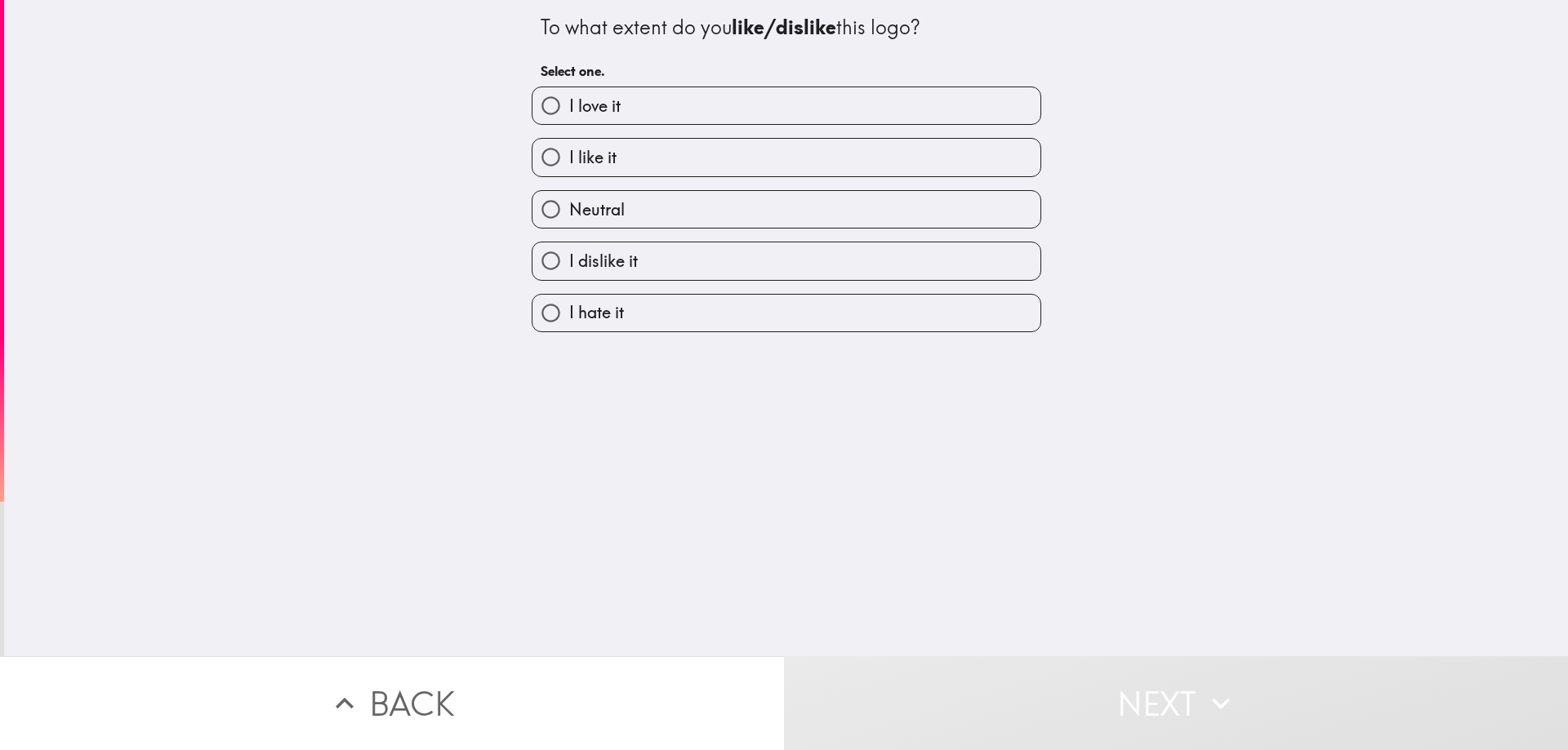
click at [578, 158] on span "I like it" at bounding box center [593, 158] width 47 height 23
click at [570, 158] on input "I like it" at bounding box center [551, 157] width 37 height 37
radio input "true"
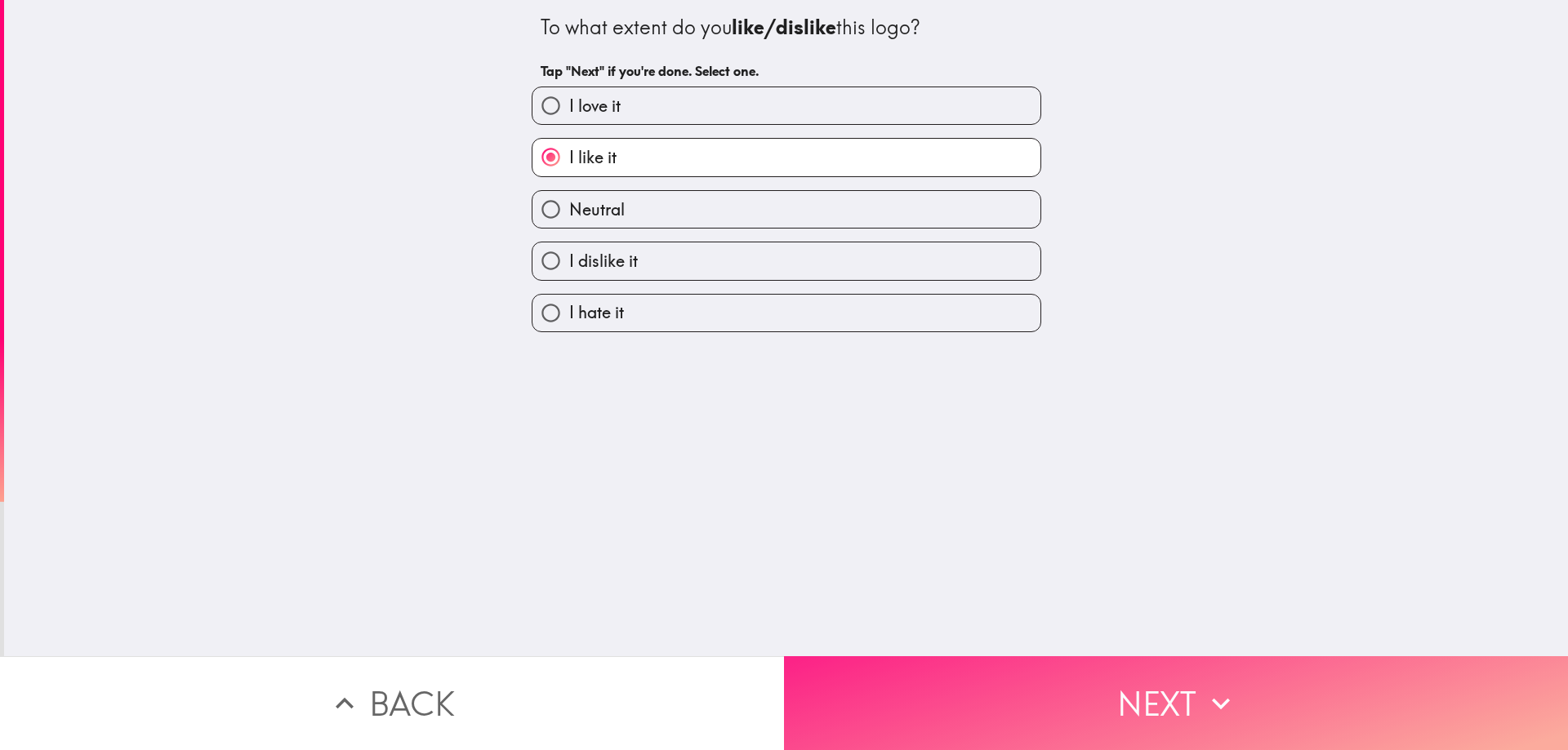
click at [891, 671] on button "Next" at bounding box center [1177, 703] width 784 height 94
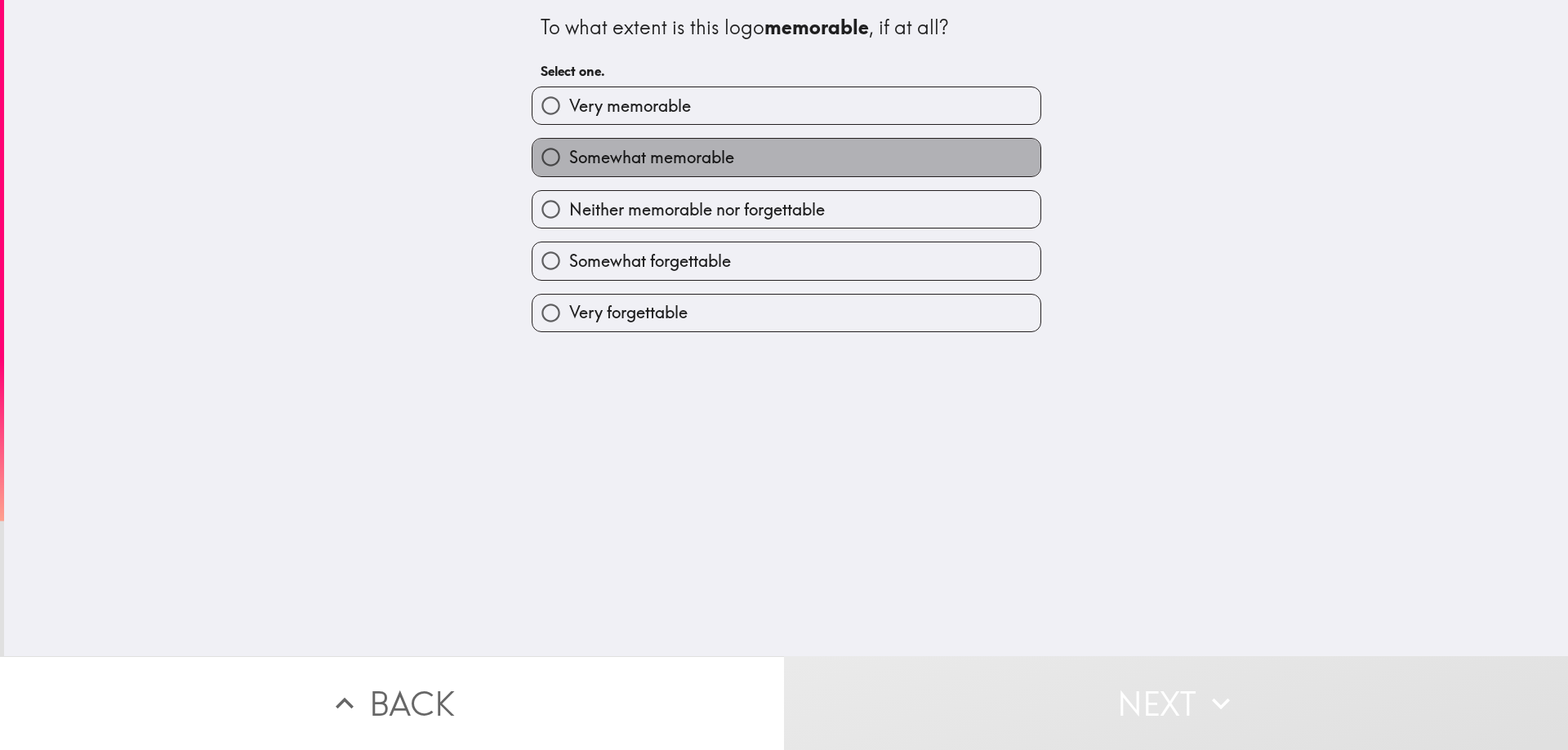
click at [670, 156] on span "Somewhat memorable" at bounding box center [652, 158] width 165 height 23
click at [570, 156] on input "Somewhat memorable" at bounding box center [551, 157] width 37 height 37
radio input "true"
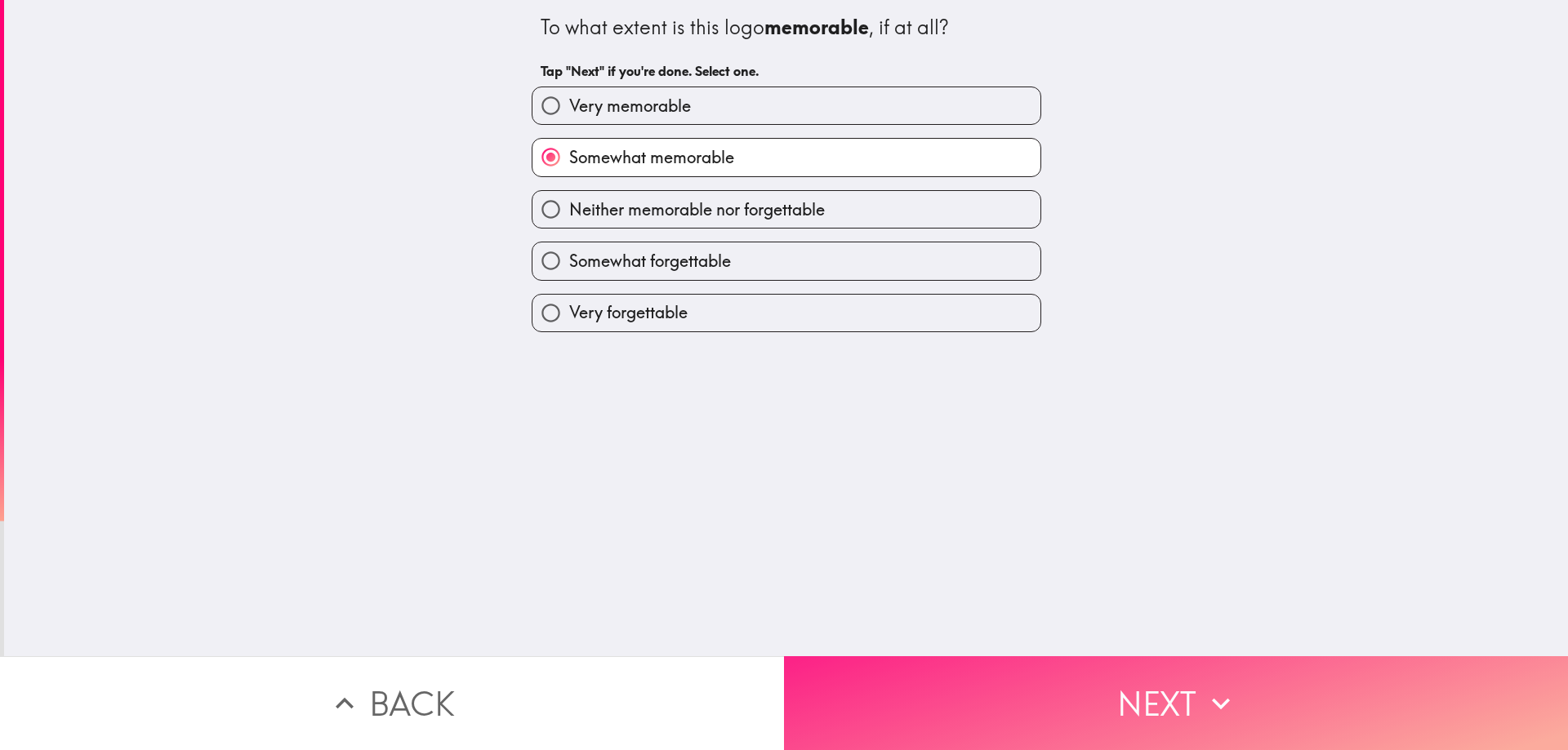
click at [934, 680] on button "Next" at bounding box center [1177, 703] width 784 height 94
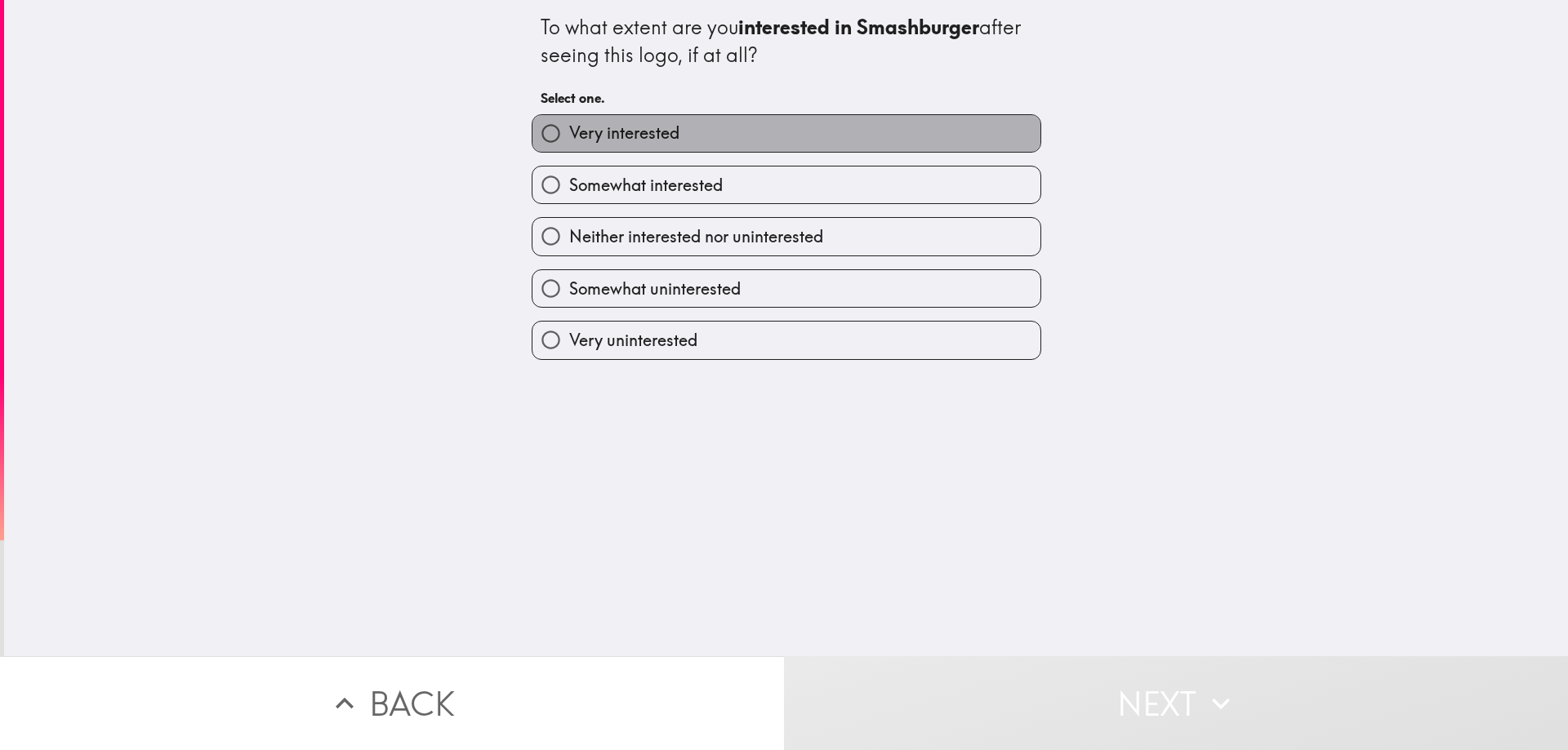
click at [638, 140] on span "Very interested" at bounding box center [624, 133] width 110 height 23
click at [570, 140] on input "Very interested" at bounding box center [551, 133] width 37 height 37
radio input "true"
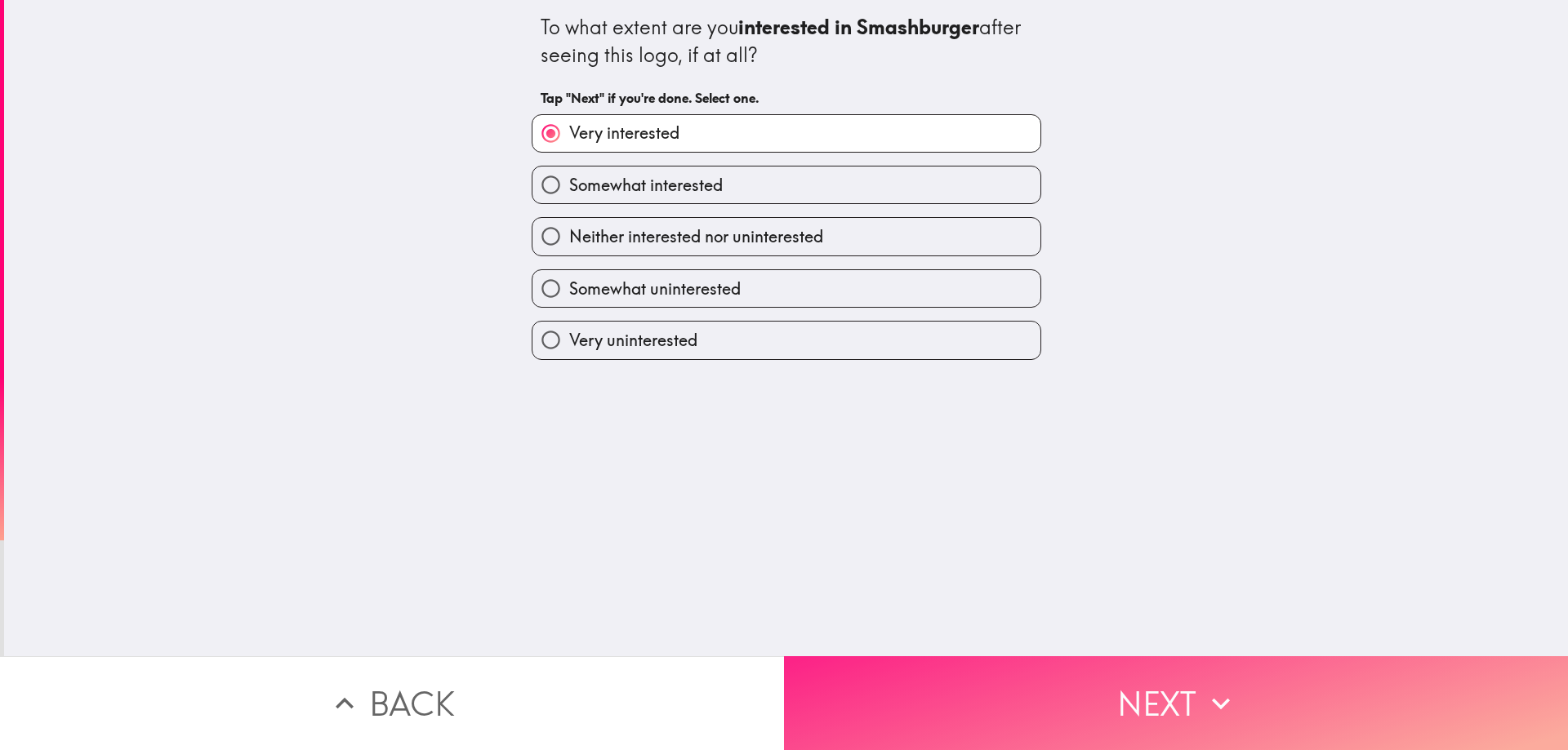
click at [906, 699] on button "Next" at bounding box center [1177, 703] width 784 height 94
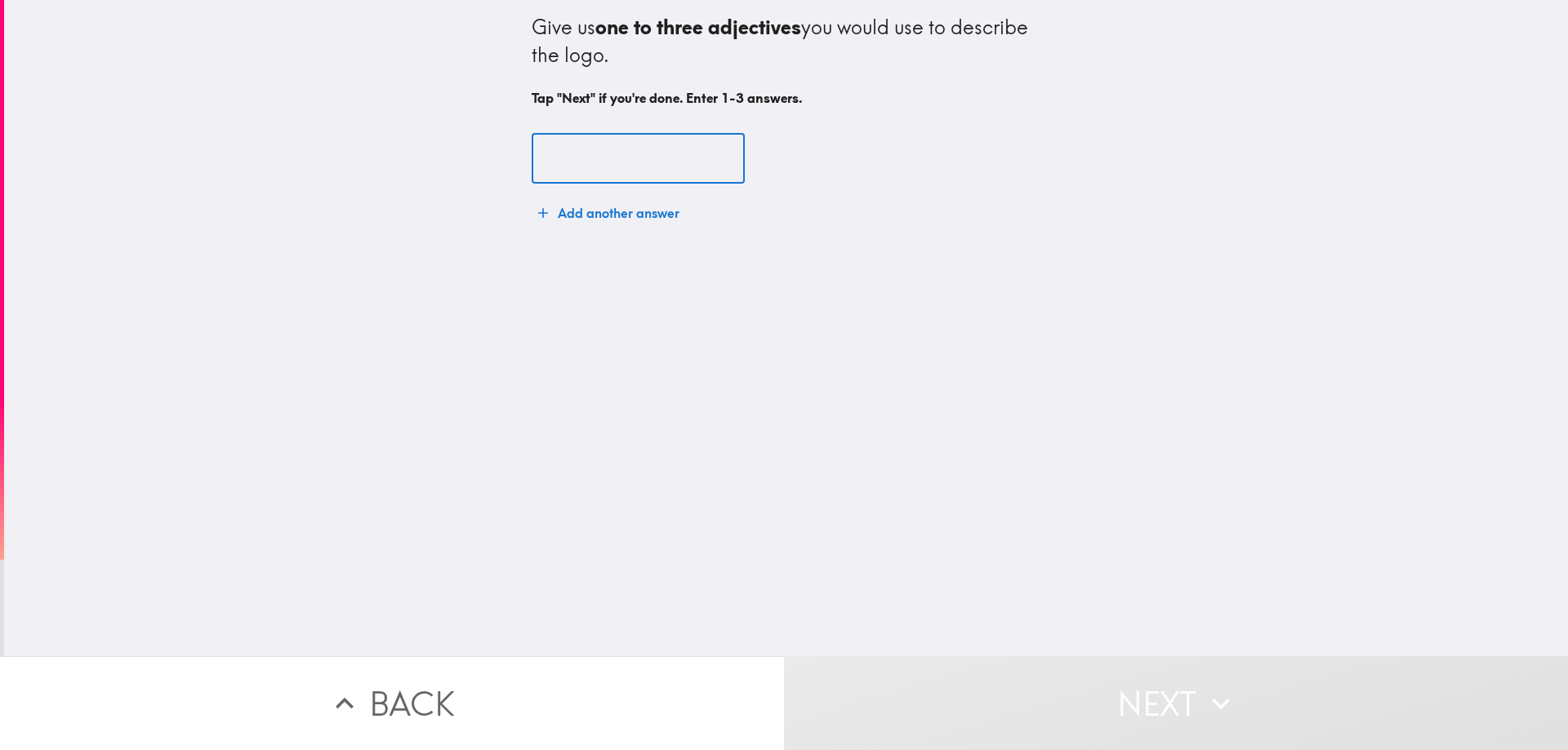
click at [575, 162] on input "text" at bounding box center [638, 159] width 213 height 51
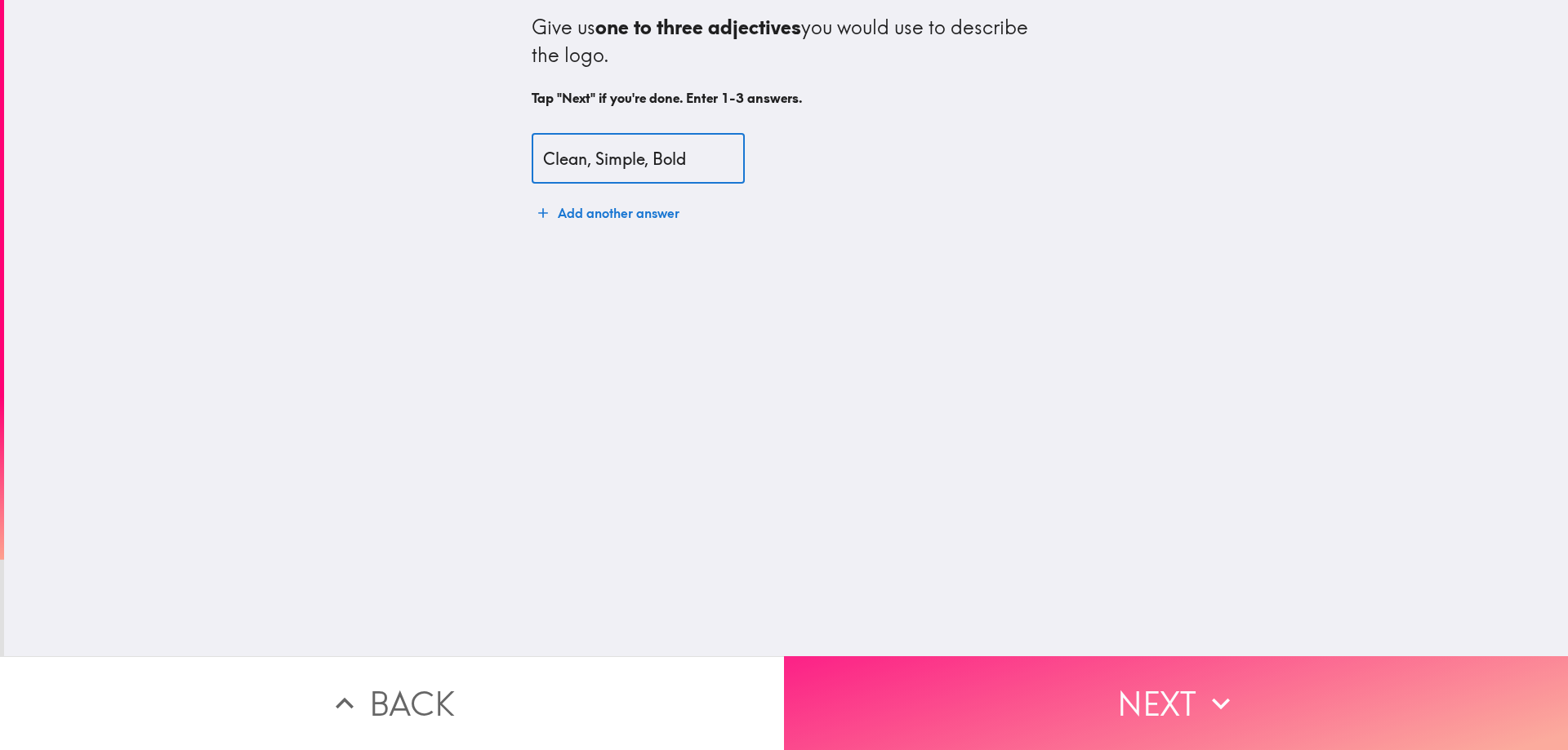
type input "Clean, Simple, Bold"
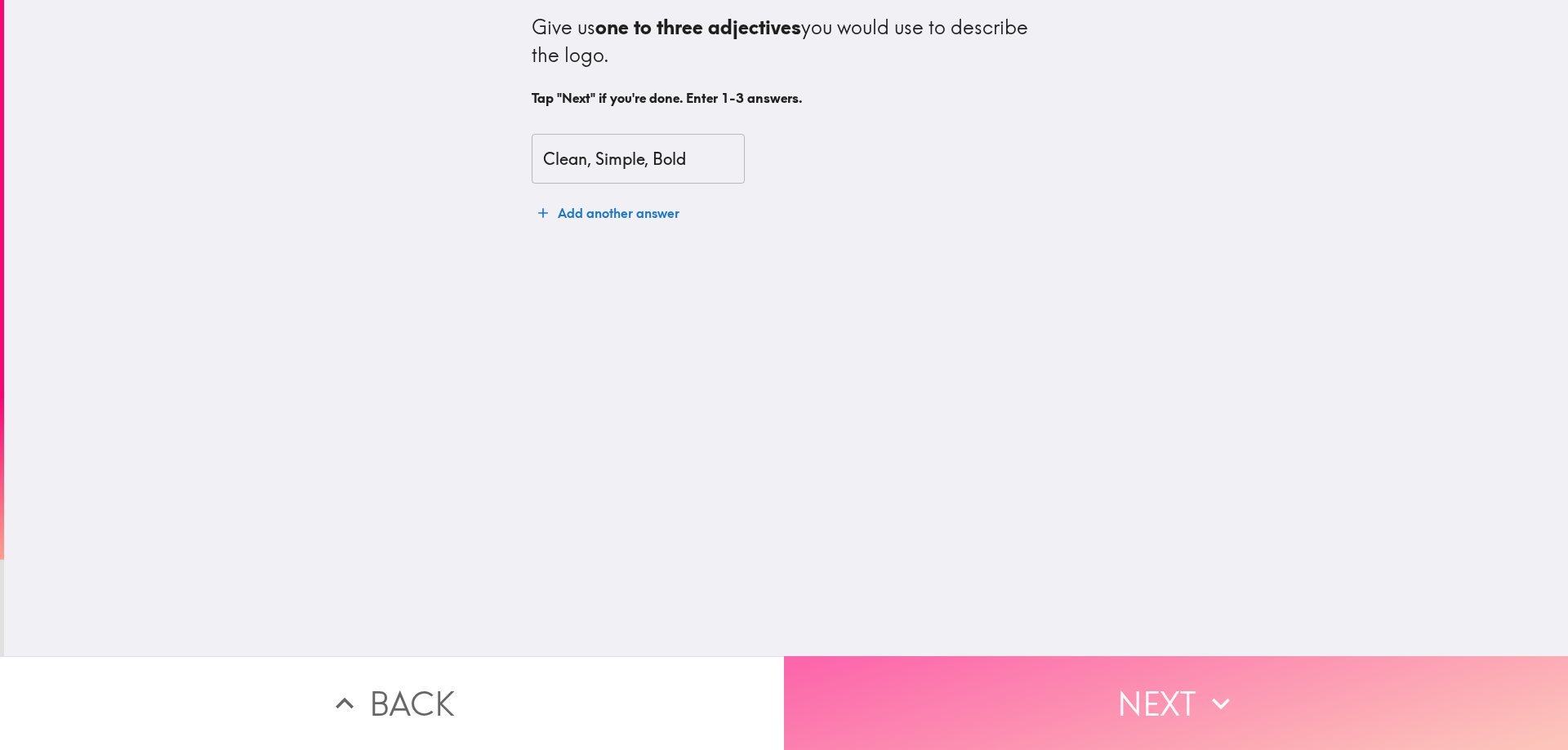
click at [923, 683] on button "Next" at bounding box center [1177, 703] width 784 height 94
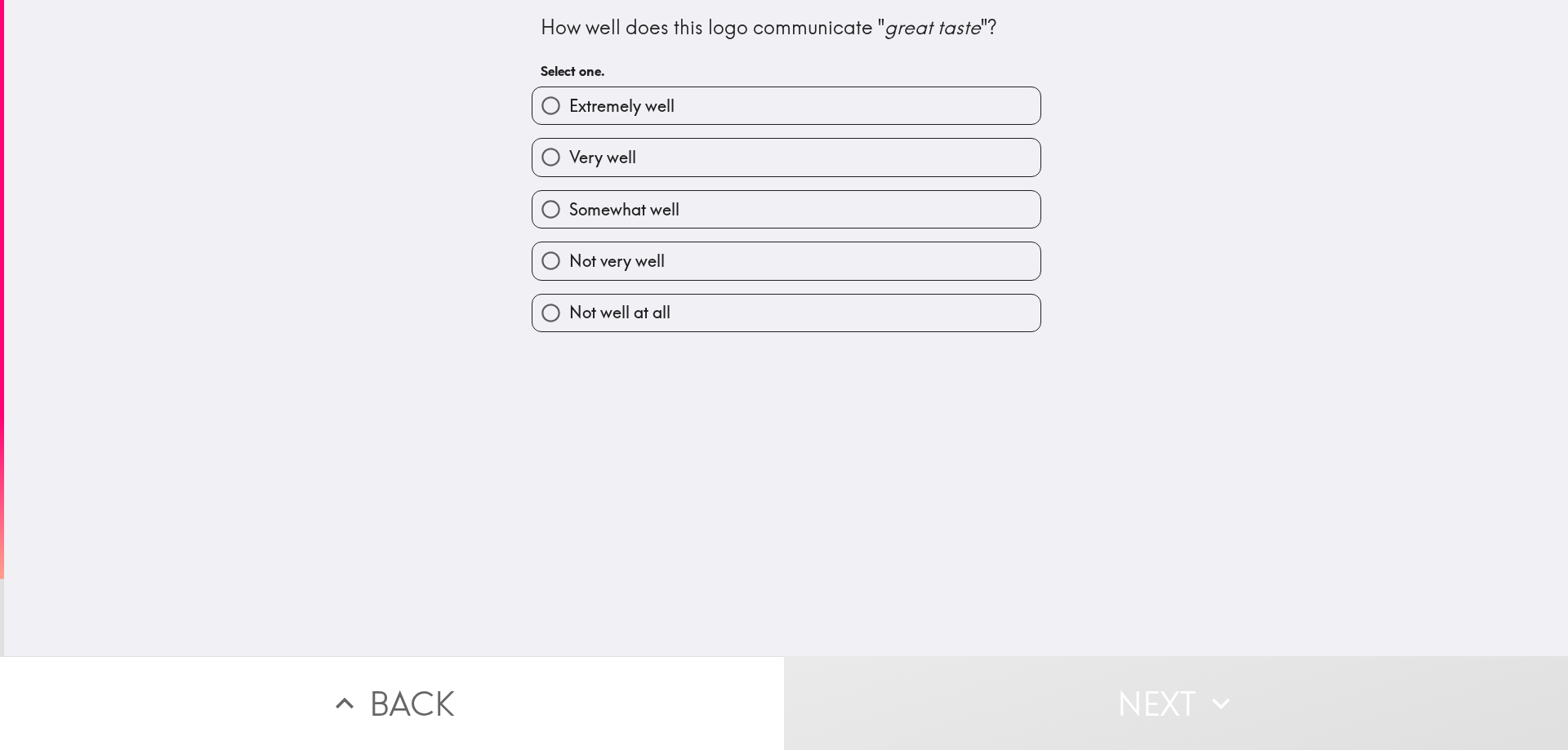
click at [671, 162] on label "Very well" at bounding box center [786, 157] width 508 height 37
click at [570, 162] on input "Very well" at bounding box center [551, 157] width 37 height 37
radio input "true"
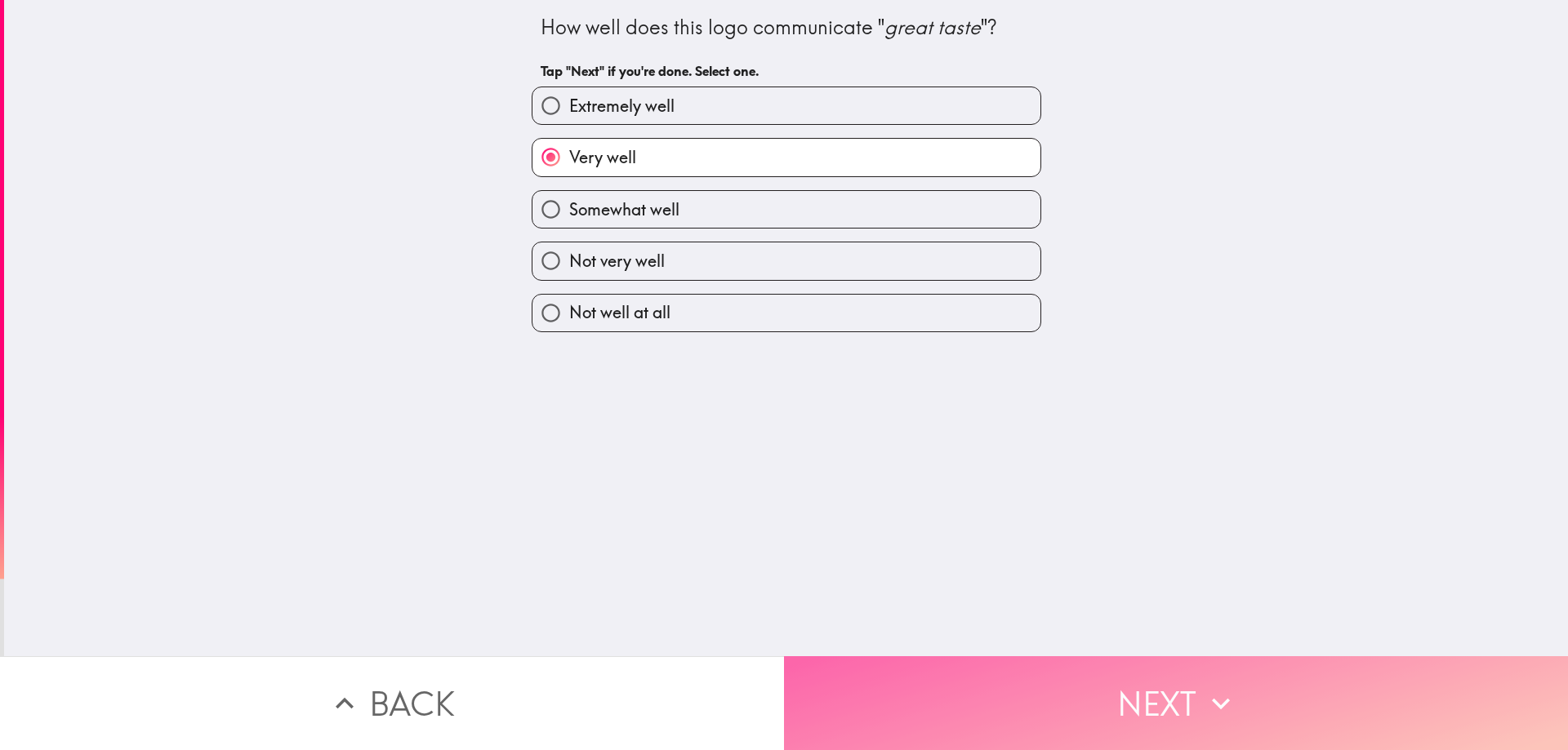
click at [973, 704] on button "Next" at bounding box center [1177, 703] width 784 height 94
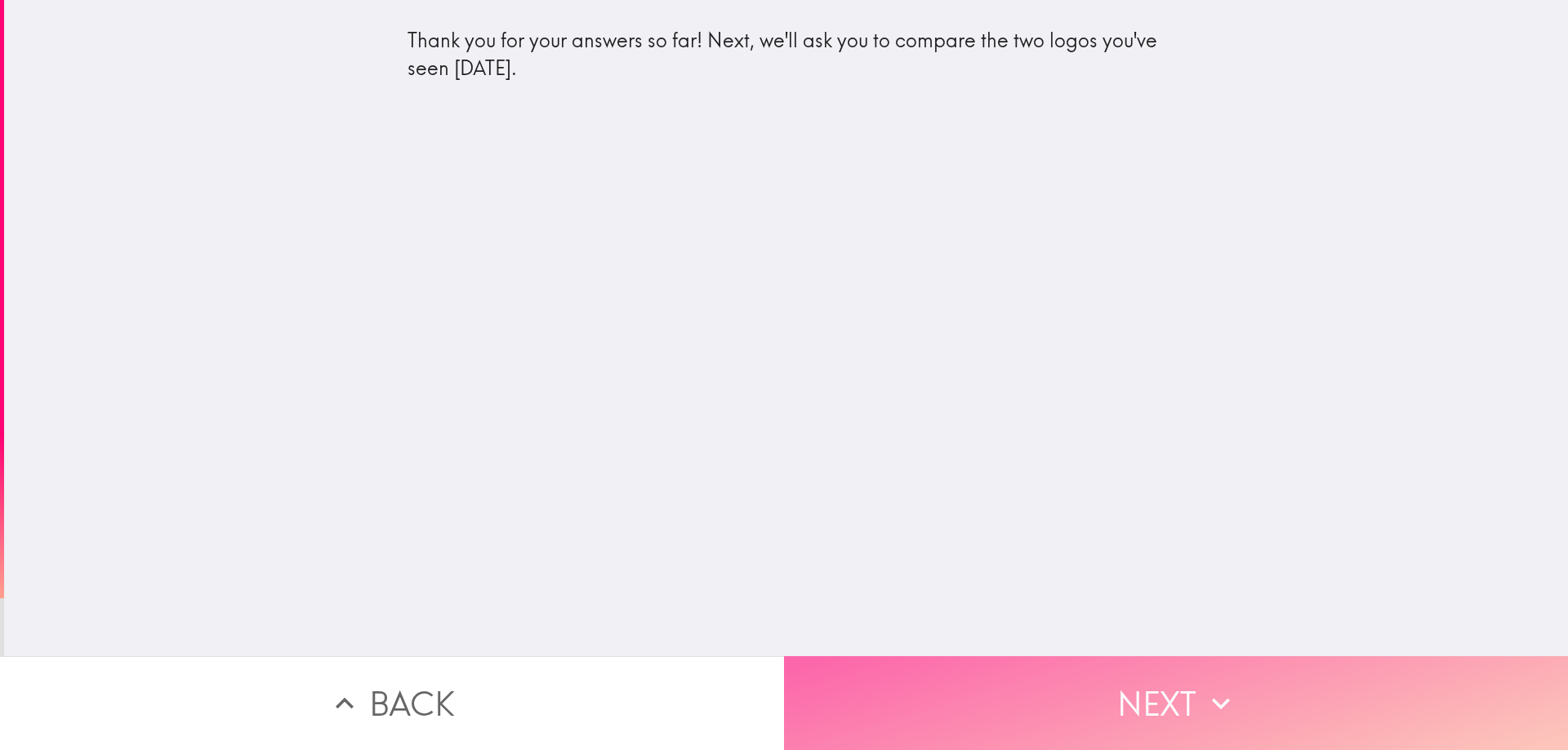
click at [963, 699] on button "Next" at bounding box center [1177, 703] width 784 height 94
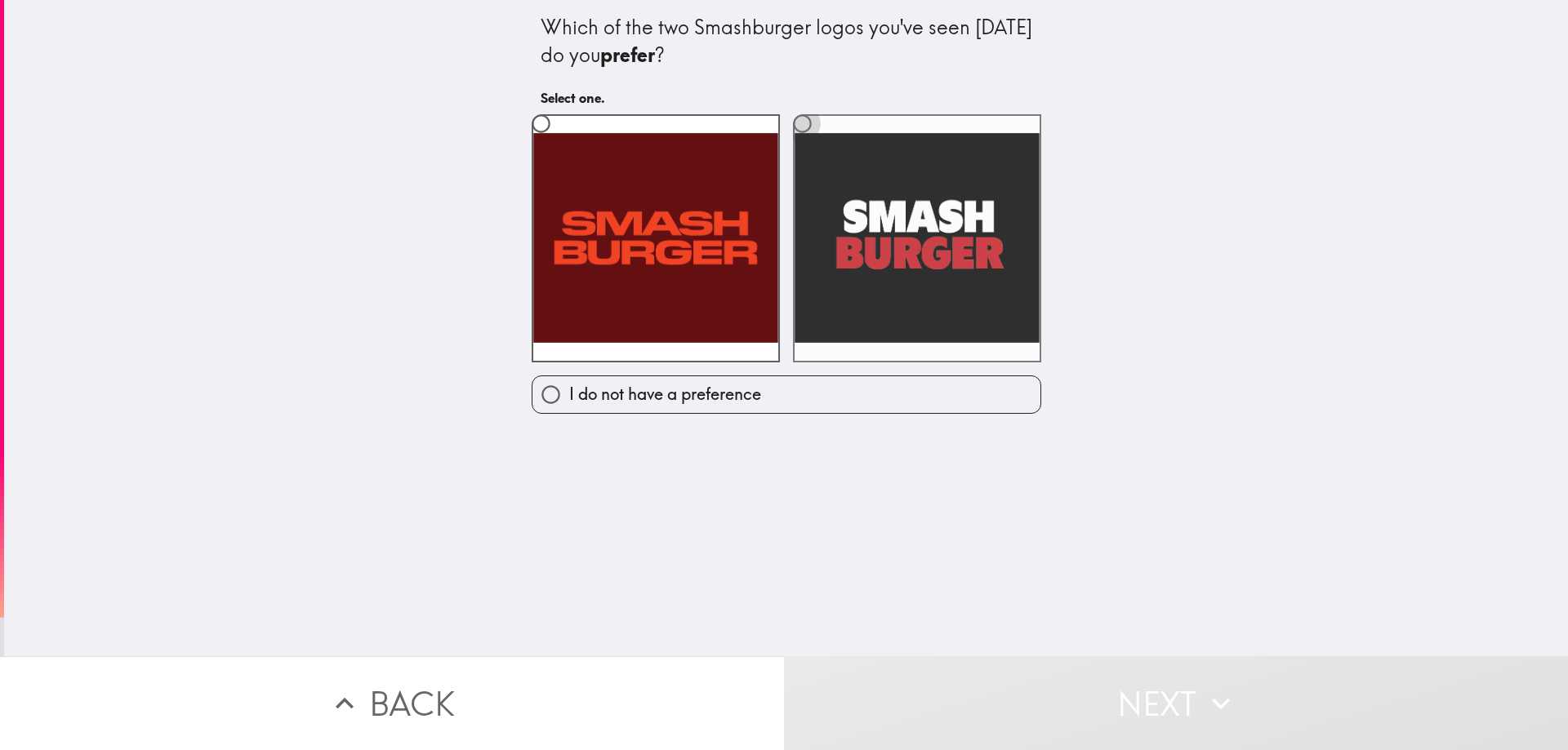
click at [795, 123] on input "radio" at bounding box center [802, 124] width 37 height 37
radio input "true"
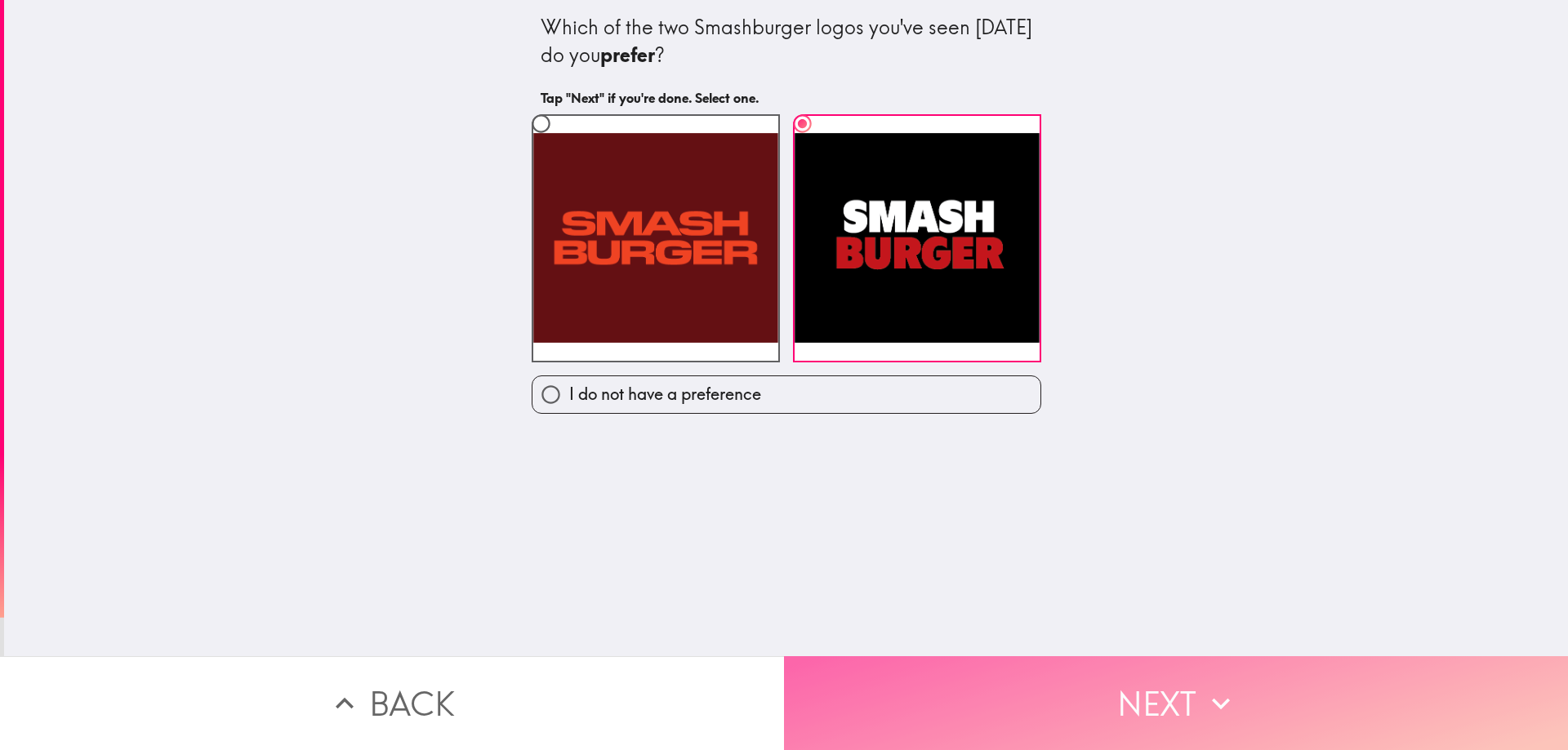
click at [981, 686] on button "Next" at bounding box center [1177, 703] width 784 height 94
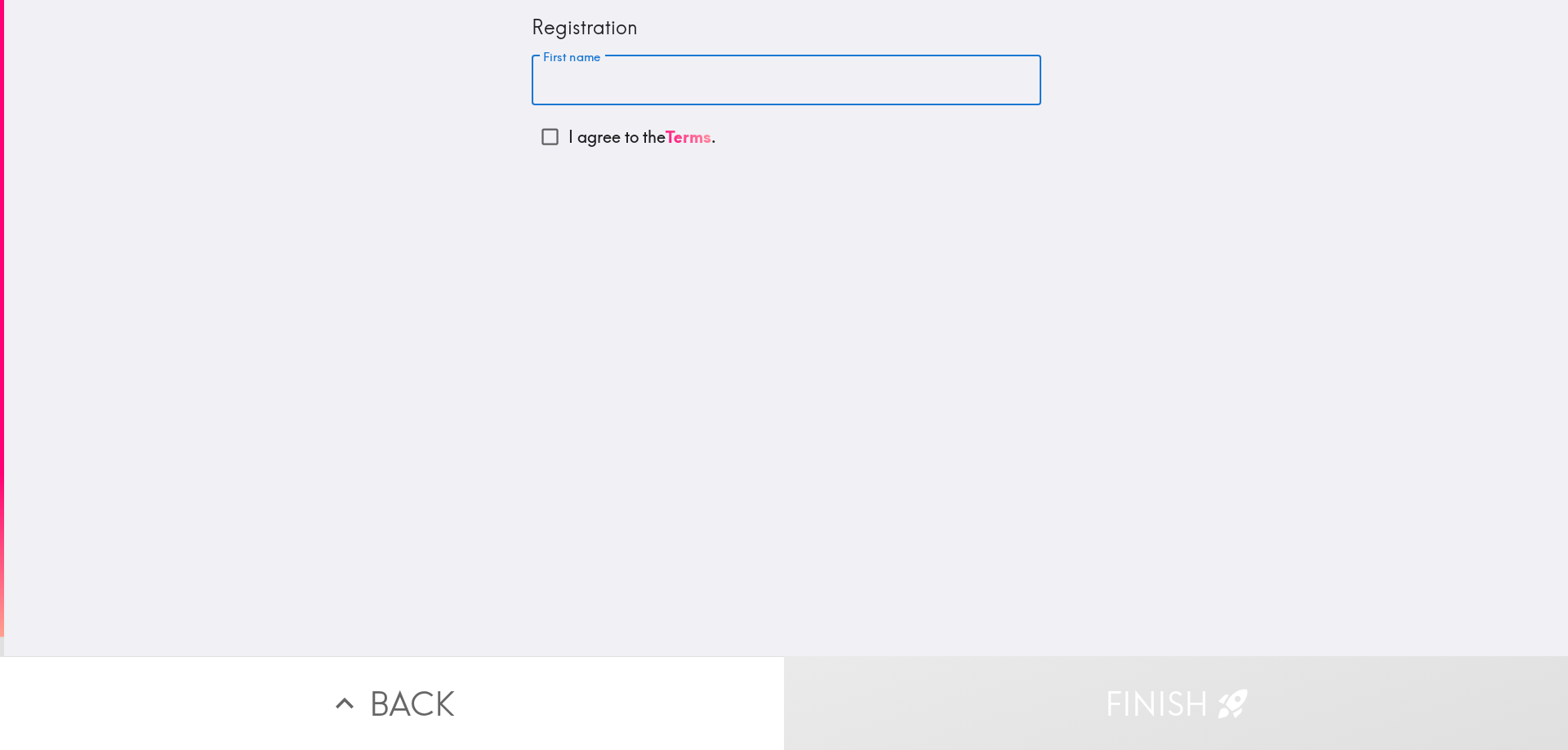
click at [562, 74] on input "First name" at bounding box center [786, 81] width 510 height 51
type input "[PERSON_NAME]"
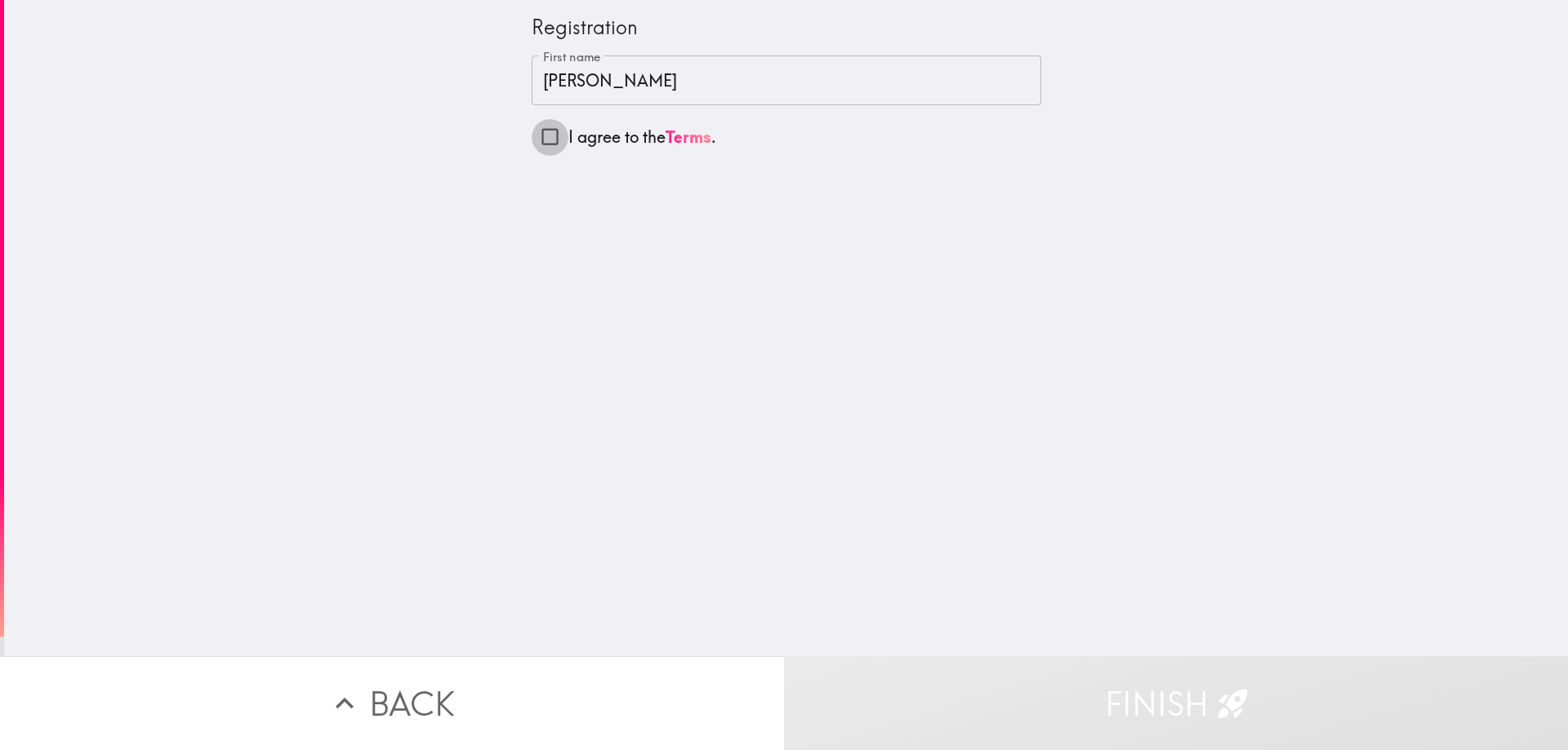
click at [542, 141] on input "I agree to the Terms ." at bounding box center [550, 136] width 37 height 37
checkbox input "true"
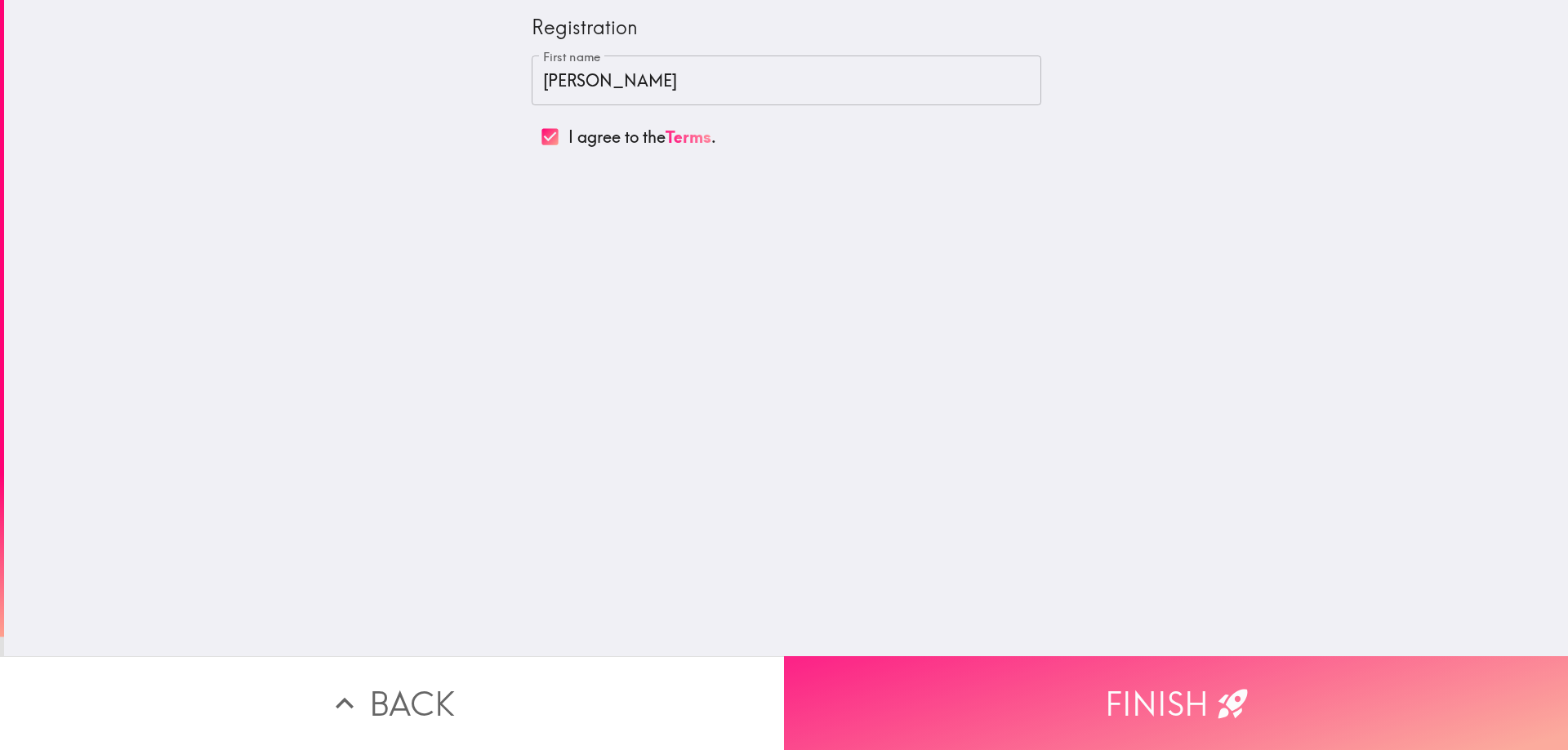
click at [870, 660] on button "Finish" at bounding box center [1177, 703] width 784 height 94
